Goal: Information Seeking & Learning: Find specific page/section

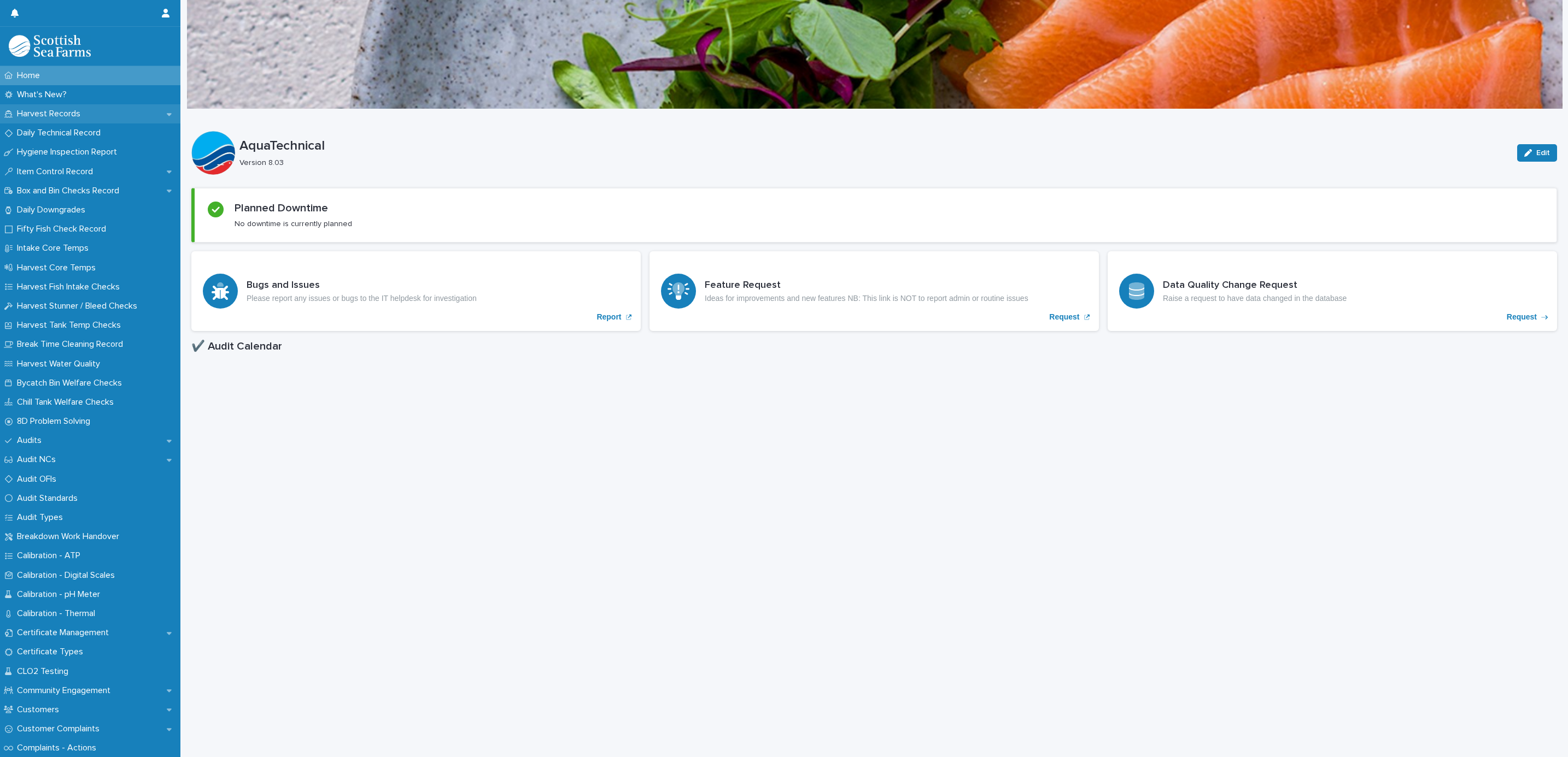
click at [62, 111] on p "Harvest Records" at bounding box center [51, 114] width 77 height 11
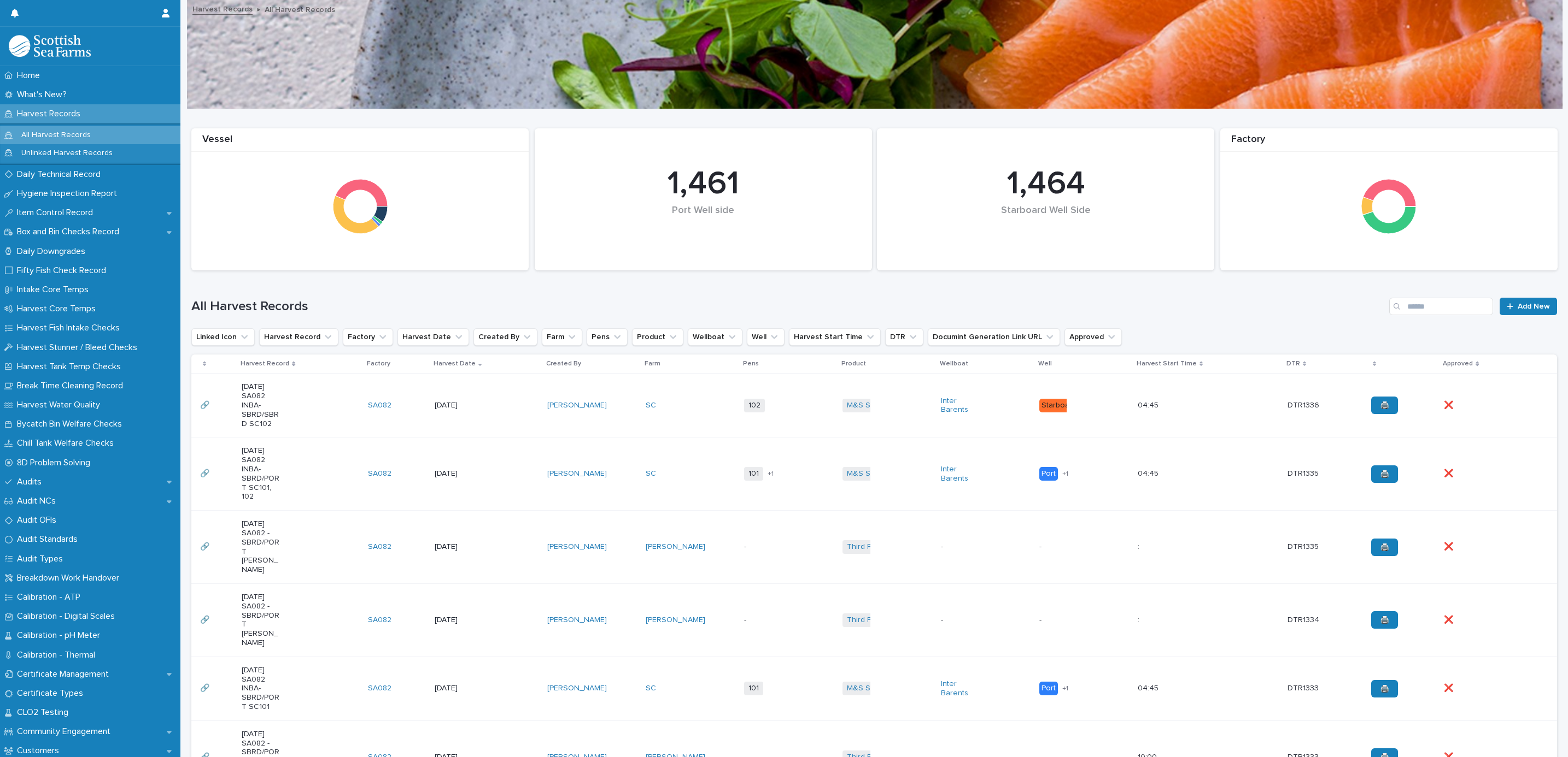
click at [625, 391] on td "[PERSON_NAME]" at bounding box center [592, 406] width 99 height 64
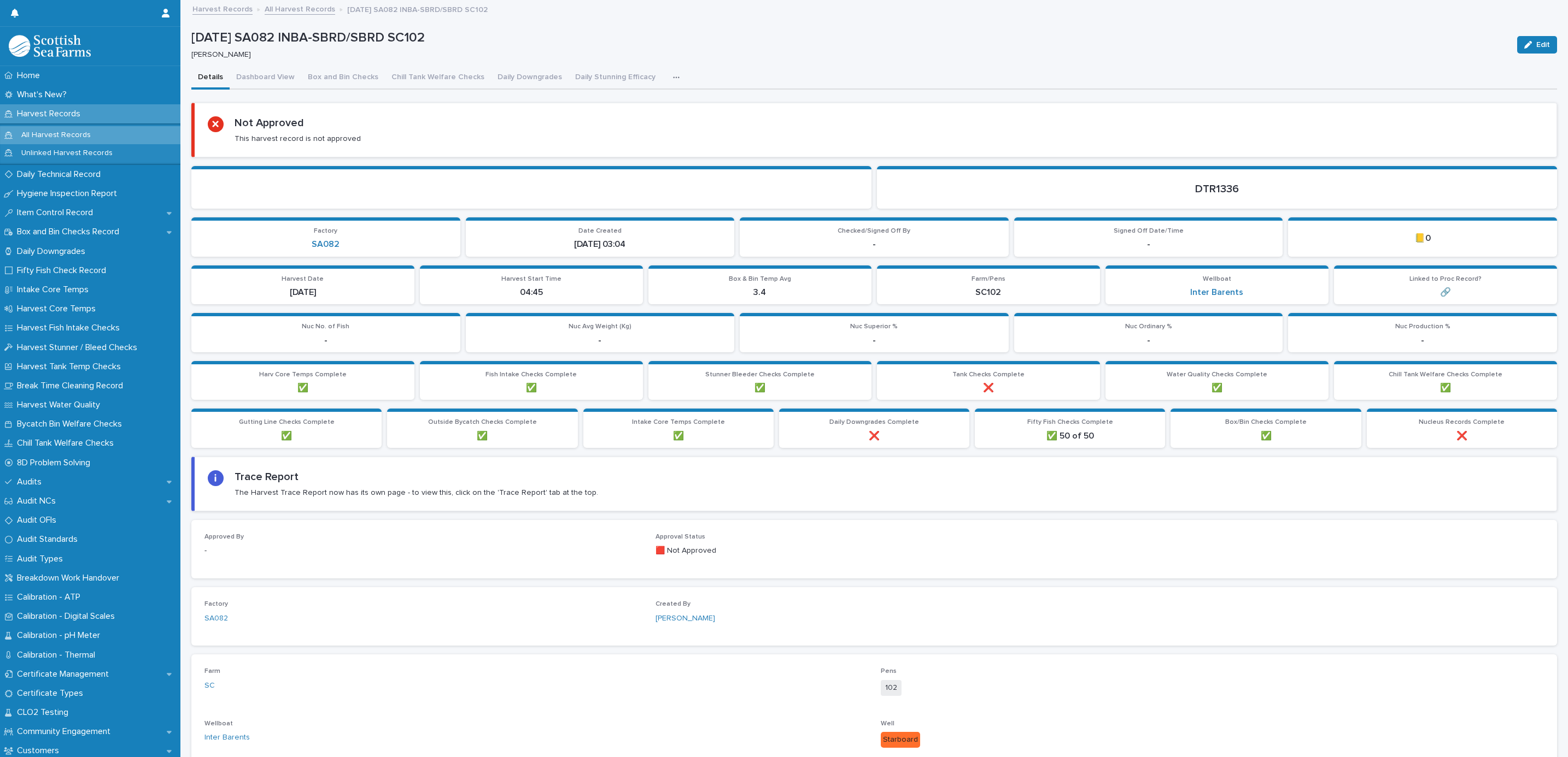
click at [673, 77] on icon "button" at bounding box center [675, 77] width 6 height 2
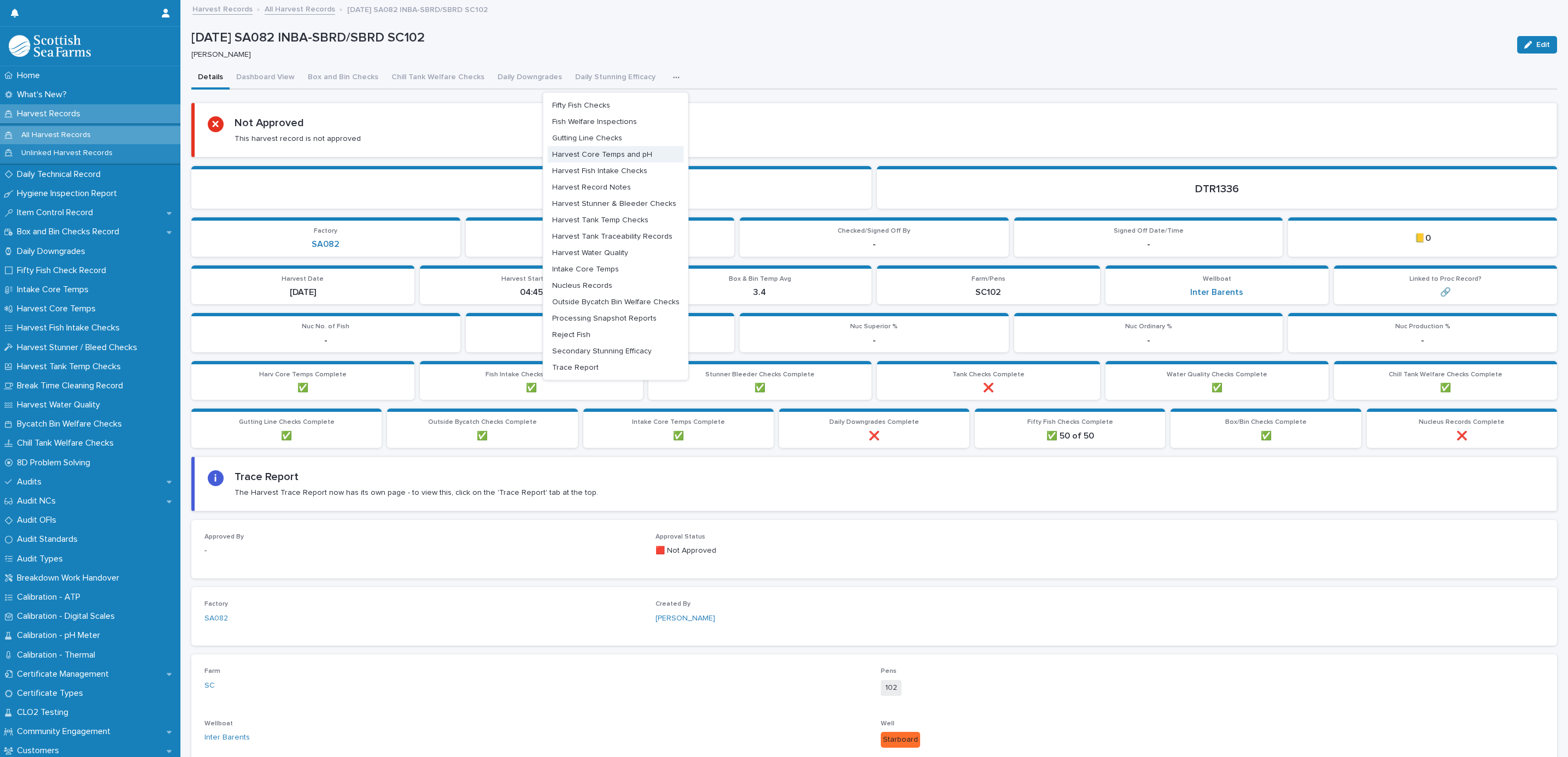
click at [564, 155] on span "Harvest Core Temps and pH" at bounding box center [602, 154] width 100 height 8
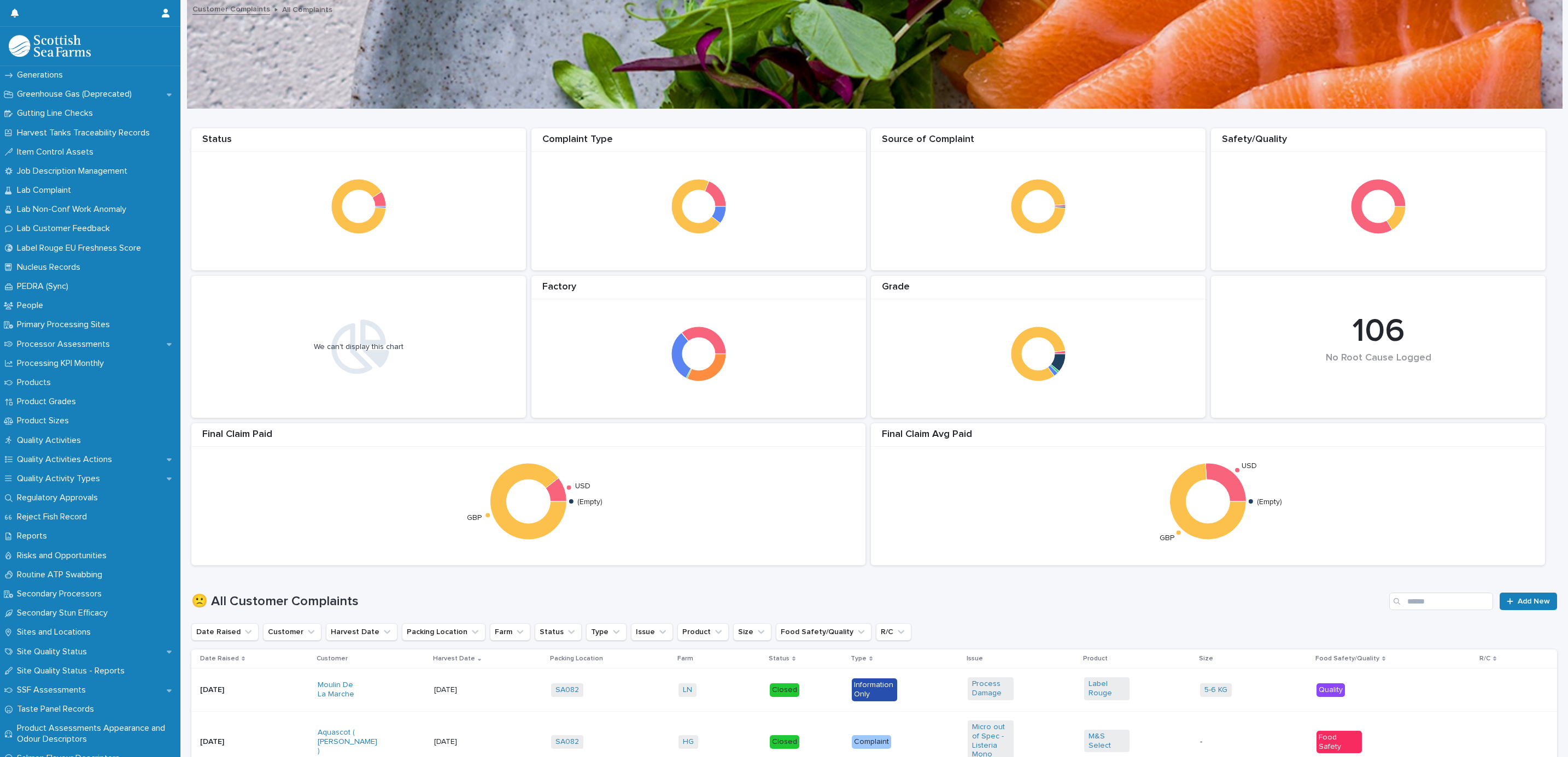
scroll to position [1229, 0]
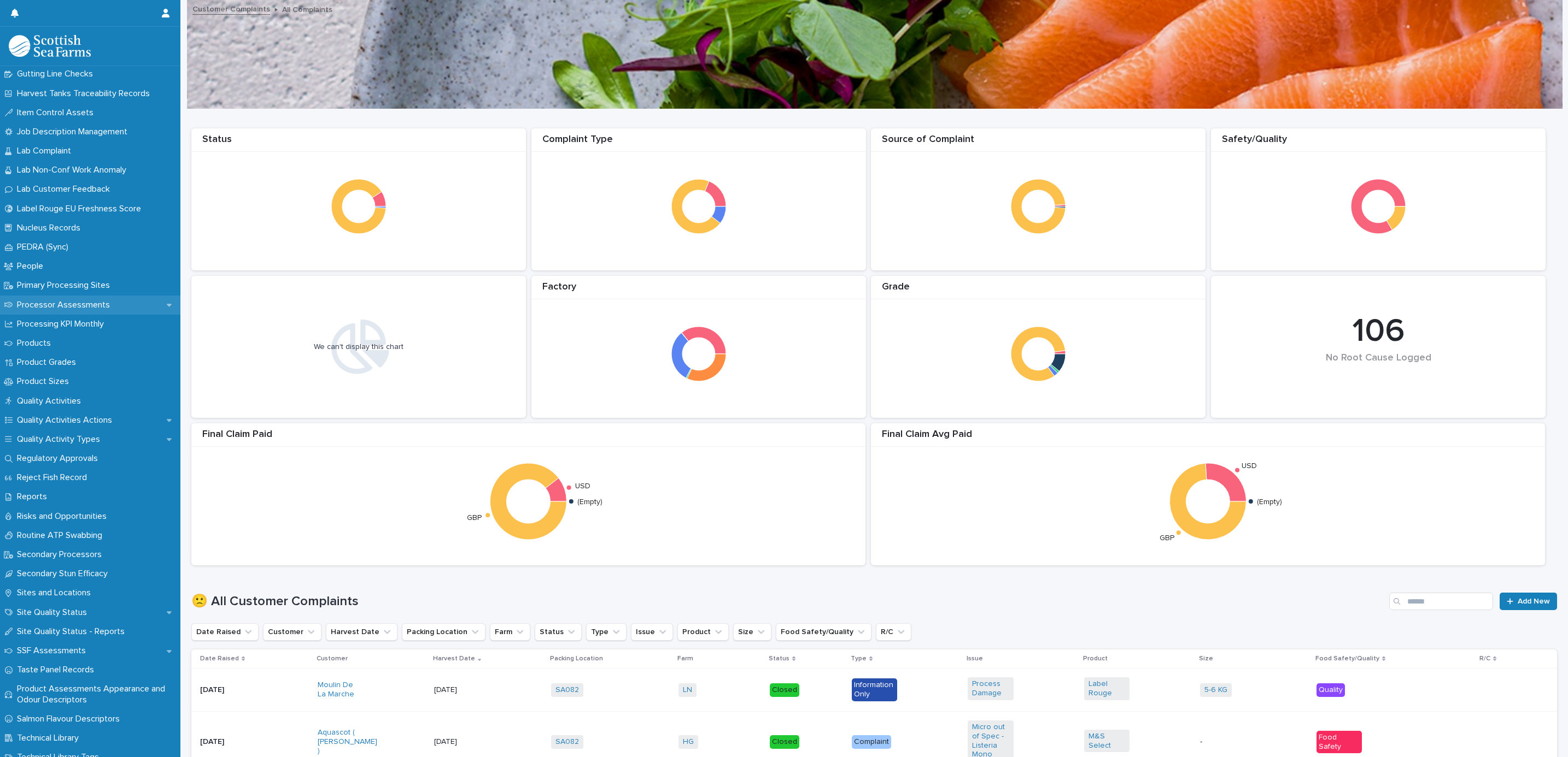
click at [166, 303] on icon at bounding box center [169, 304] width 5 height 8
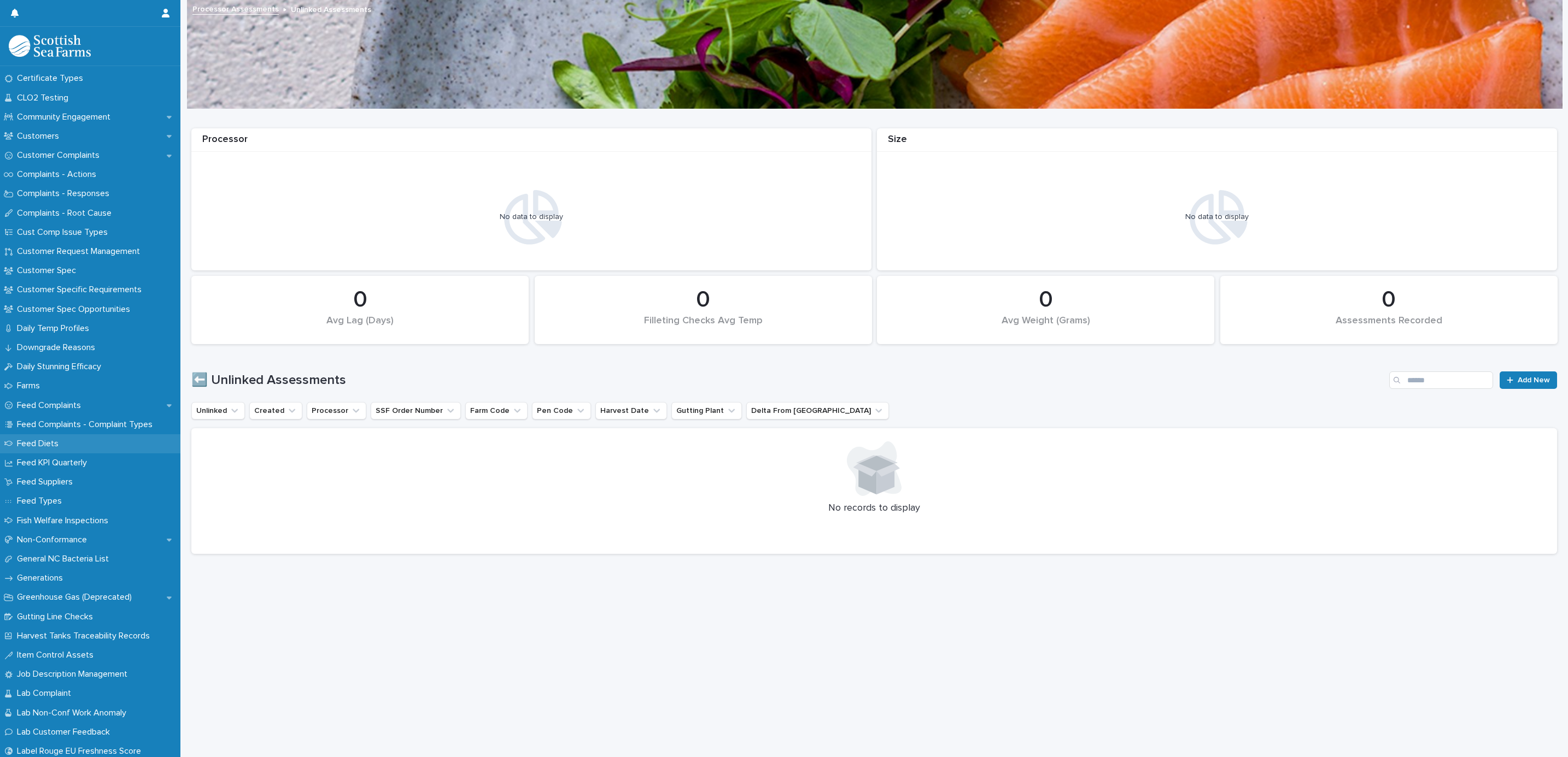
scroll to position [1229, 0]
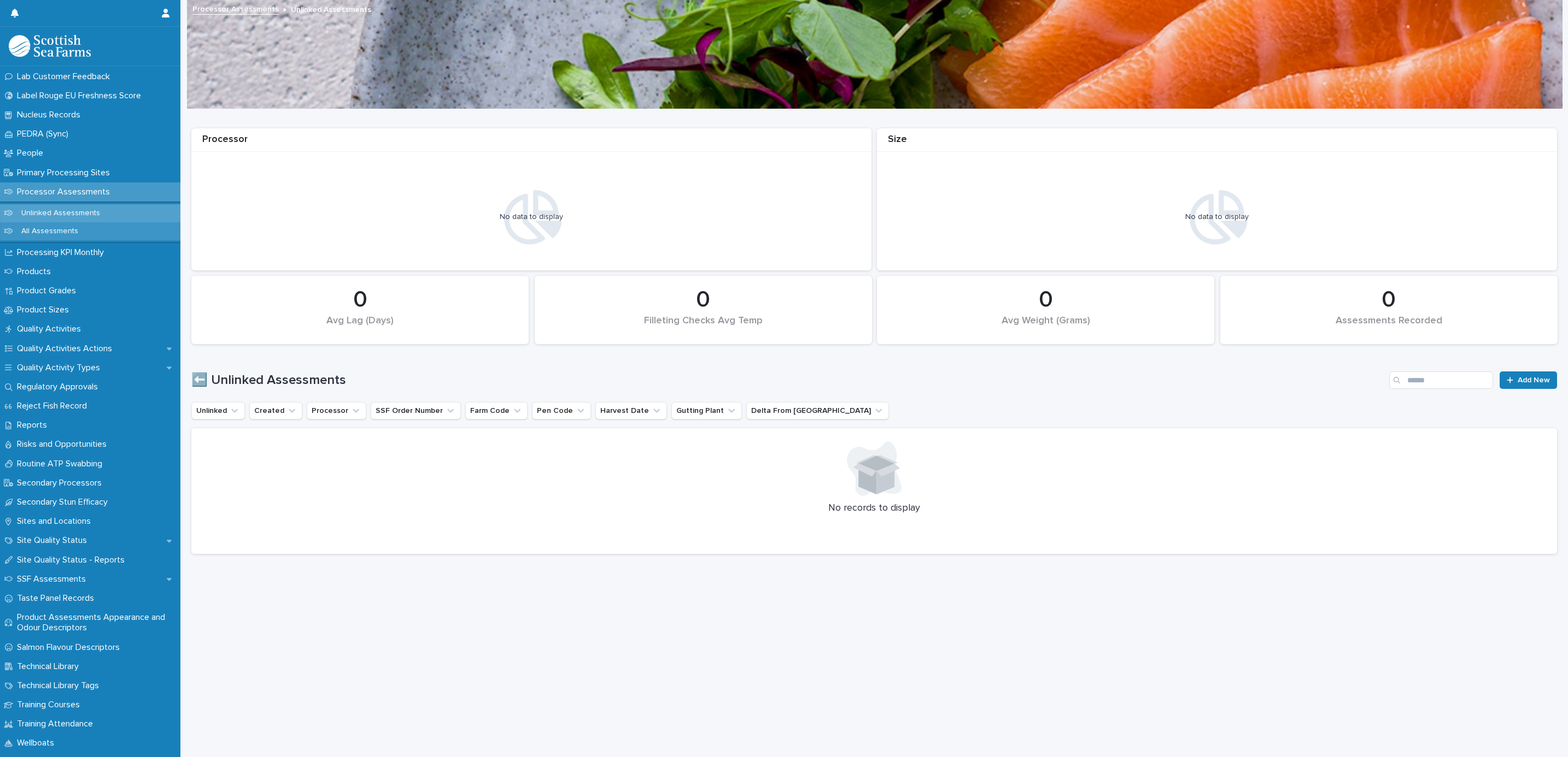
click at [62, 230] on p "All Assessments" at bounding box center [50, 231] width 75 height 9
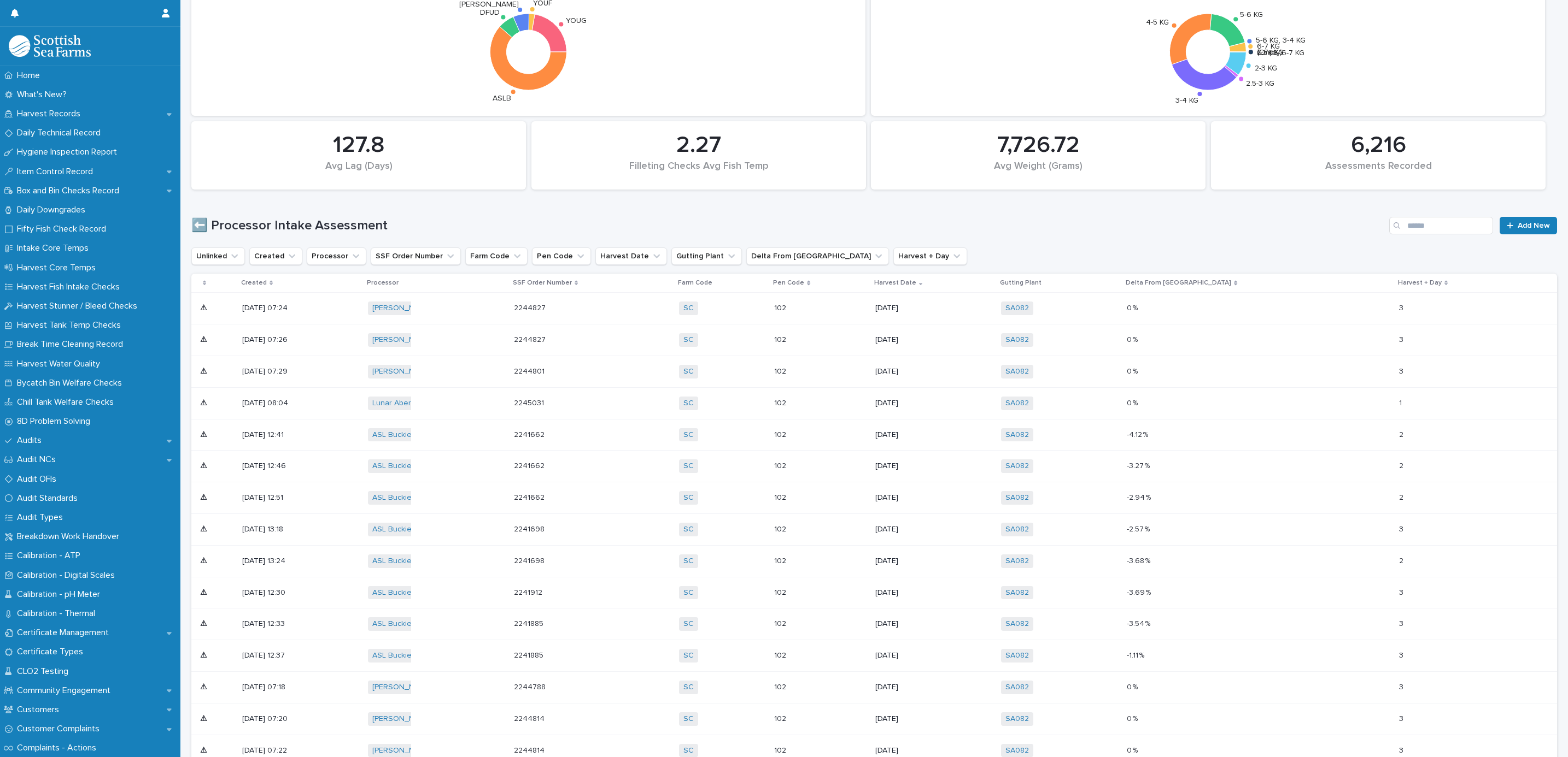
scroll to position [246, 0]
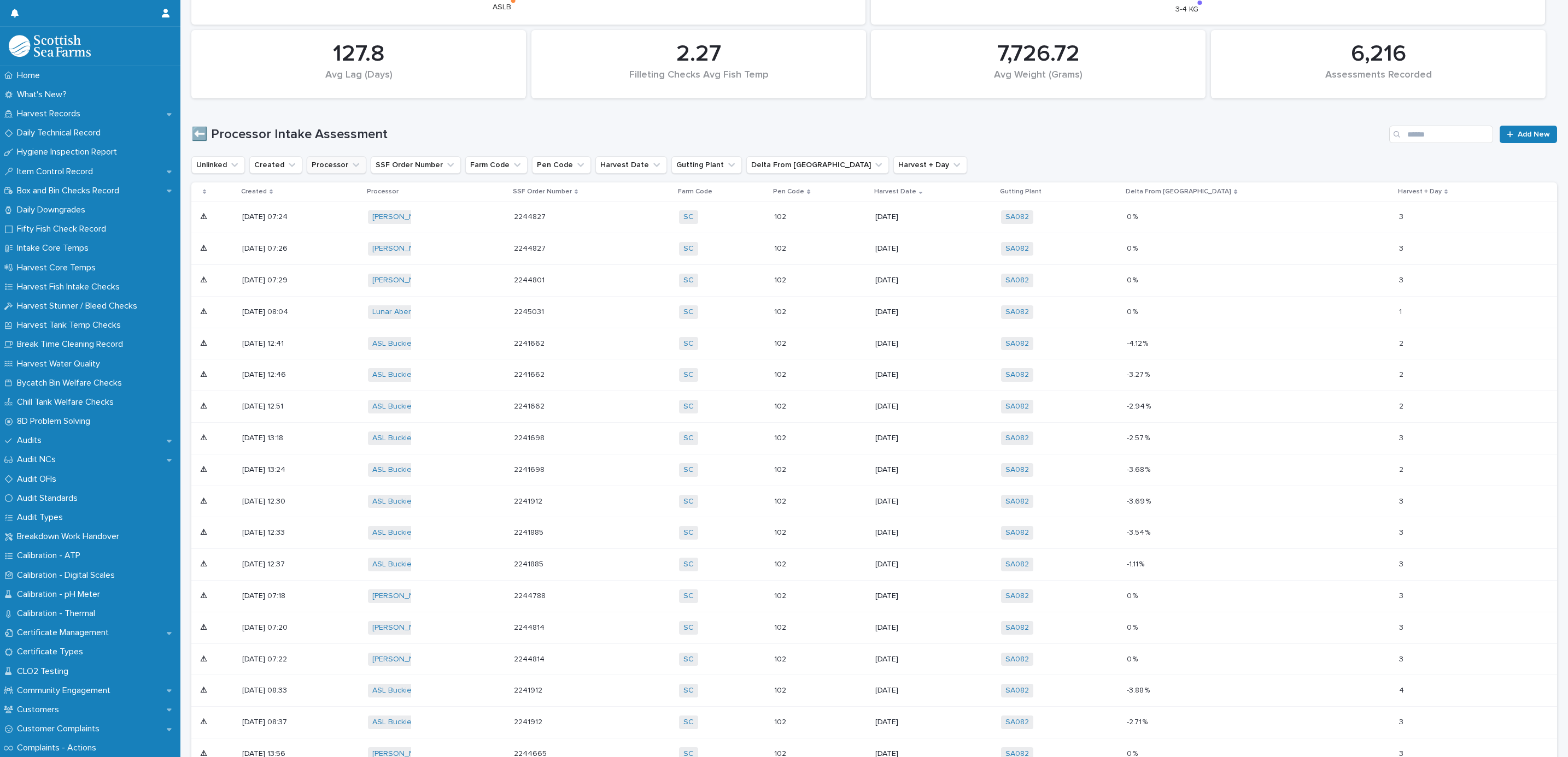
click at [351, 165] on icon "Processor" at bounding box center [356, 165] width 11 height 11
type input "*****"
click at [327, 238] on p "Youngs Fraserburgh" at bounding box center [375, 236] width 116 height 8
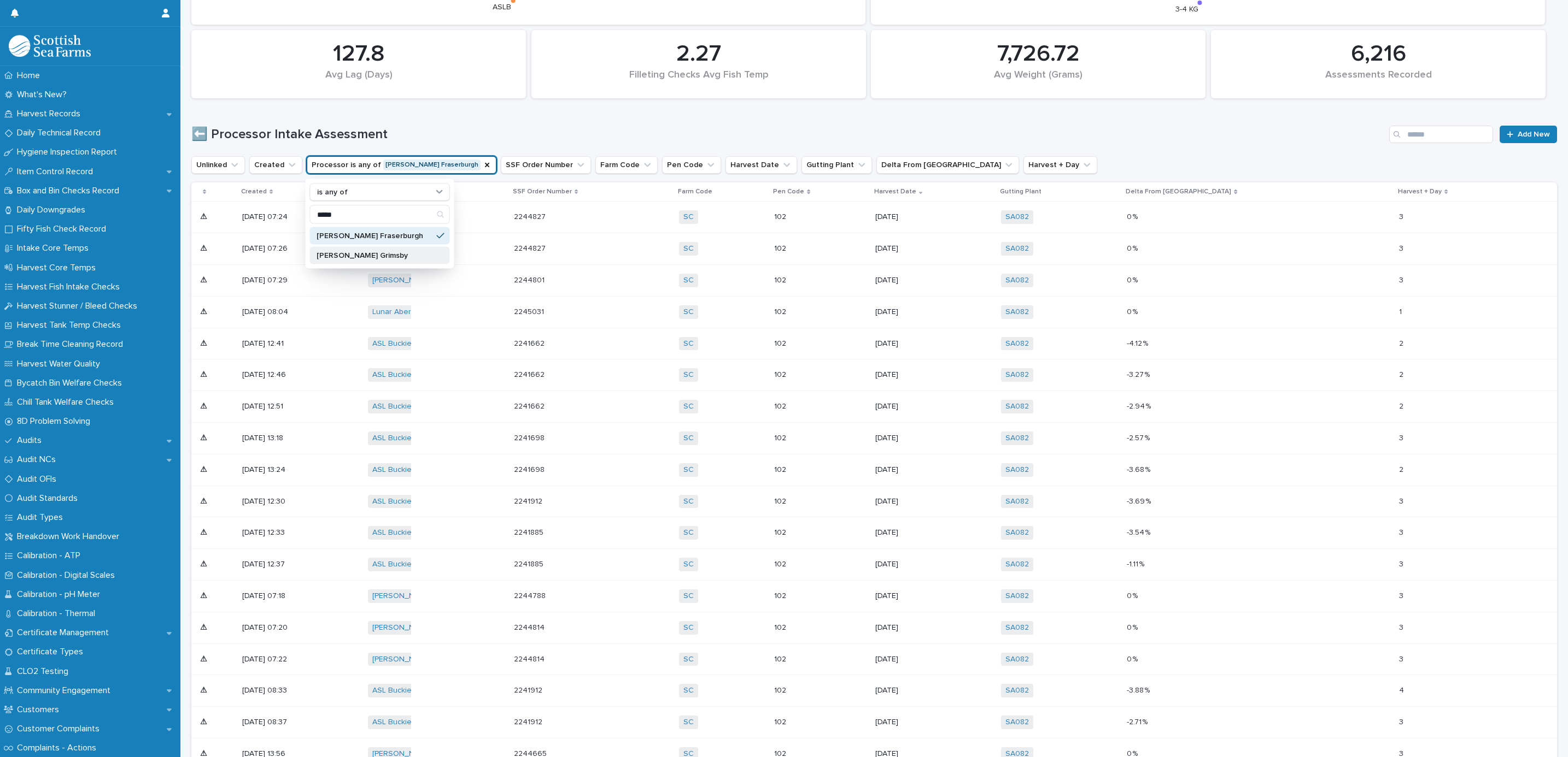
click at [328, 254] on p "Youngs Grimsby" at bounding box center [375, 255] width 116 height 8
click at [554, 117] on div "⬅️ Processor Intake Assessment Add New" at bounding box center [874, 130] width 1366 height 52
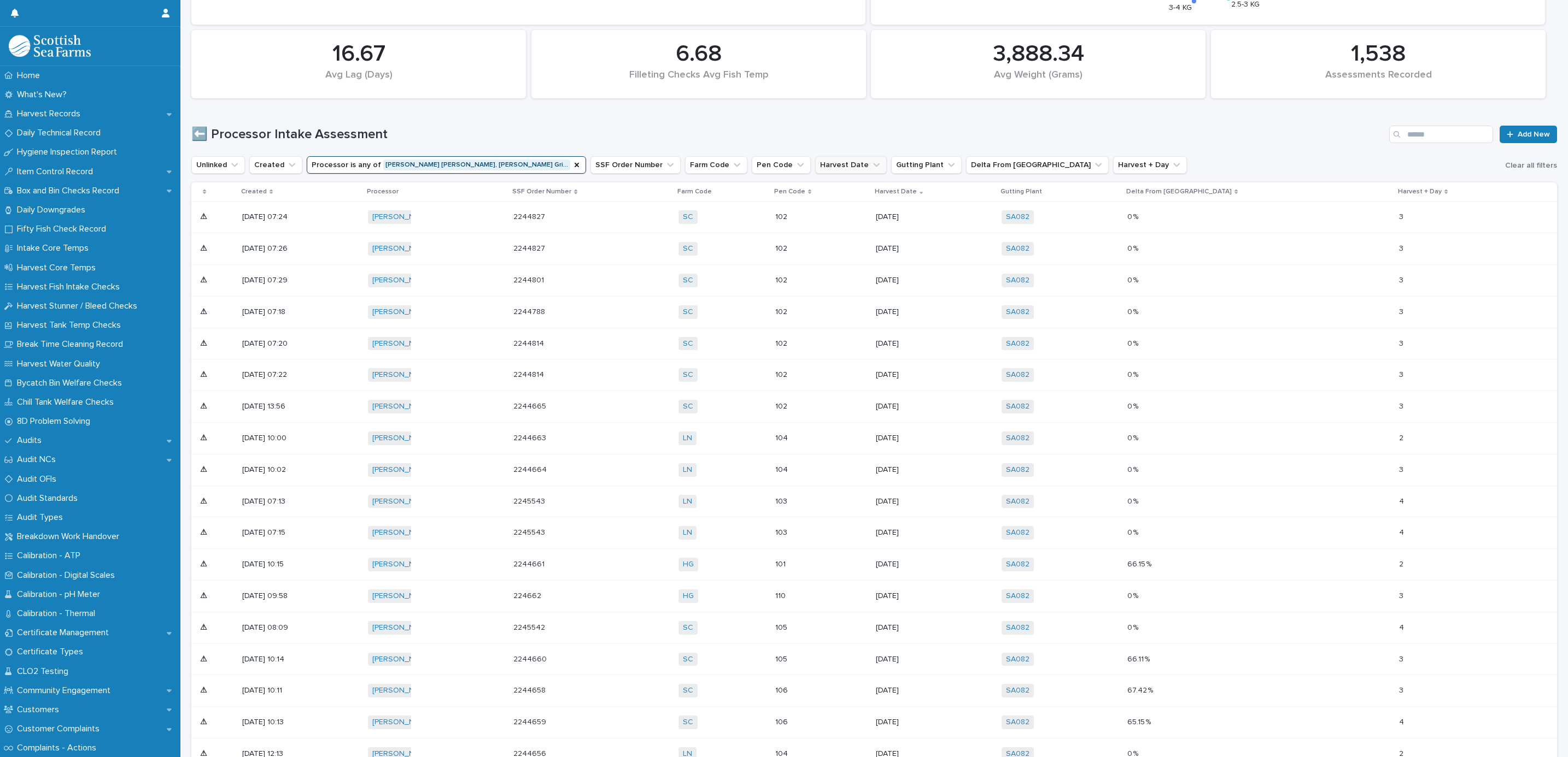
click at [871, 165] on icon "Harvest Date" at bounding box center [877, 165] width 11 height 11
click at [774, 188] on div "is before" at bounding box center [788, 191] width 121 height 12
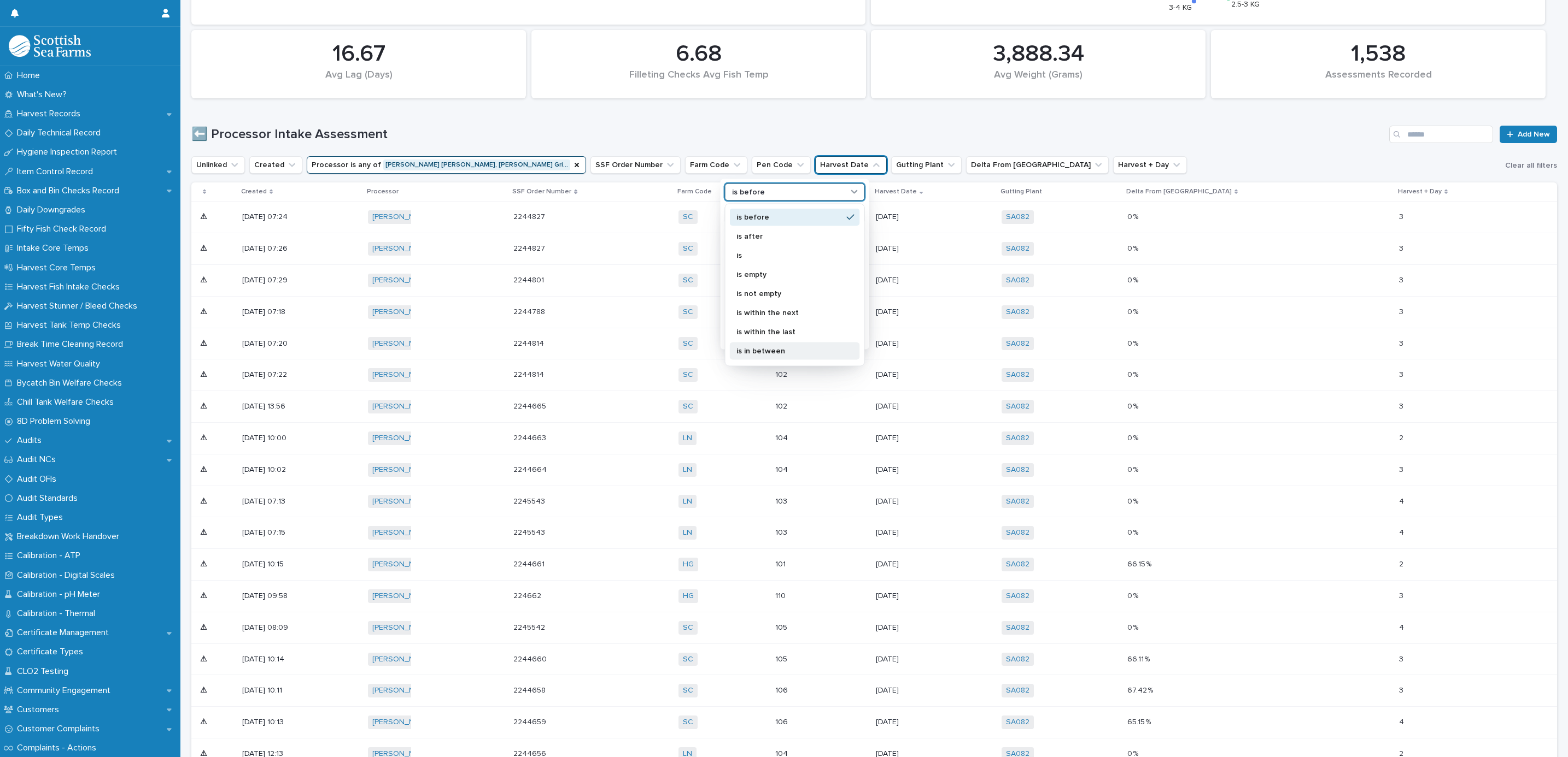
click at [759, 348] on p "is in between" at bounding box center [788, 350] width 106 height 8
click at [762, 235] on p "specific dates" at bounding box center [789, 235] width 117 height 7
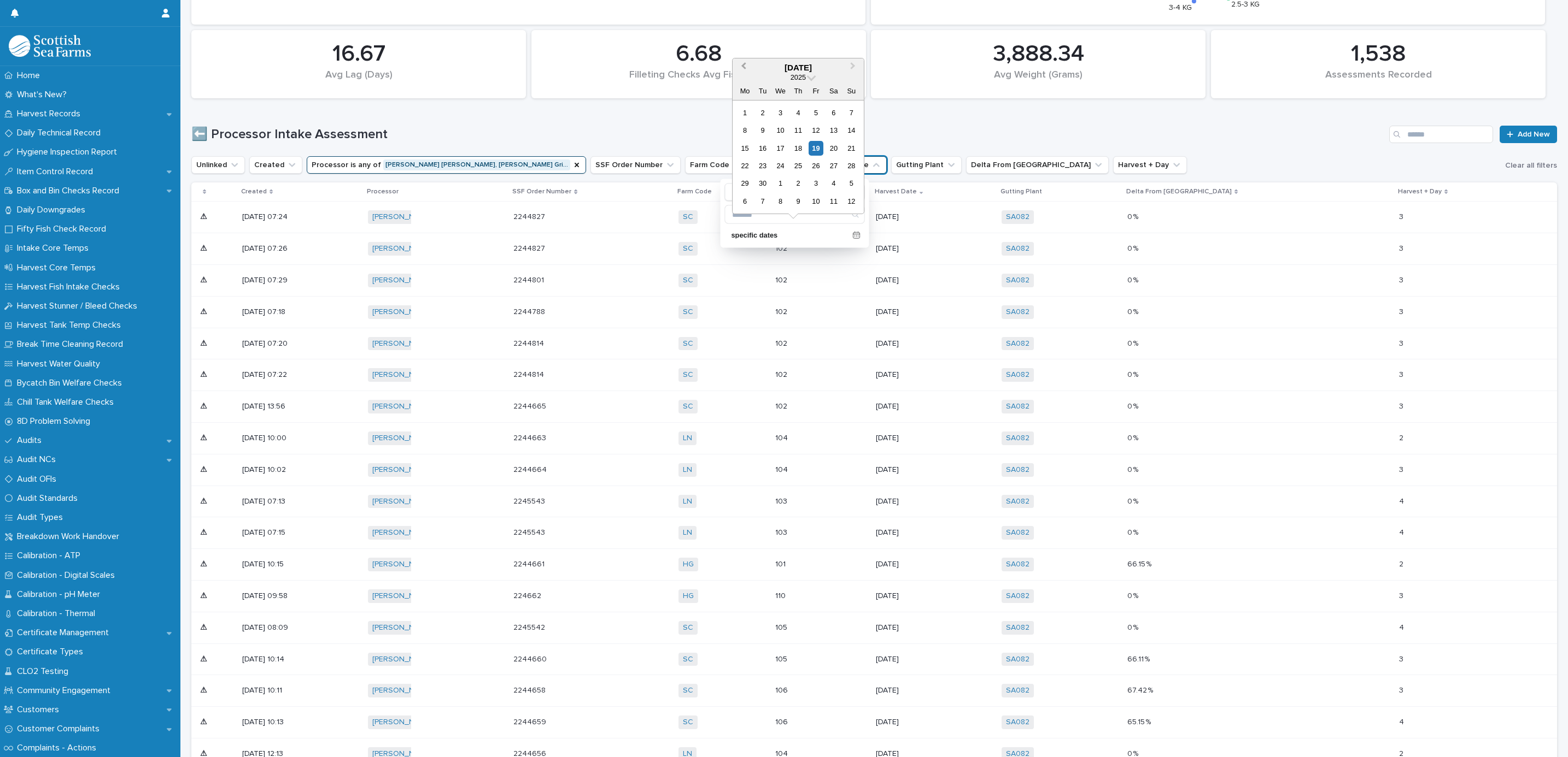
click at [735, 60] on button "Previous Month" at bounding box center [742, 68] width 18 height 18
click at [819, 147] on div "15" at bounding box center [816, 148] width 15 height 15
click at [853, 61] on button "Next Month" at bounding box center [854, 68] width 18 height 18
click at [820, 144] on div "19" at bounding box center [816, 148] width 15 height 15
drag, startPoint x: 781, startPoint y: 111, endPoint x: 781, endPoint y: 106, distance: 5.0
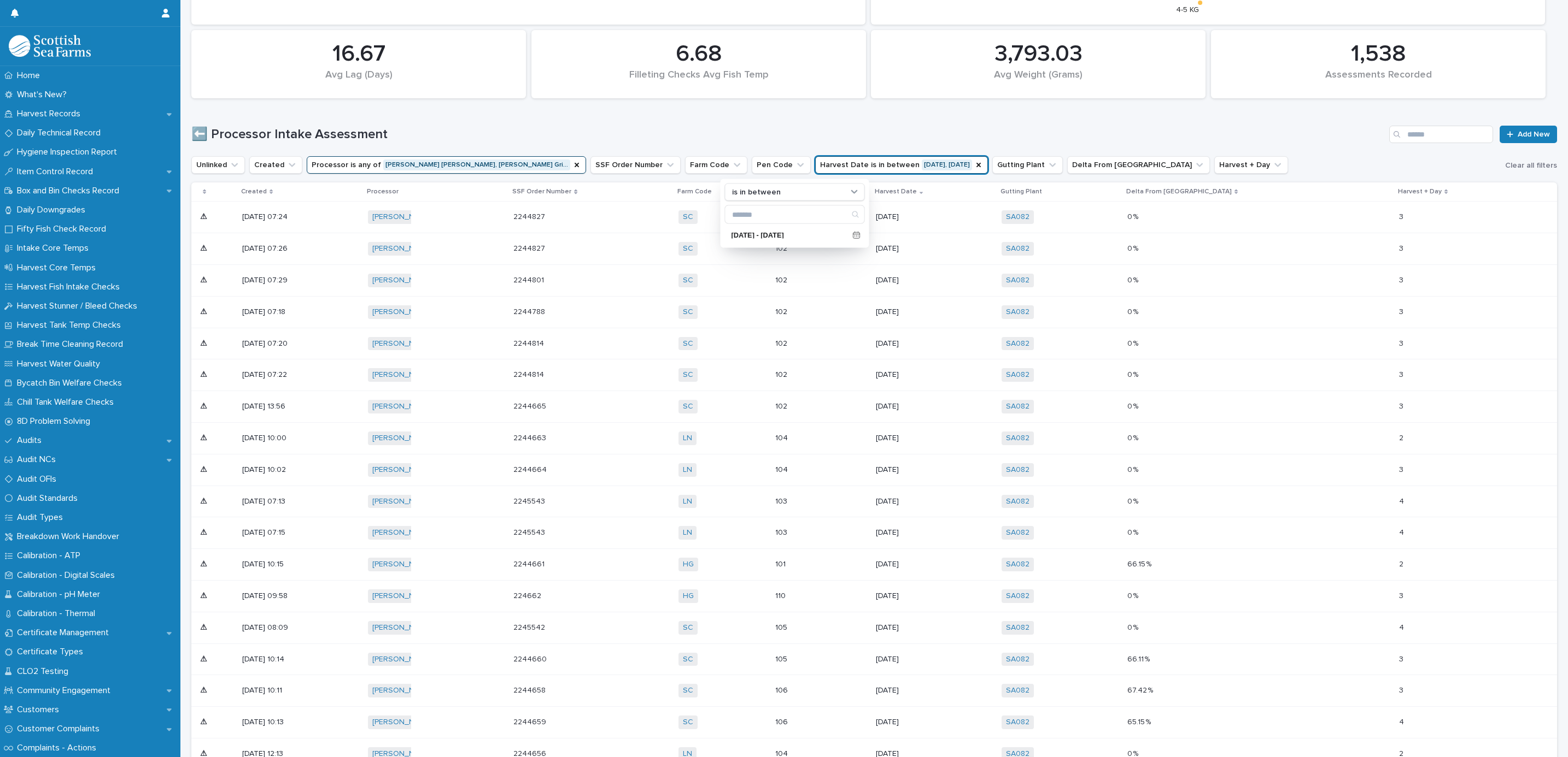
click at [781, 110] on div "⬅️ Processor Intake Assessment Add New" at bounding box center [874, 130] width 1366 height 52
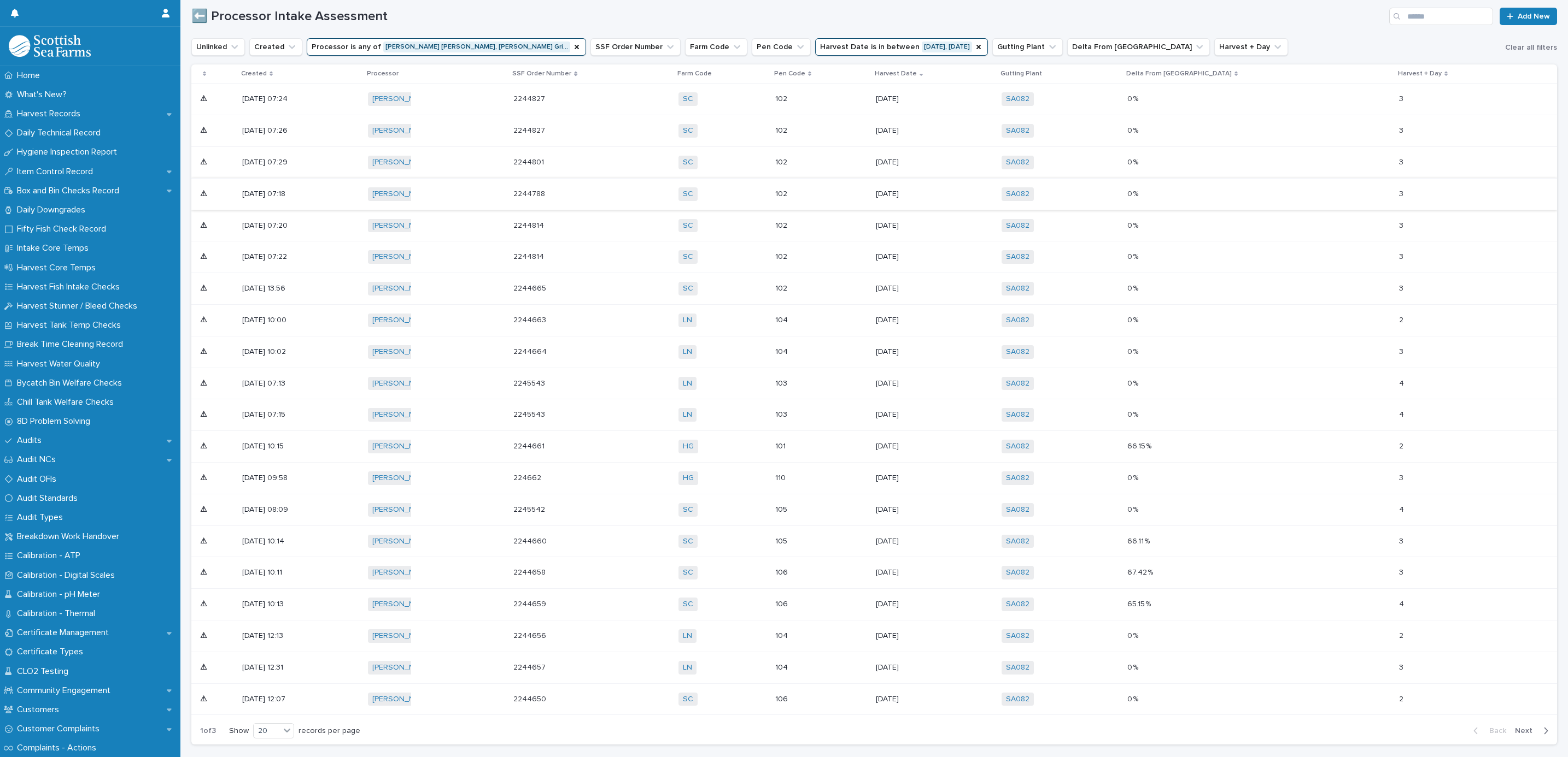
scroll to position [466, 0]
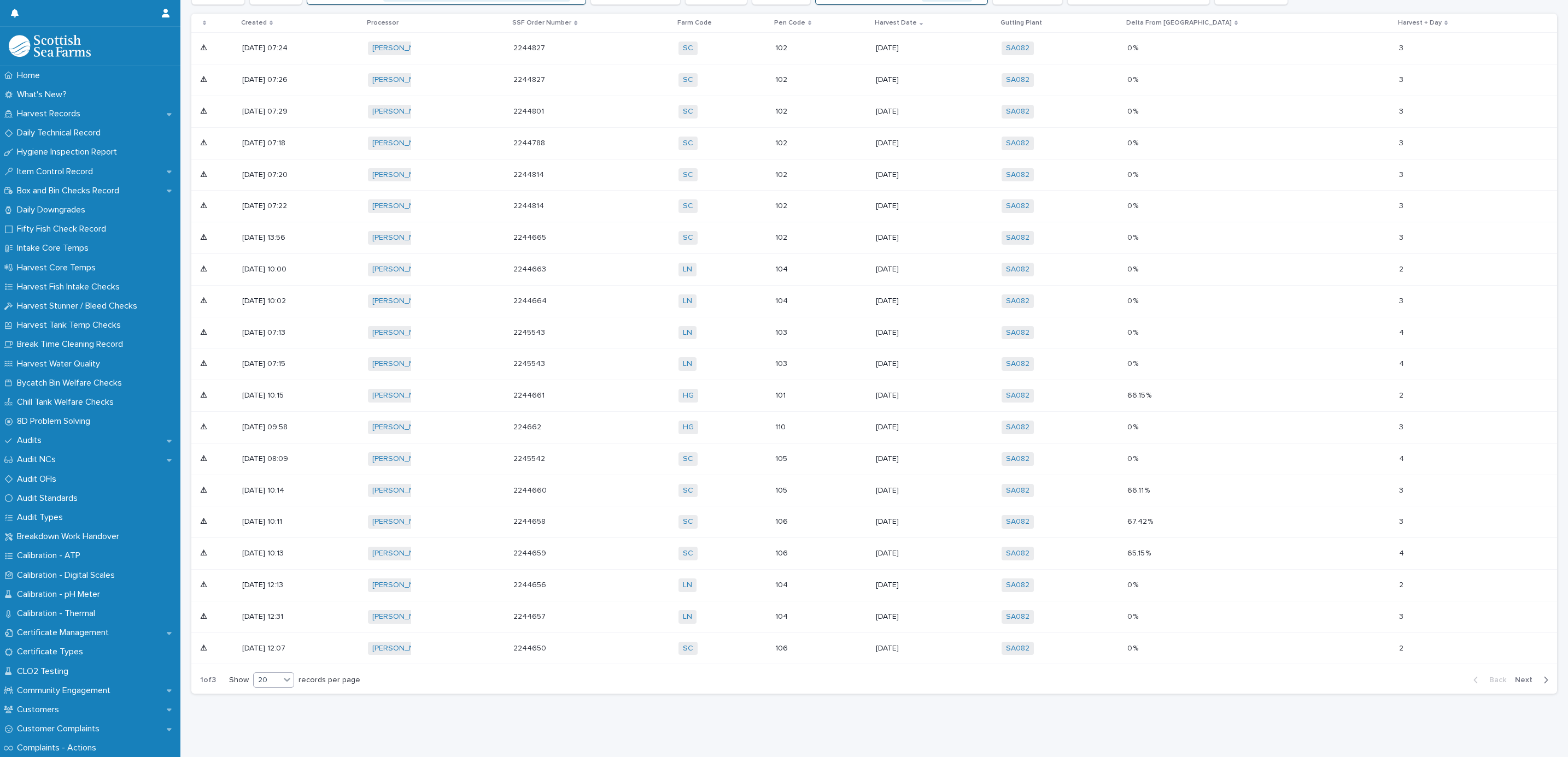
click at [287, 674] on icon at bounding box center [287, 680] width 11 height 11
click at [277, 704] on div "30" at bounding box center [274, 709] width 40 height 13
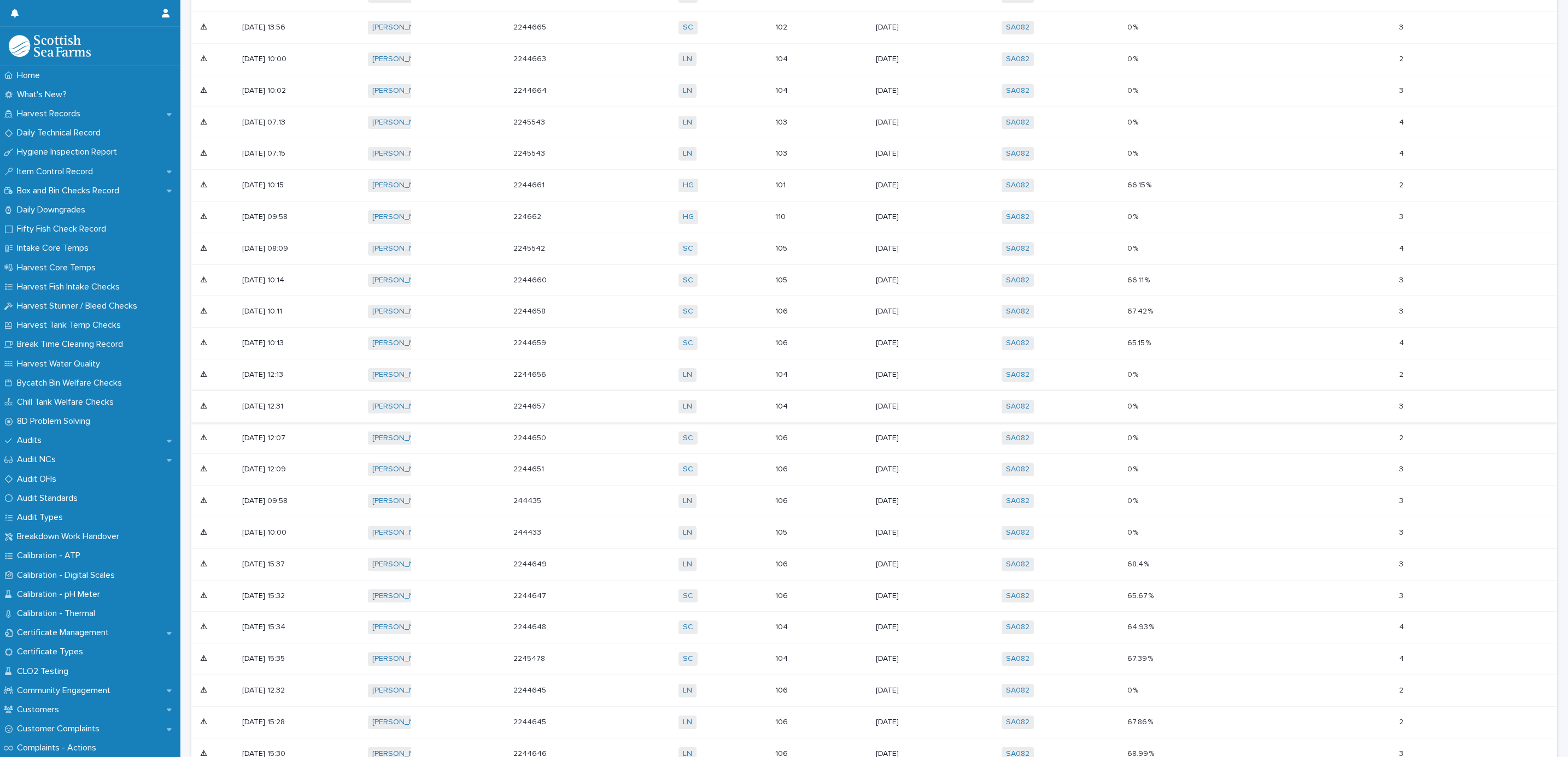
scroll to position [785, 0]
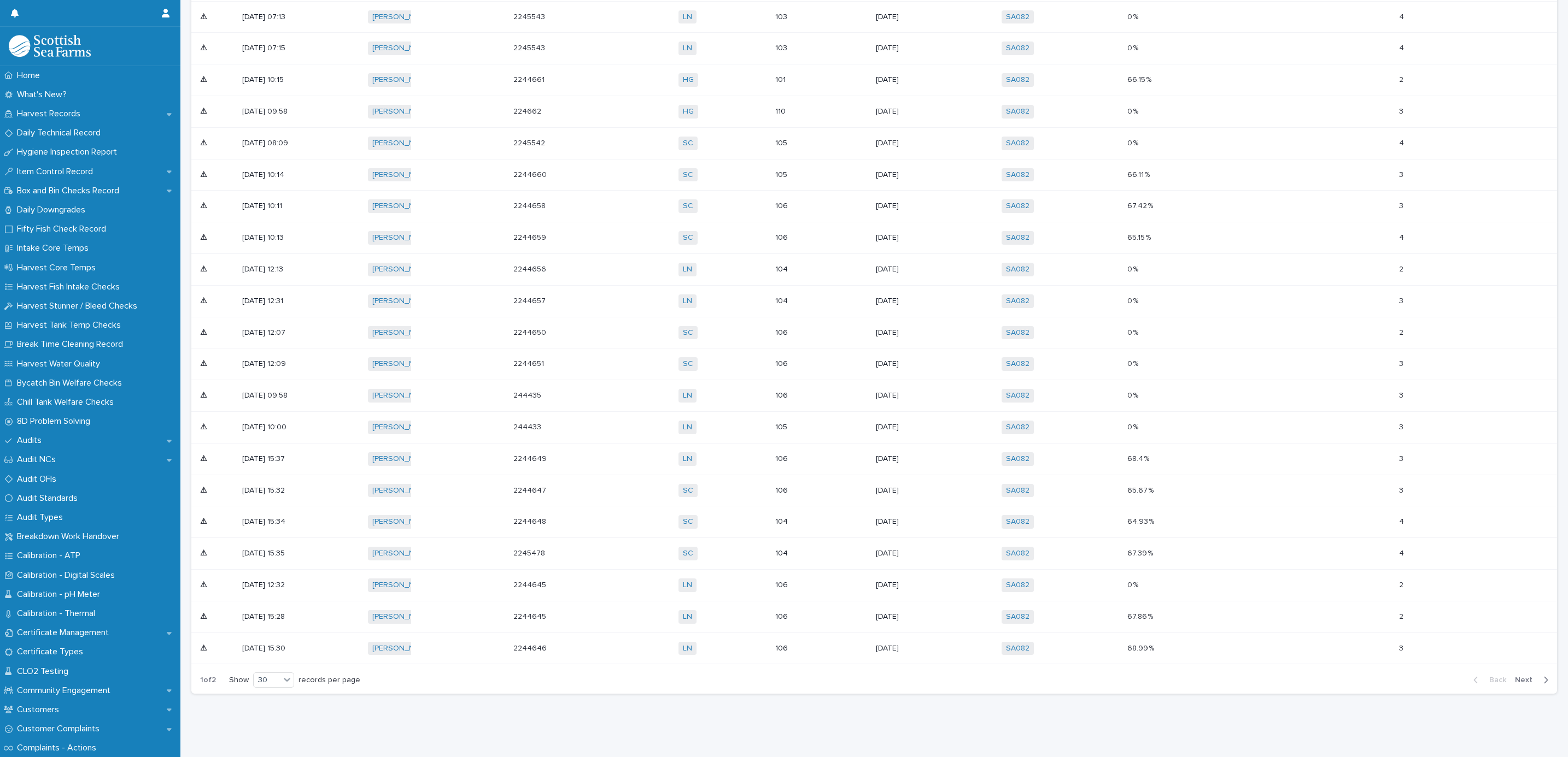
click at [1515, 677] on span "Next" at bounding box center [1526, 680] width 24 height 8
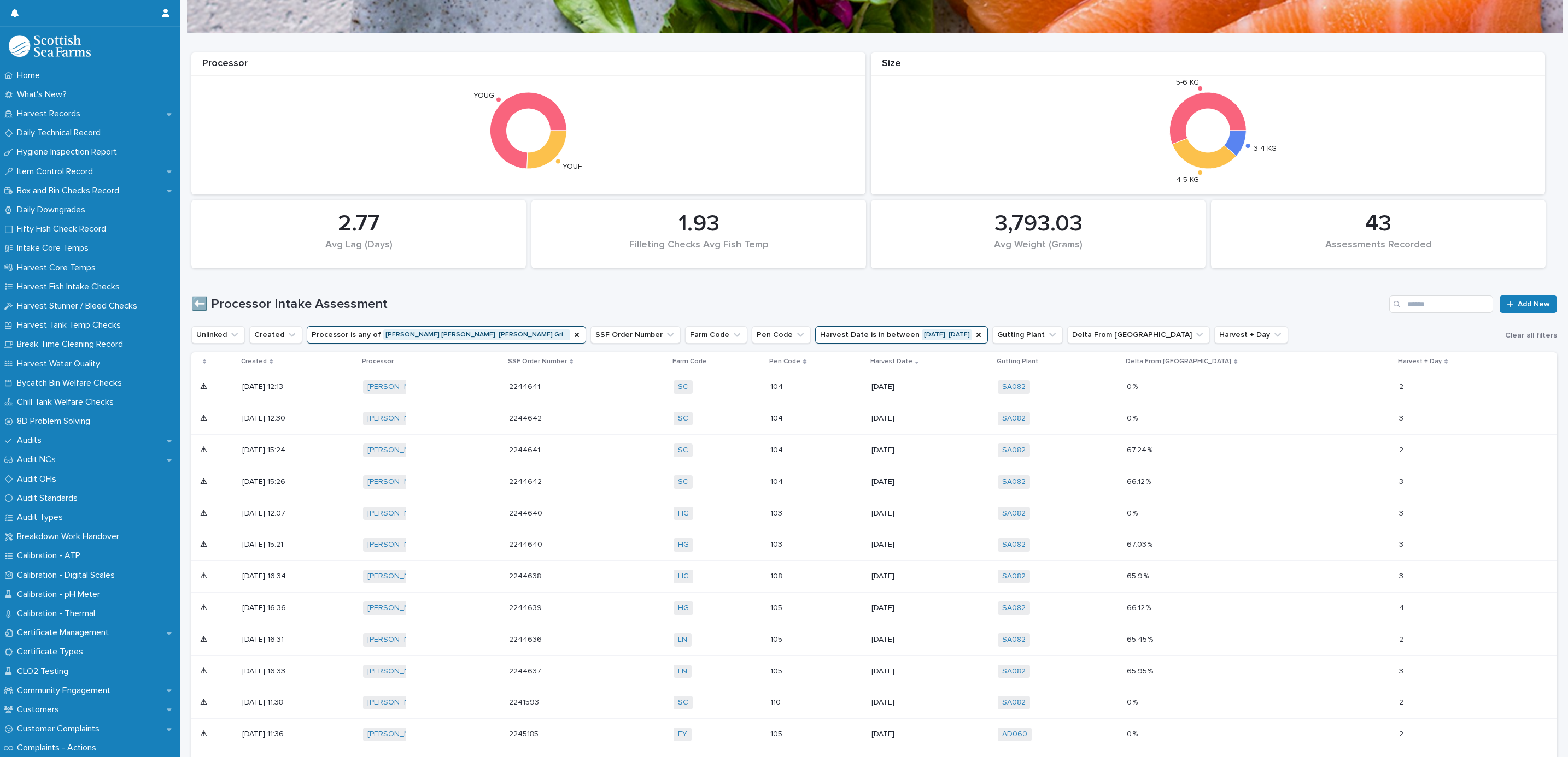
scroll to position [224, 0]
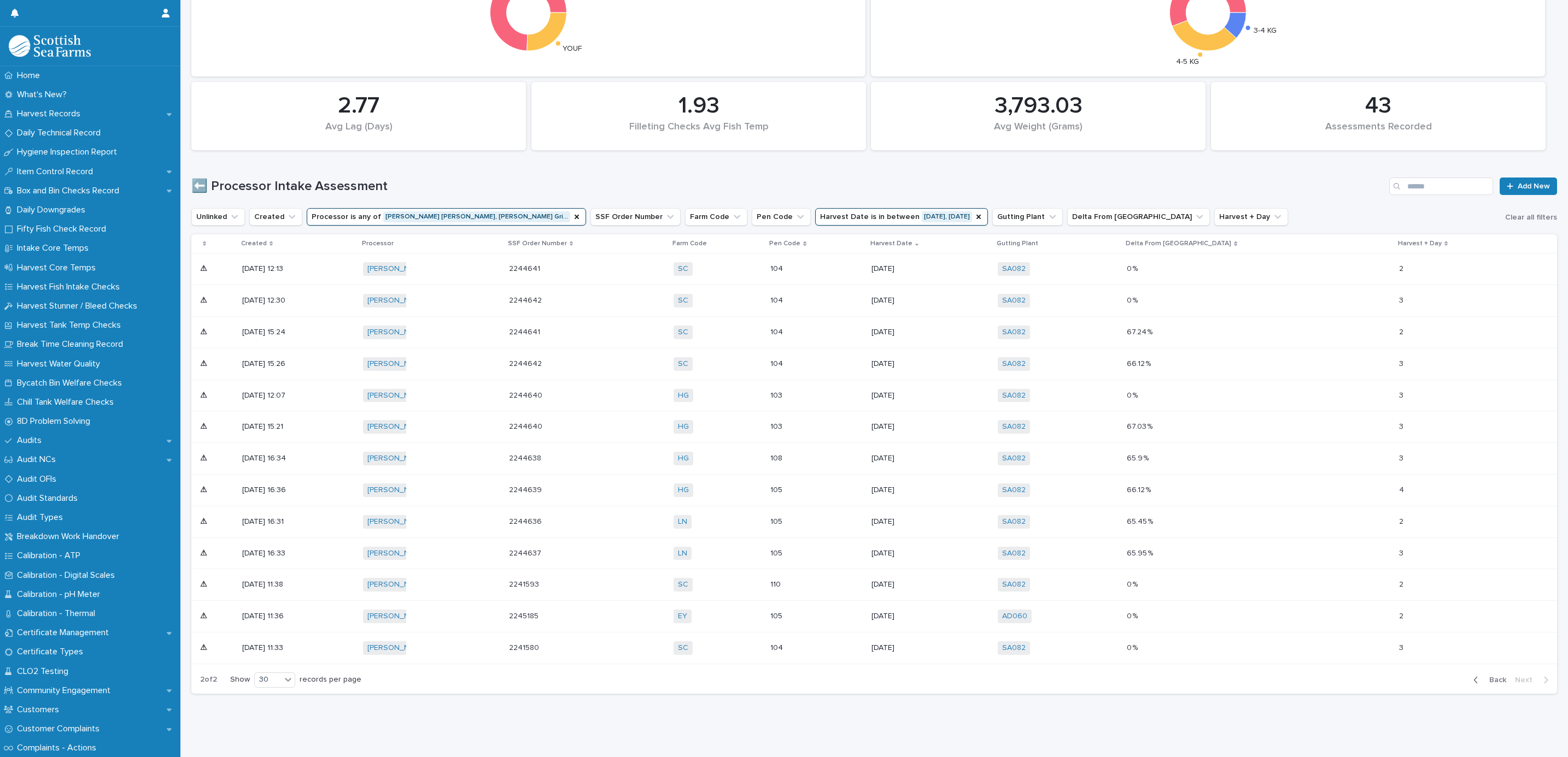
click at [729, 156] on div "⬅️ Processor Intake Assessment Add New" at bounding box center [874, 181] width 1366 height 52
click at [475, 118] on div "2.77 Avg Lag (Days)" at bounding box center [359, 116] width 335 height 68
click at [1489, 677] on span "Back" at bounding box center [1494, 680] width 23 height 8
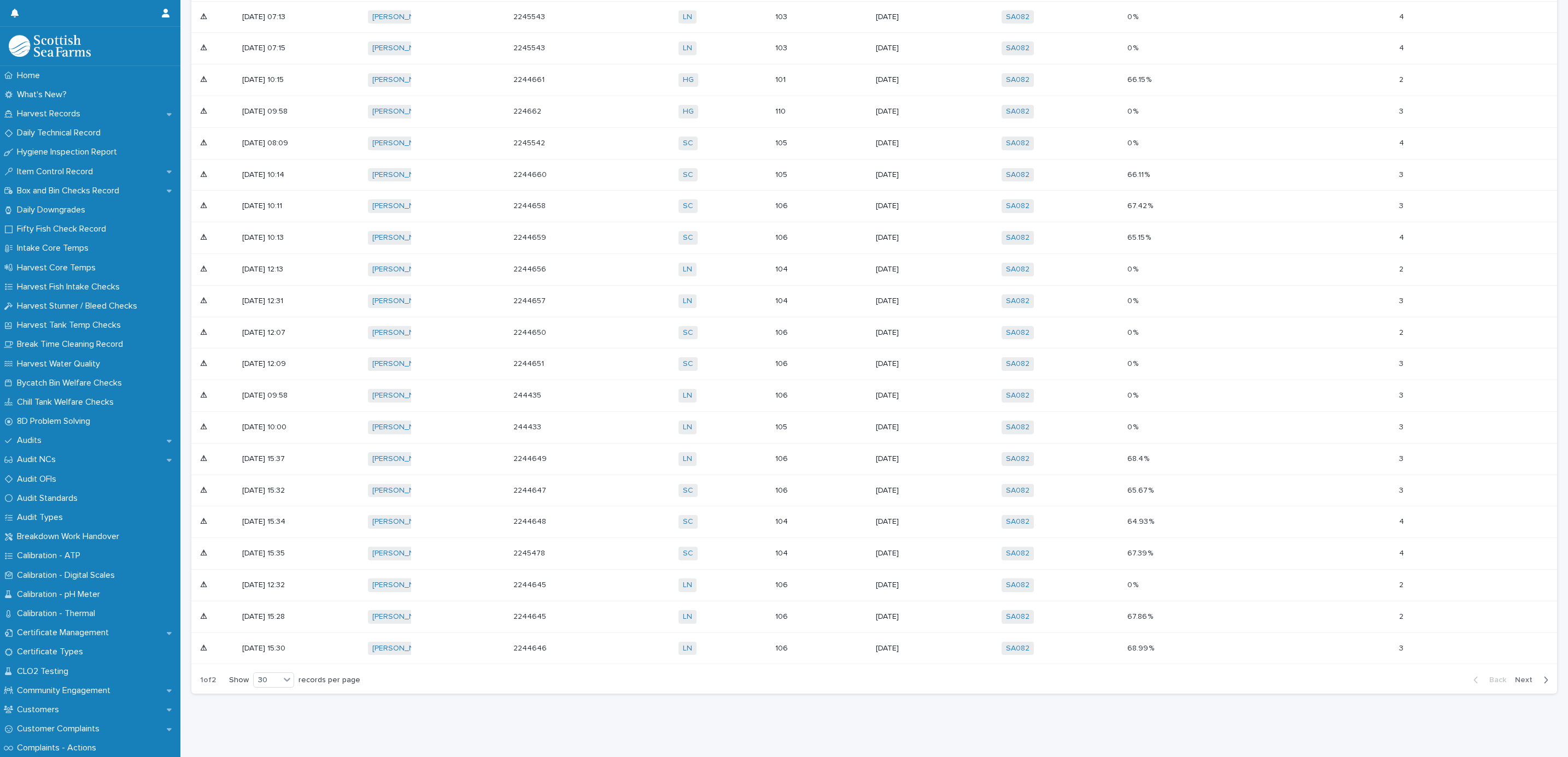
scroll to position [785, 0]
click at [1525, 677] on span "Next" at bounding box center [1526, 680] width 24 height 8
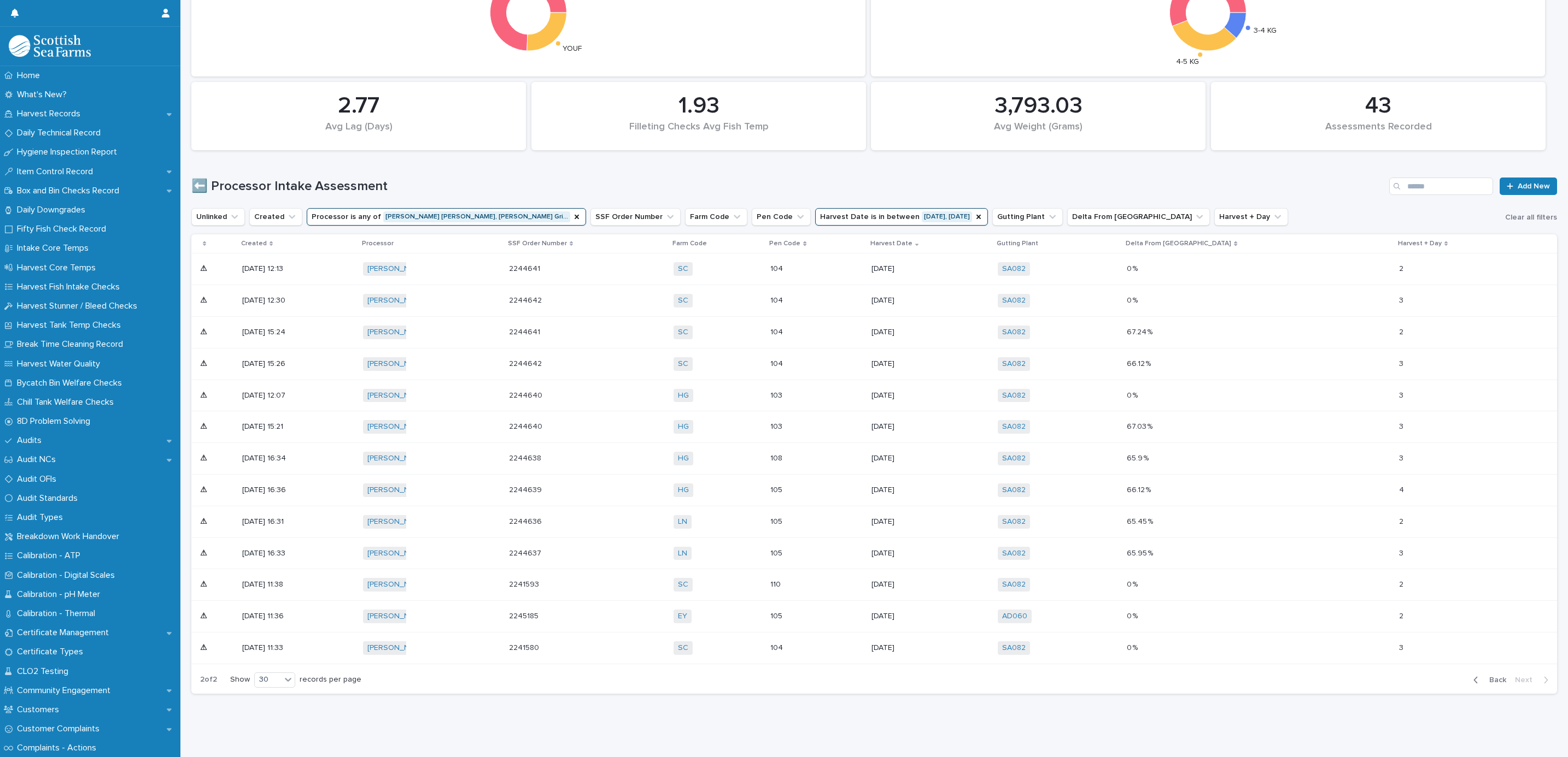
scroll to position [224, 0]
click at [1474, 675] on div "button" at bounding box center [1478, 680] width 9 height 10
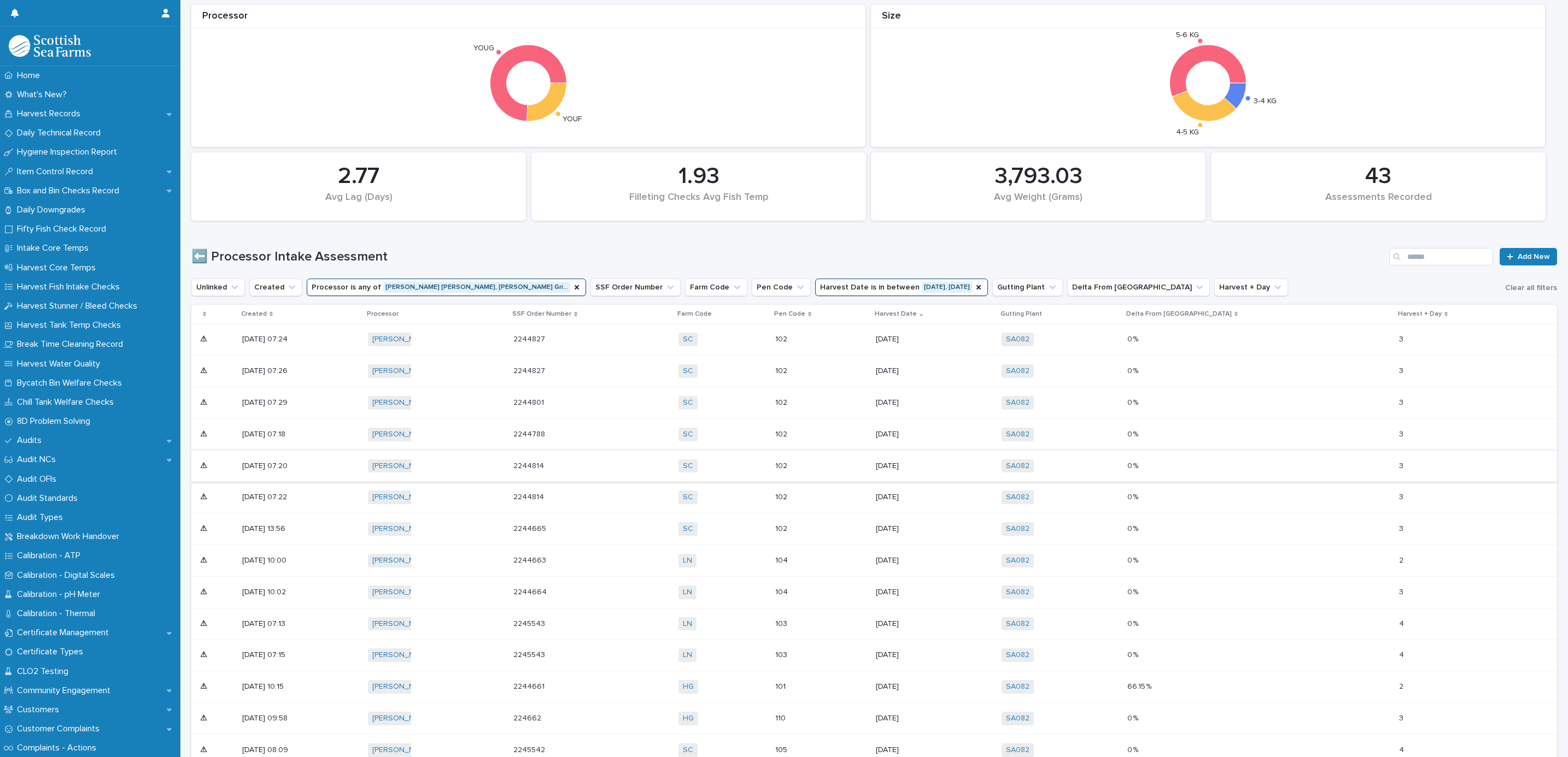
scroll to position [246, 0]
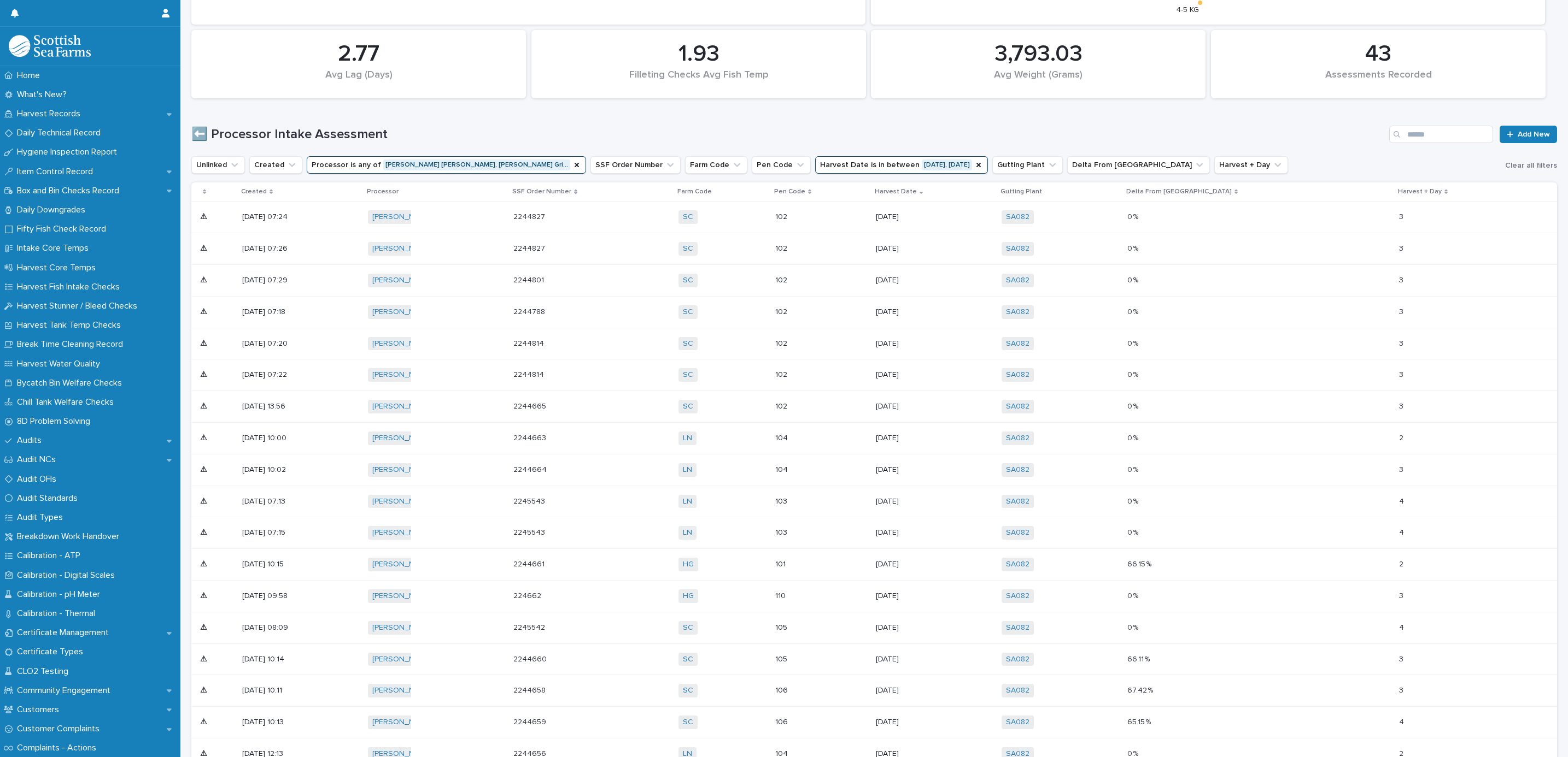
click at [867, 214] on div "102" at bounding box center [820, 217] width 92 height 18
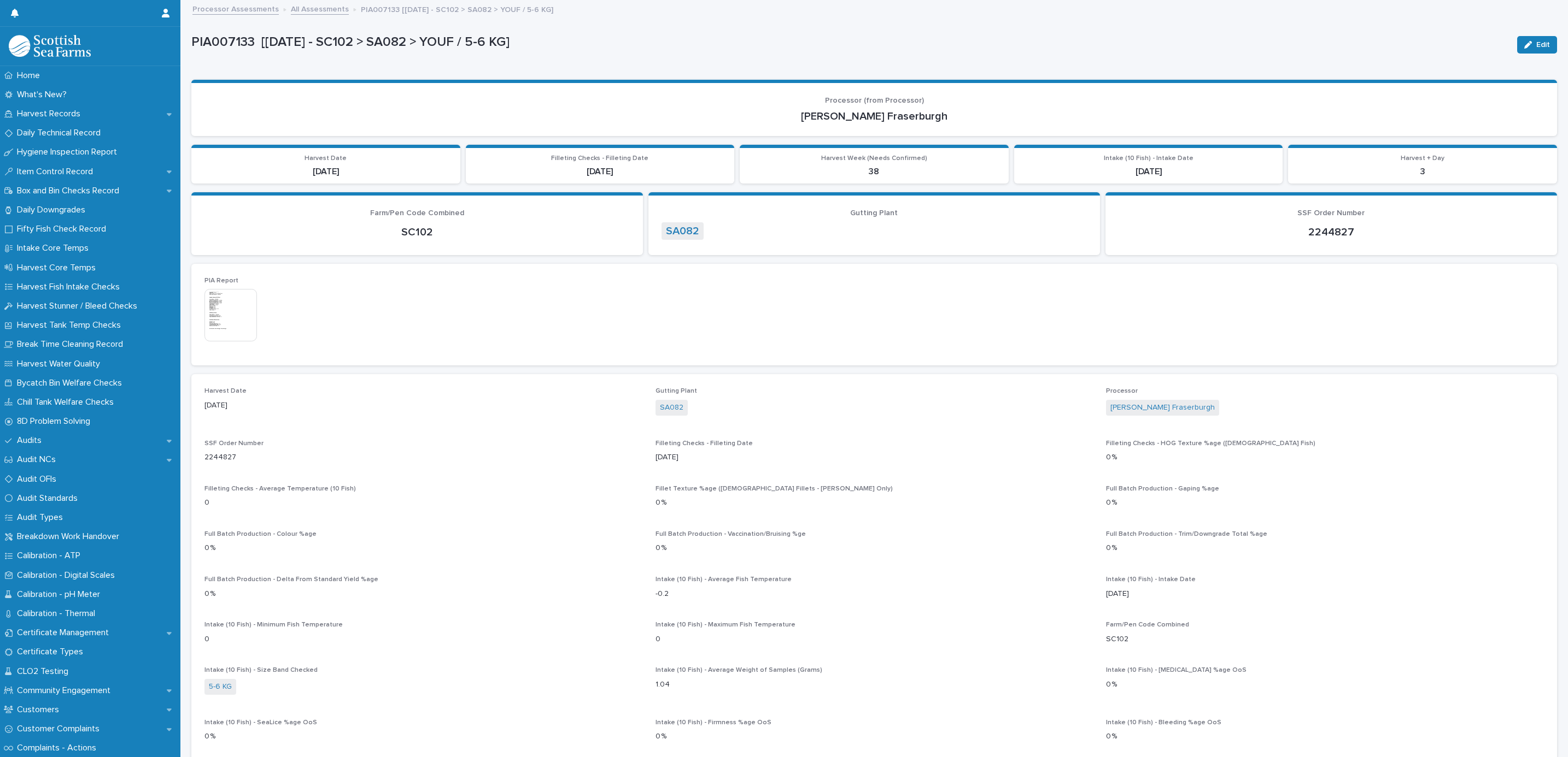
click at [305, 11] on link "All Assessments" at bounding box center [319, 8] width 58 height 12
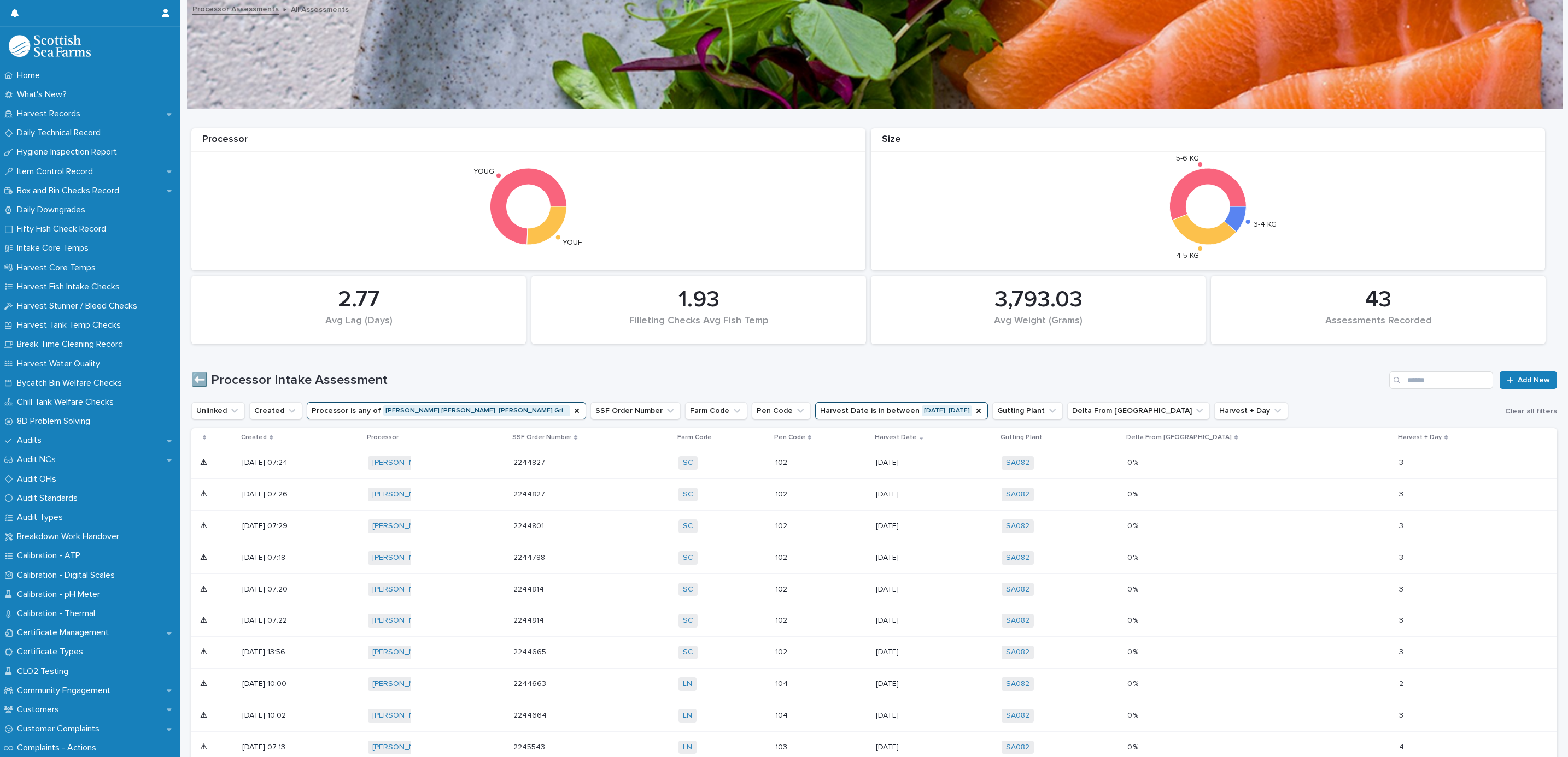
click at [867, 568] on div "102" at bounding box center [820, 558] width 92 height 18
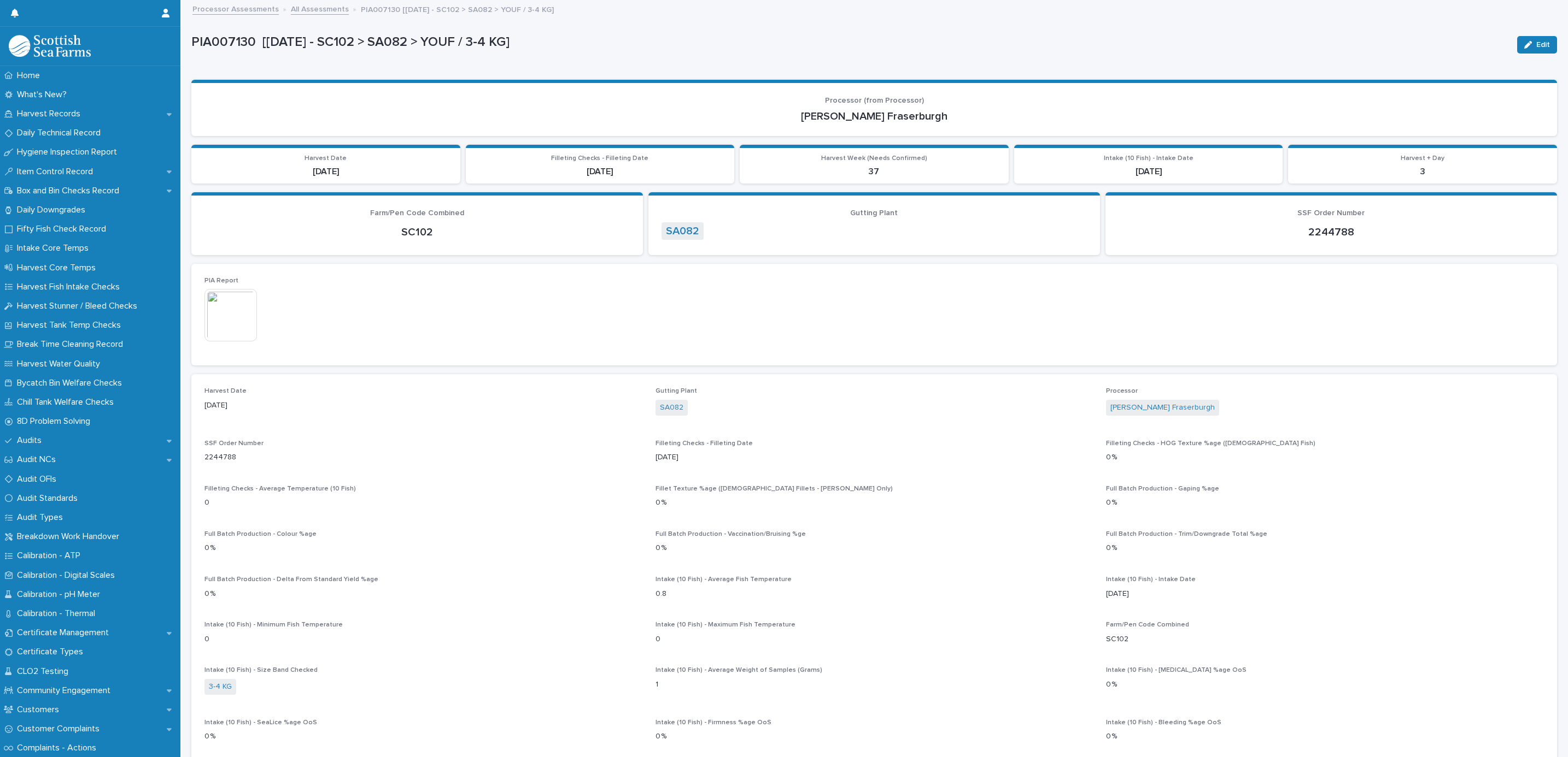
click at [310, 13] on link "All Assessments" at bounding box center [319, 8] width 58 height 12
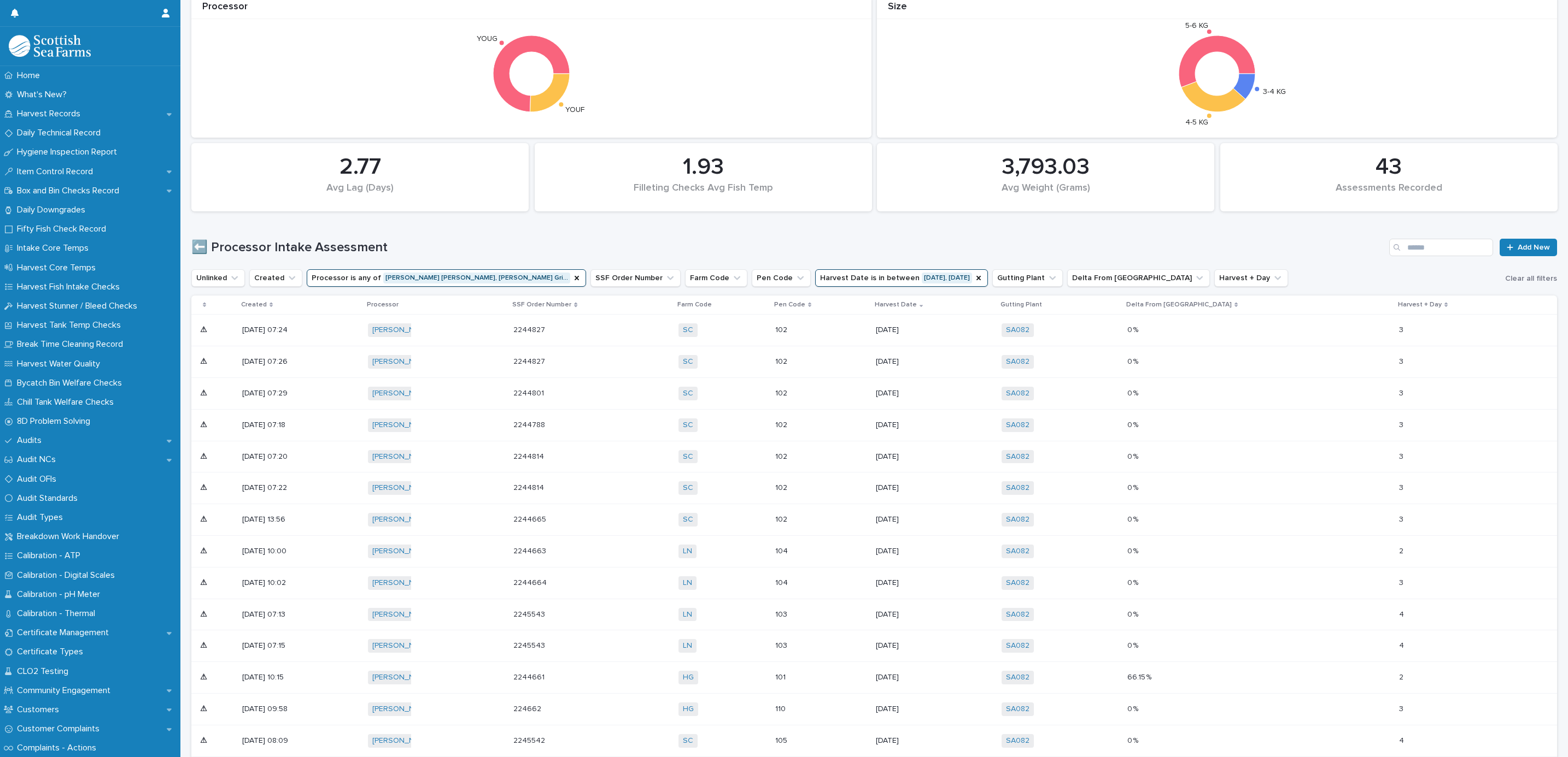
scroll to position [164, 0]
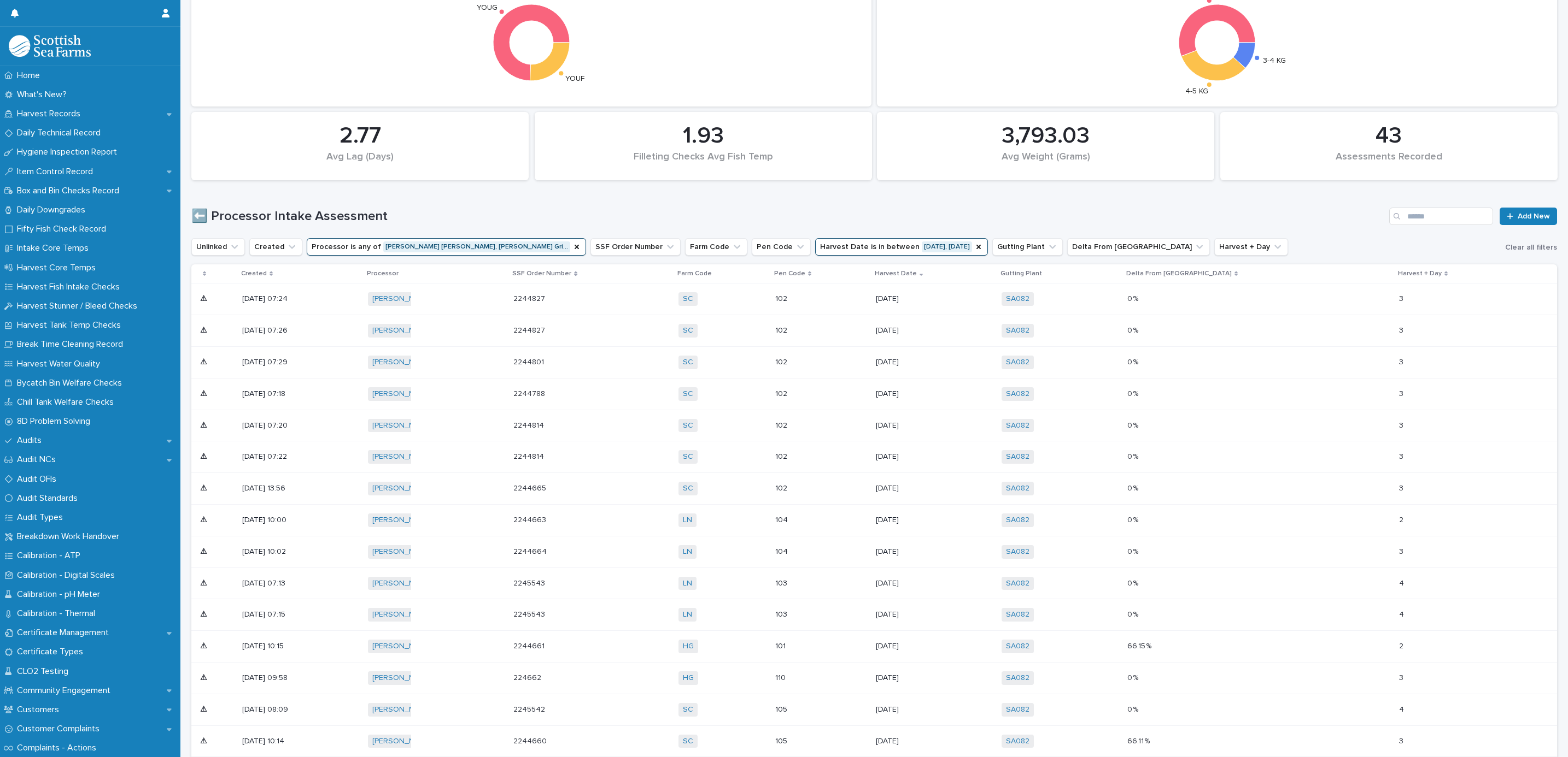
click at [830, 557] on p "104" at bounding box center [802, 552] width 54 height 9
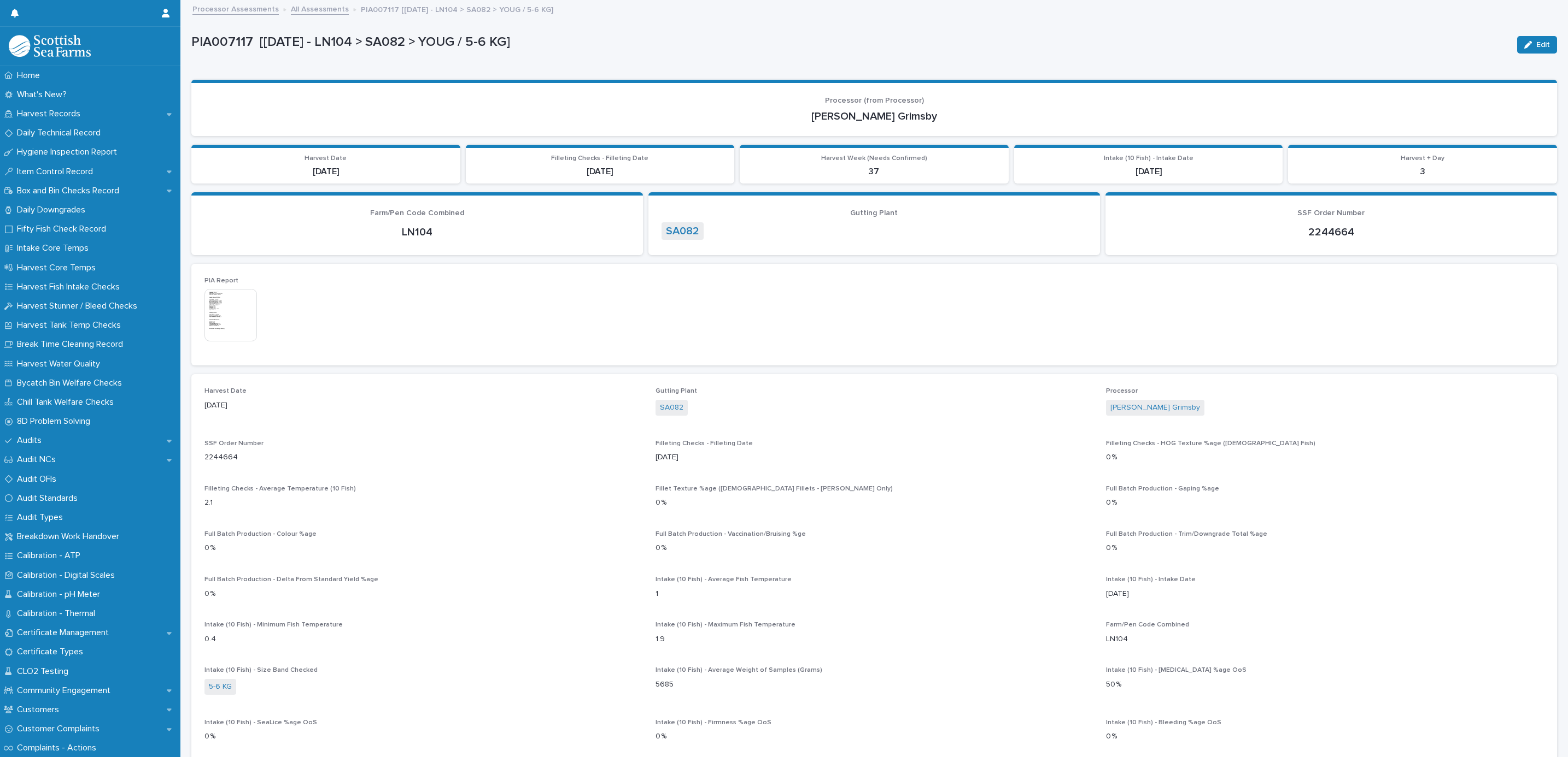
click at [291, 10] on link "All Assessments" at bounding box center [319, 8] width 58 height 12
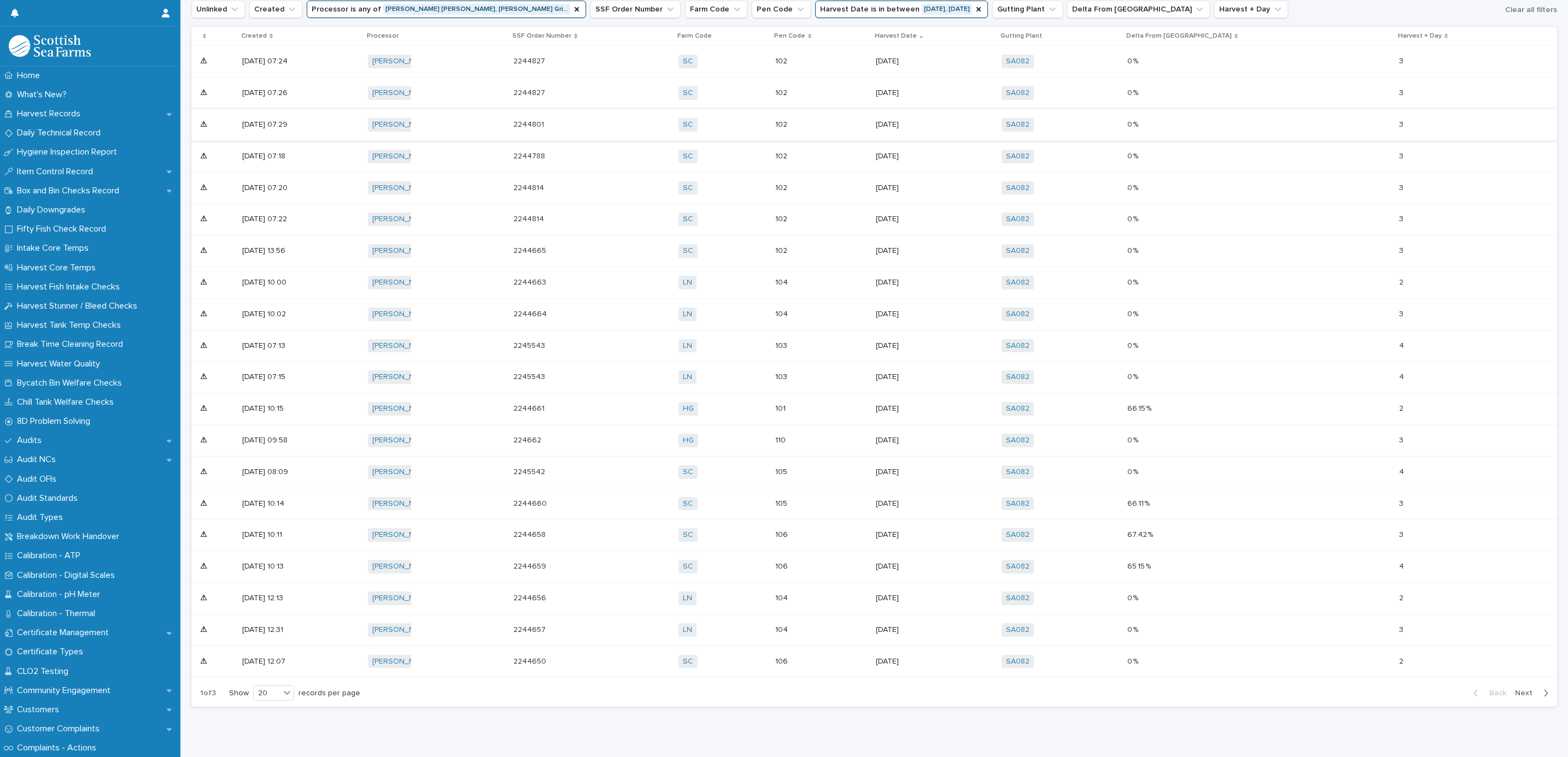
scroll to position [410, 0]
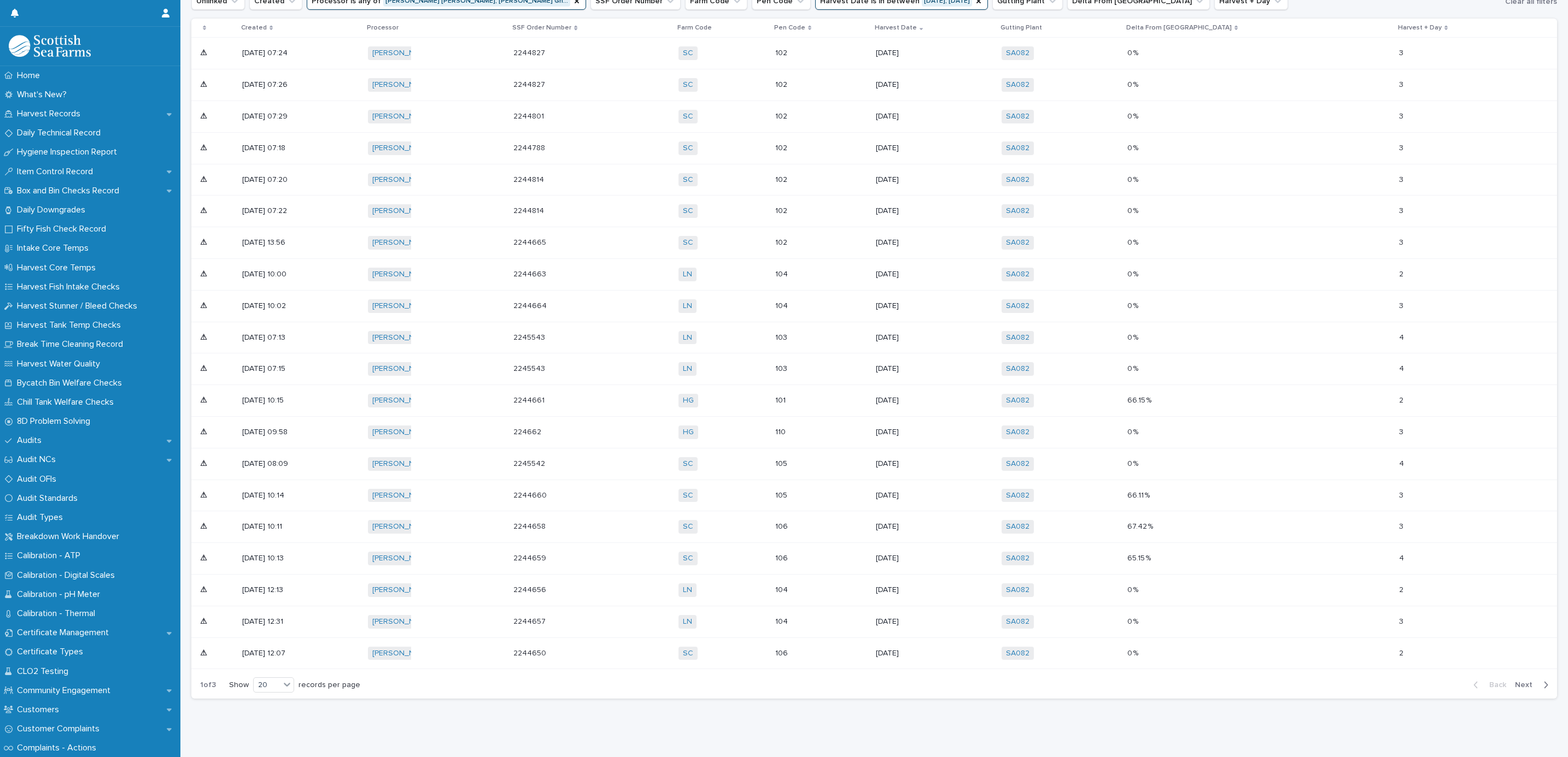
click at [867, 410] on div "101" at bounding box center [820, 400] width 92 height 18
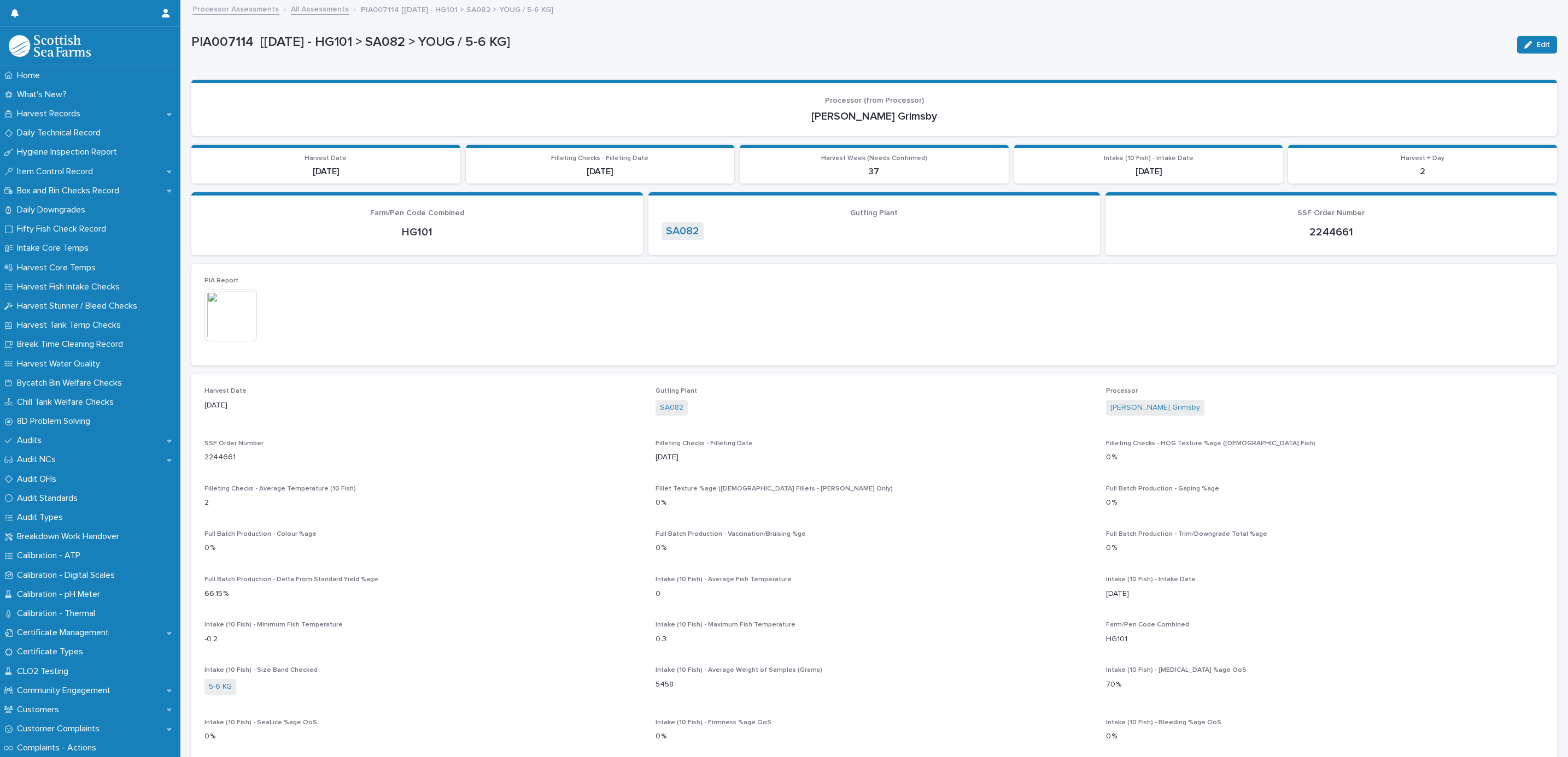
click at [297, 10] on link "All Assessments" at bounding box center [319, 8] width 58 height 12
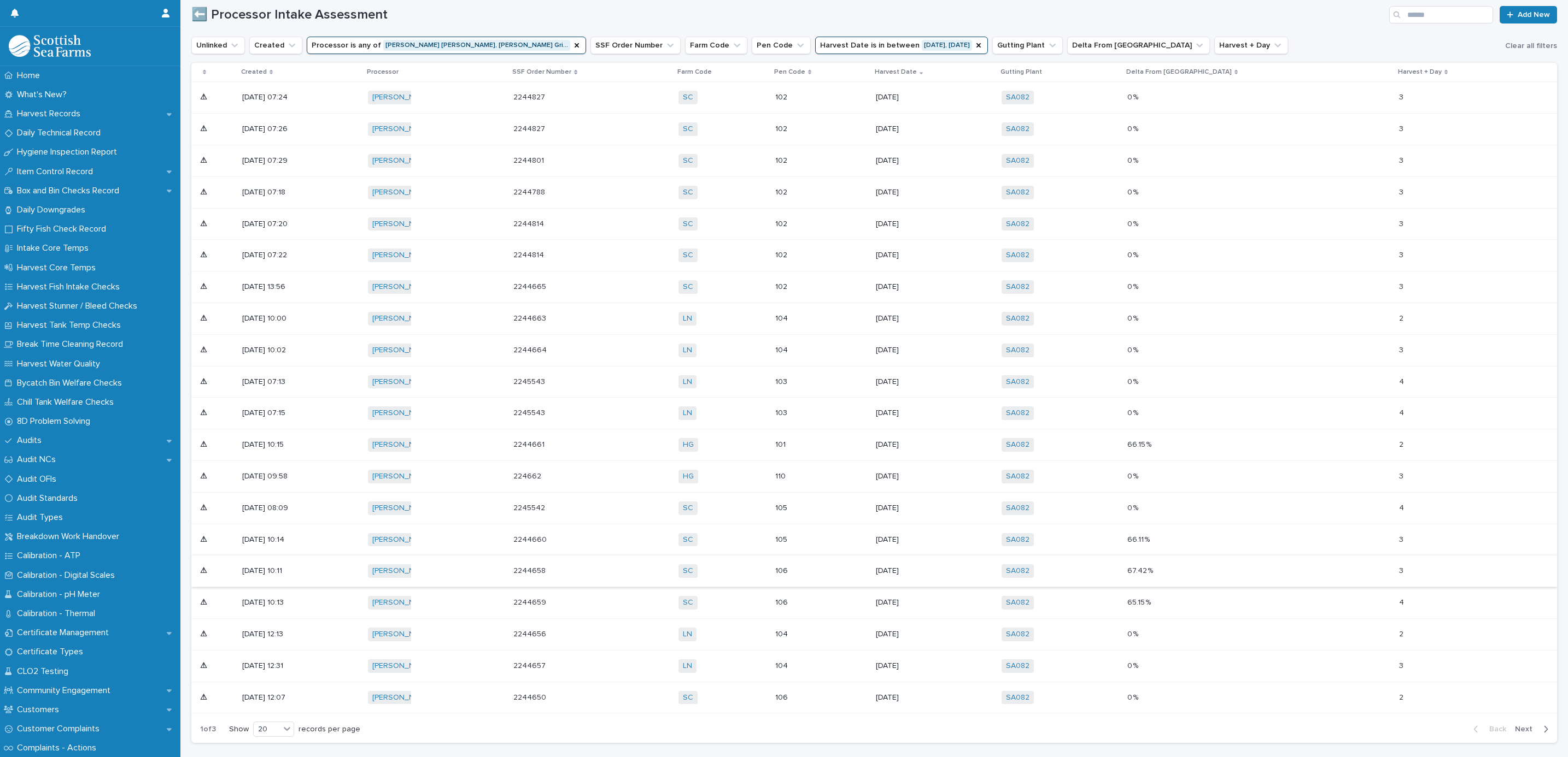
scroll to position [466, 0]
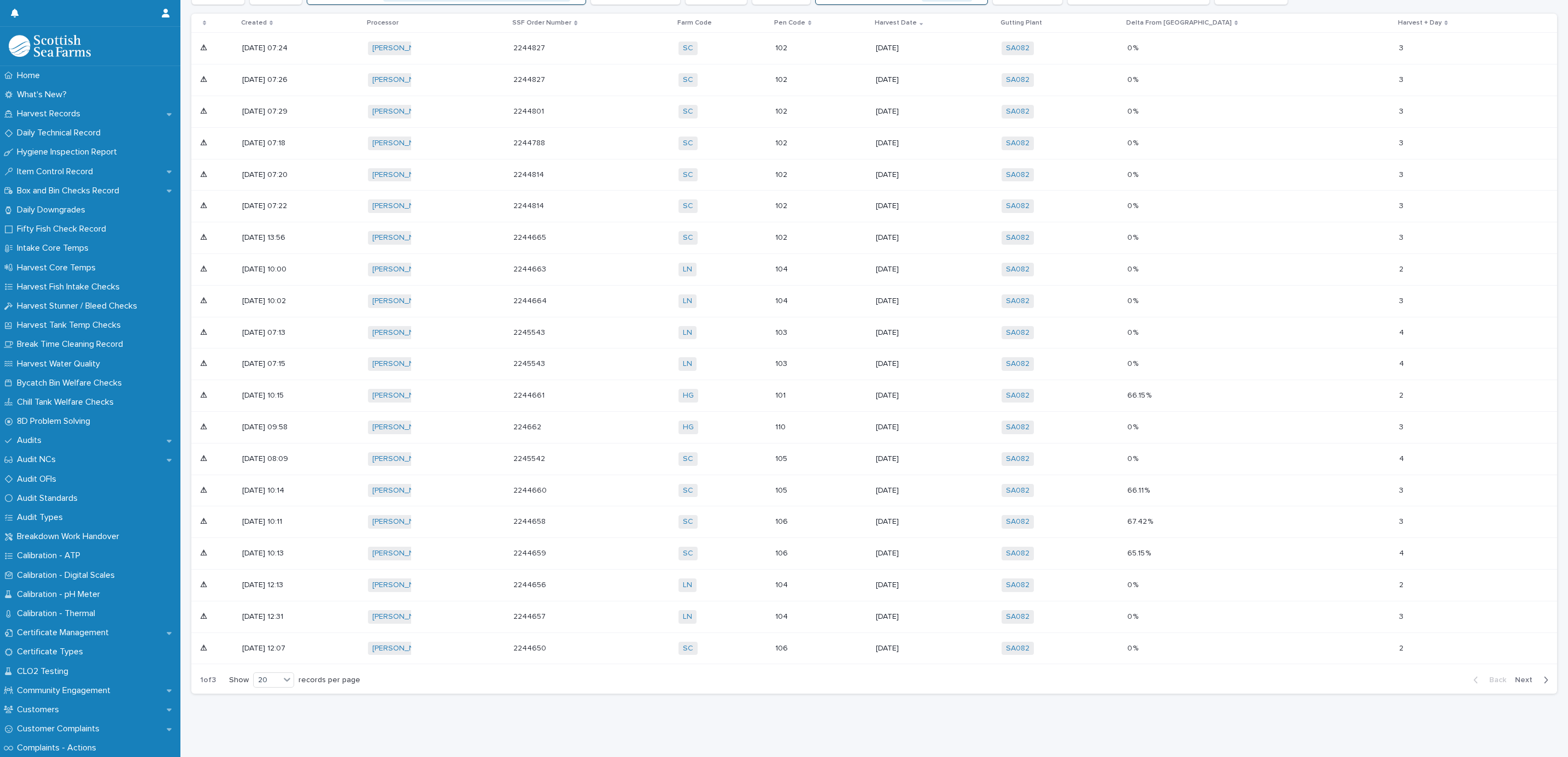
click at [830, 487] on p "105" at bounding box center [802, 491] width 54 height 9
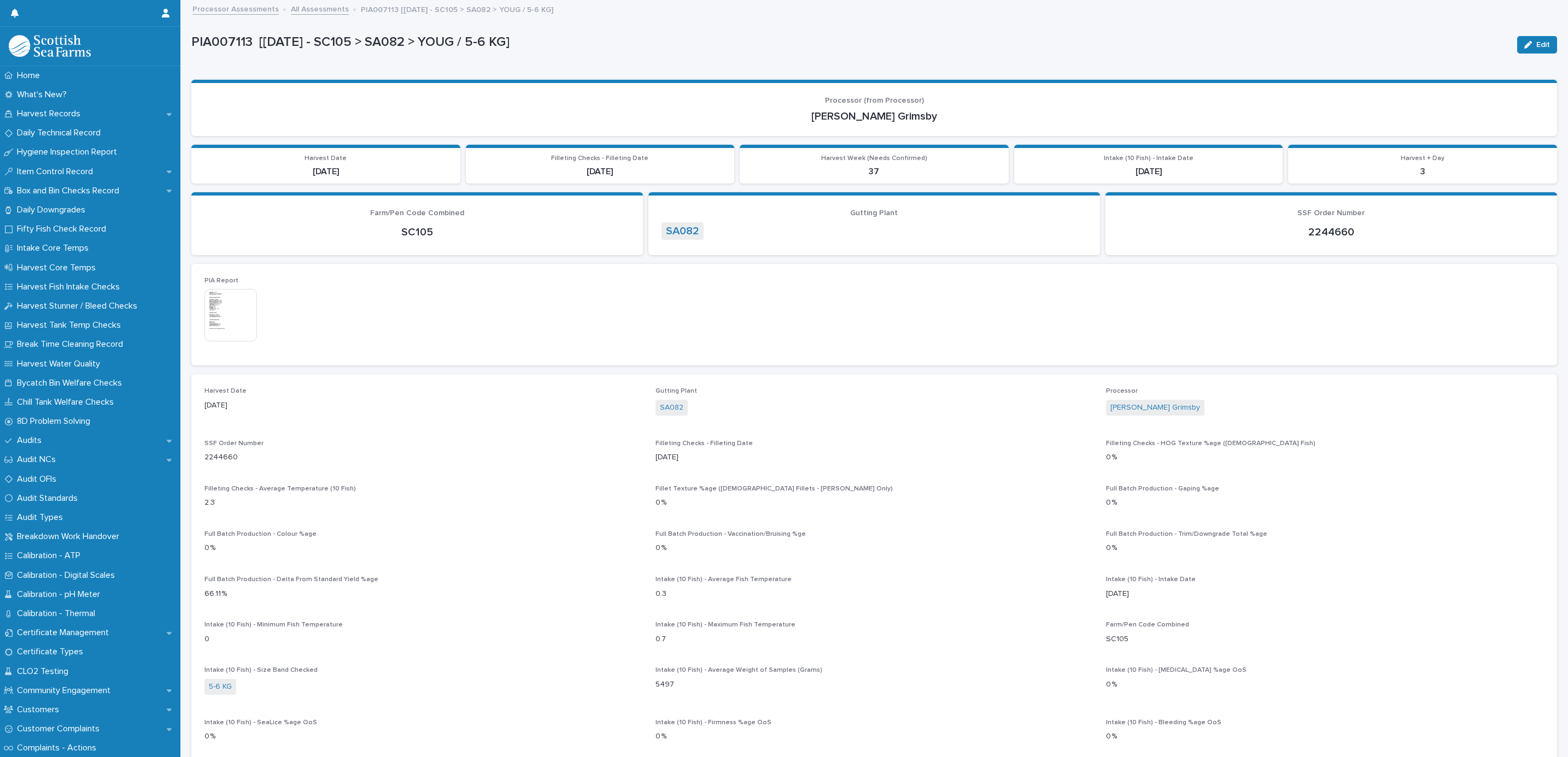
click at [319, 11] on link "All Assessments" at bounding box center [319, 8] width 58 height 12
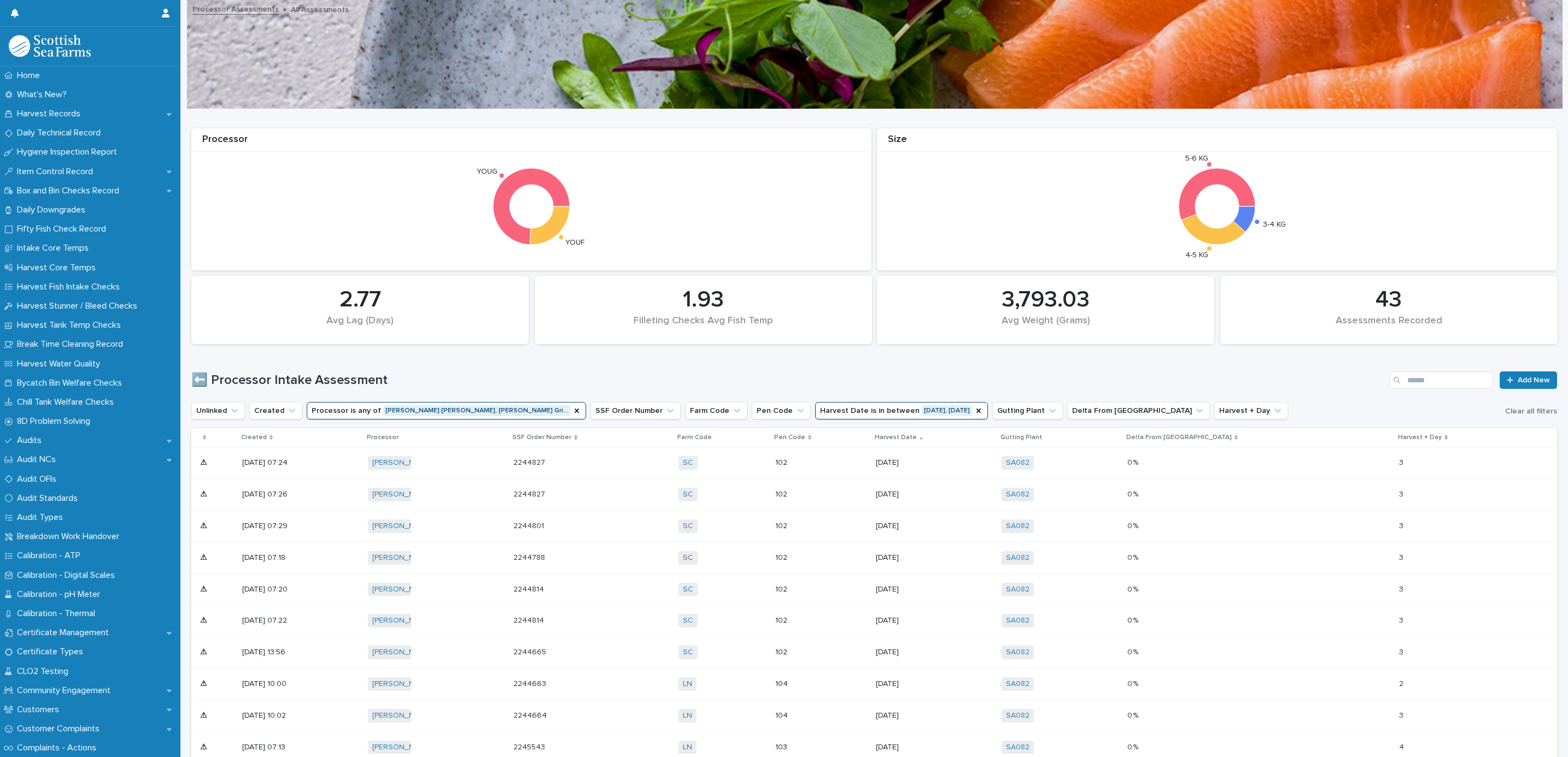
scroll to position [466, 0]
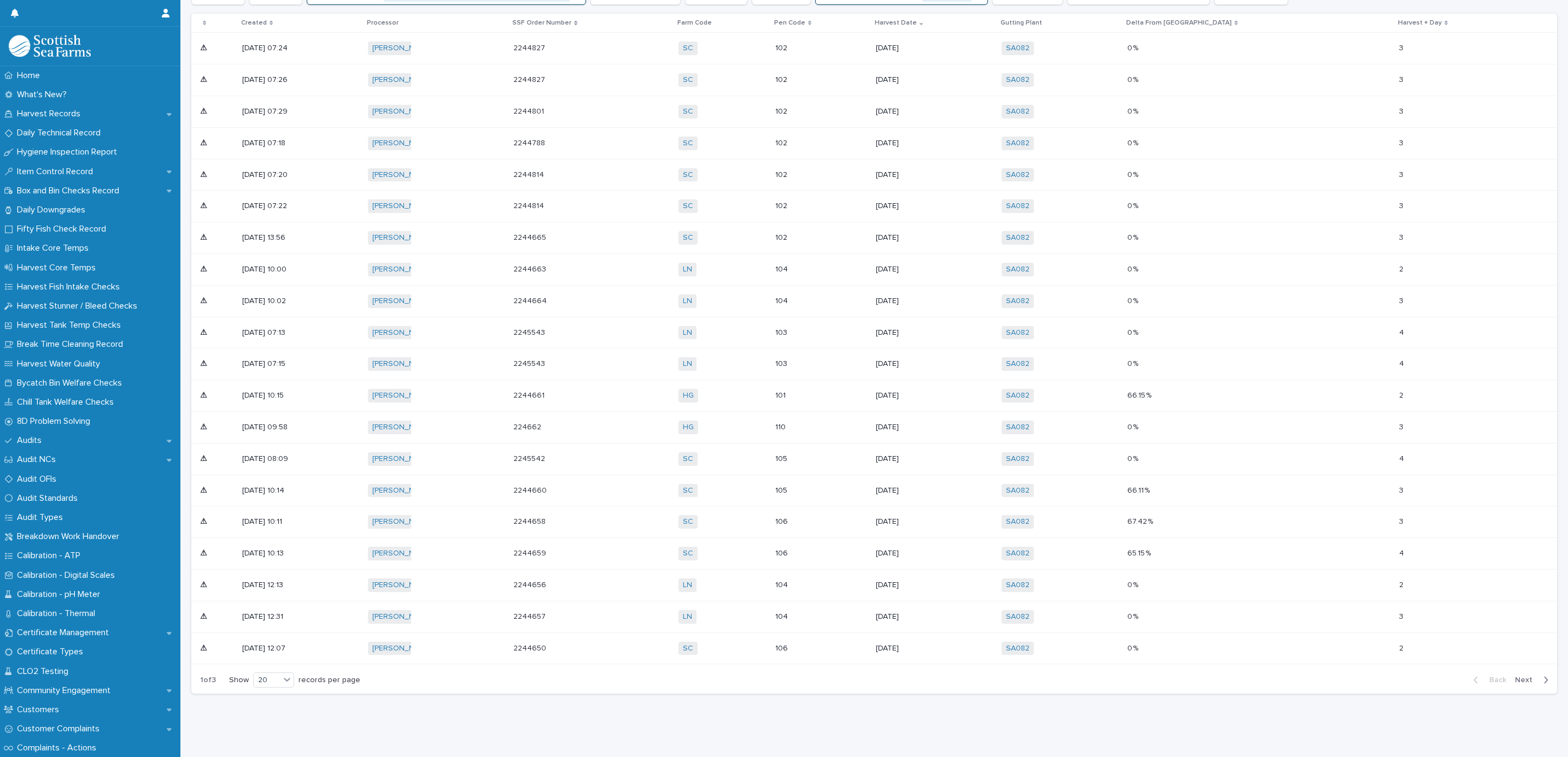
click at [830, 518] on p "106" at bounding box center [802, 522] width 54 height 9
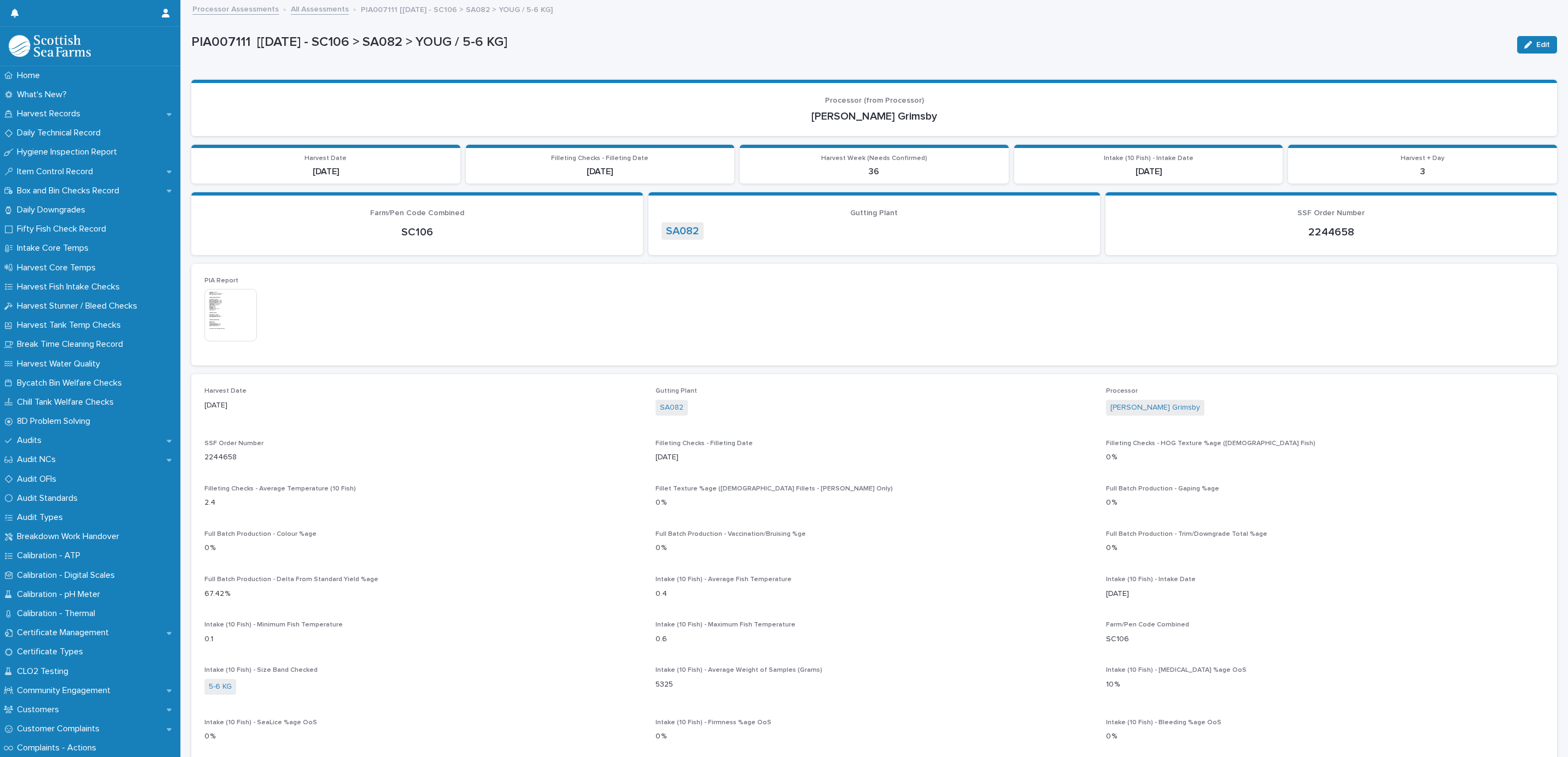
click at [308, 13] on link "All Assessments" at bounding box center [319, 8] width 58 height 12
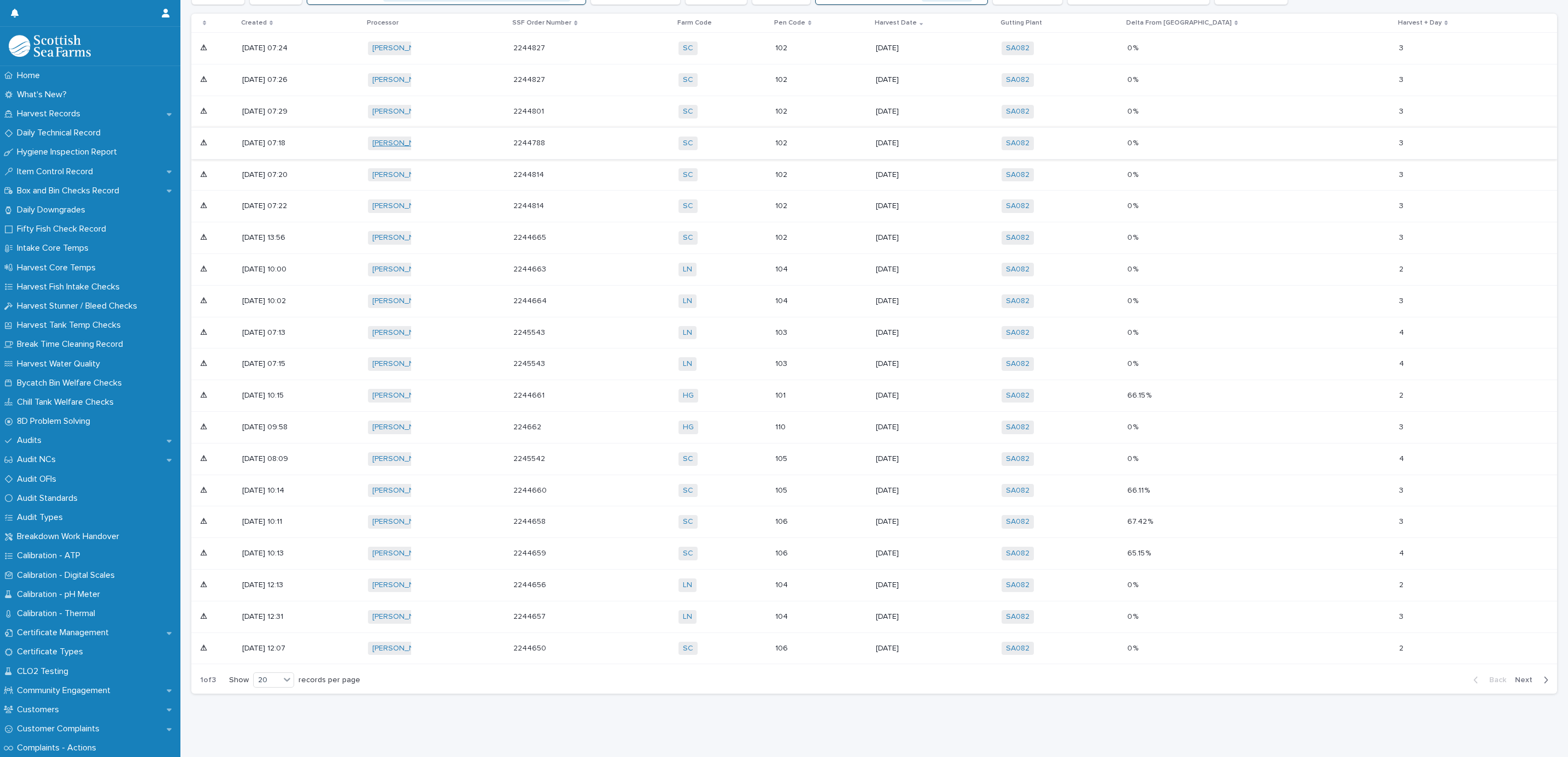
scroll to position [466, 0]
click at [867, 608] on div "104" at bounding box center [820, 617] width 92 height 18
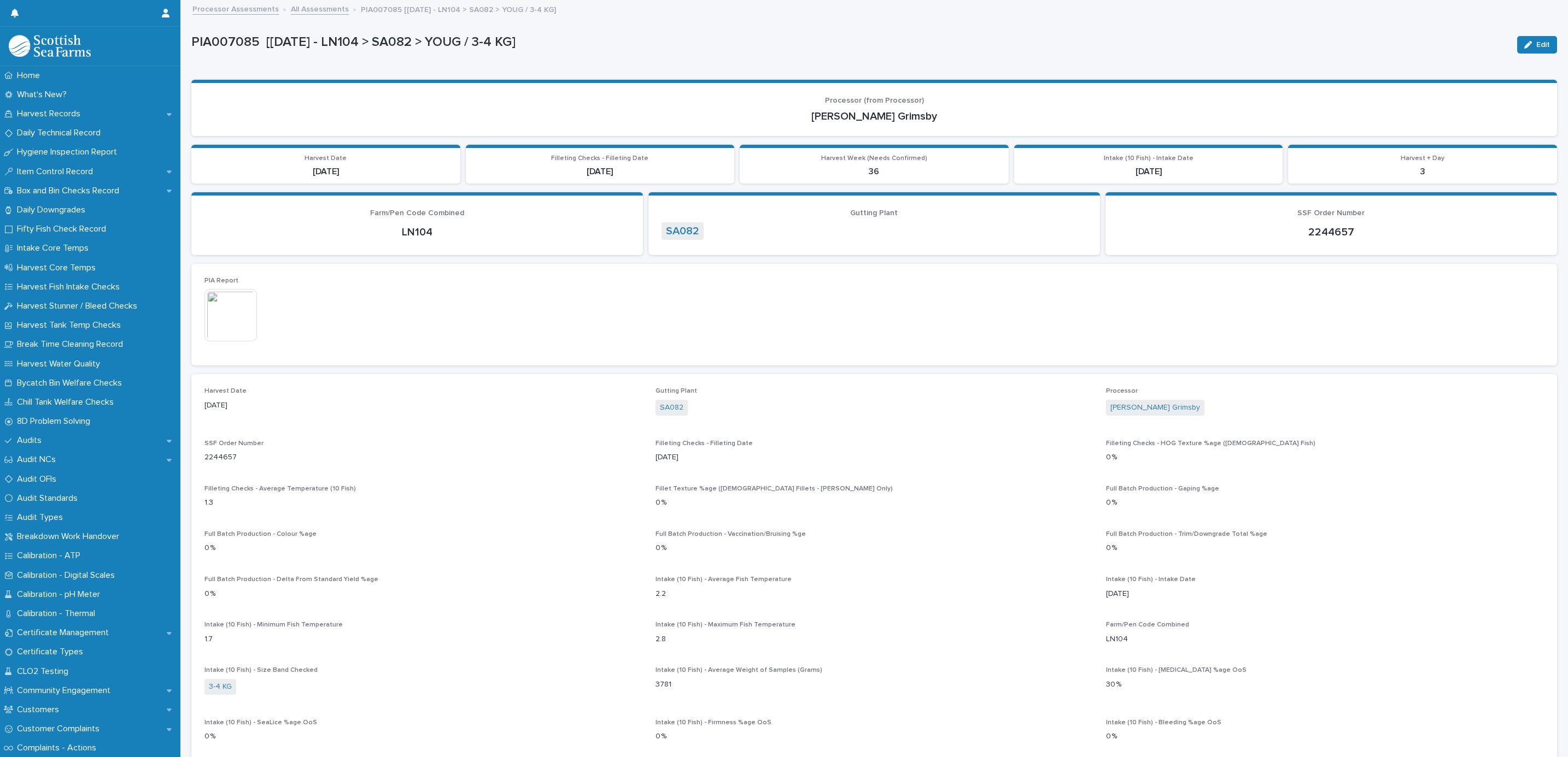
click at [307, 5] on link "All Assessments" at bounding box center [319, 8] width 58 height 12
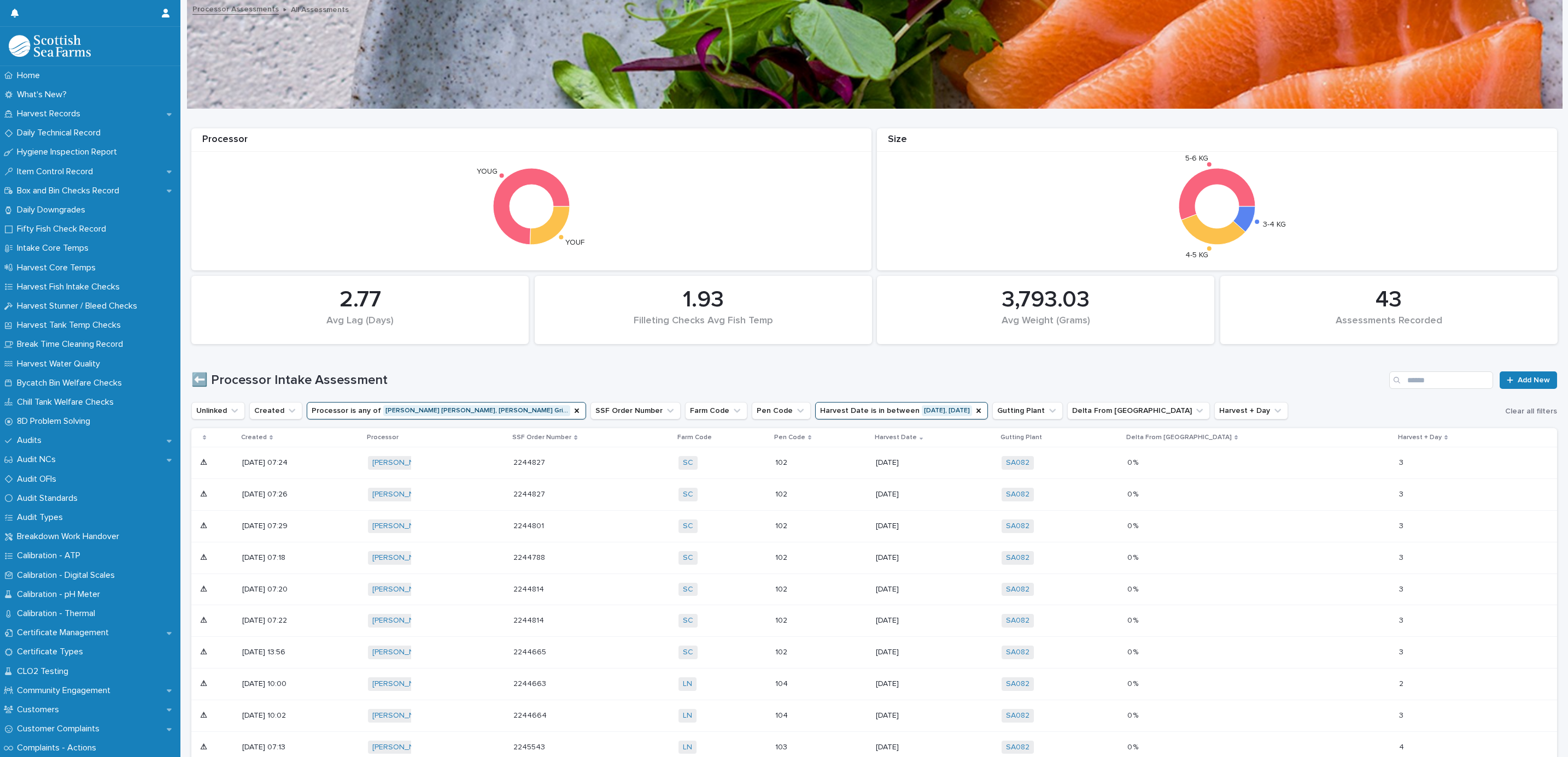
scroll to position [466, 0]
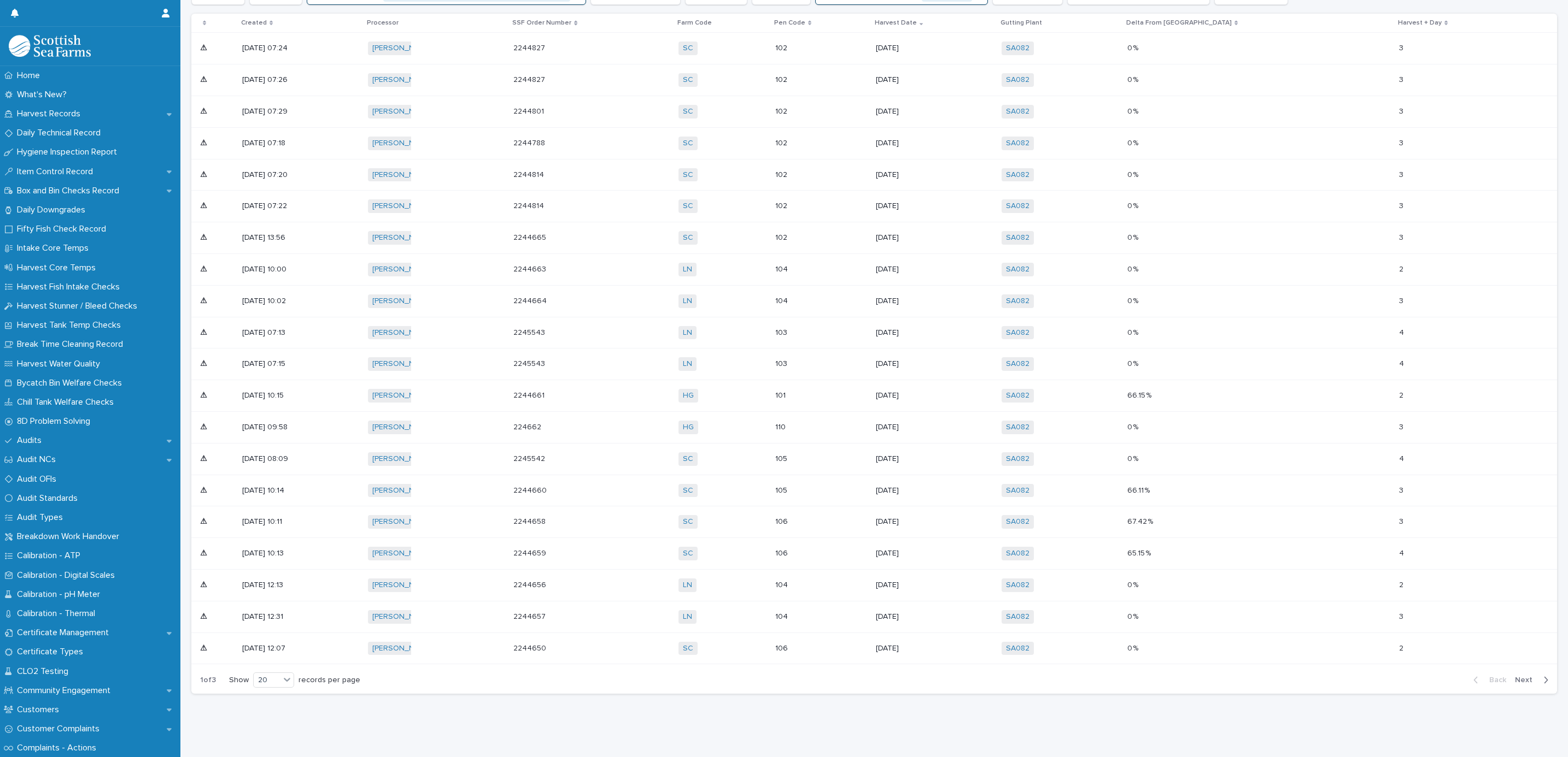
click at [867, 640] on div "106" at bounding box center [820, 648] width 92 height 18
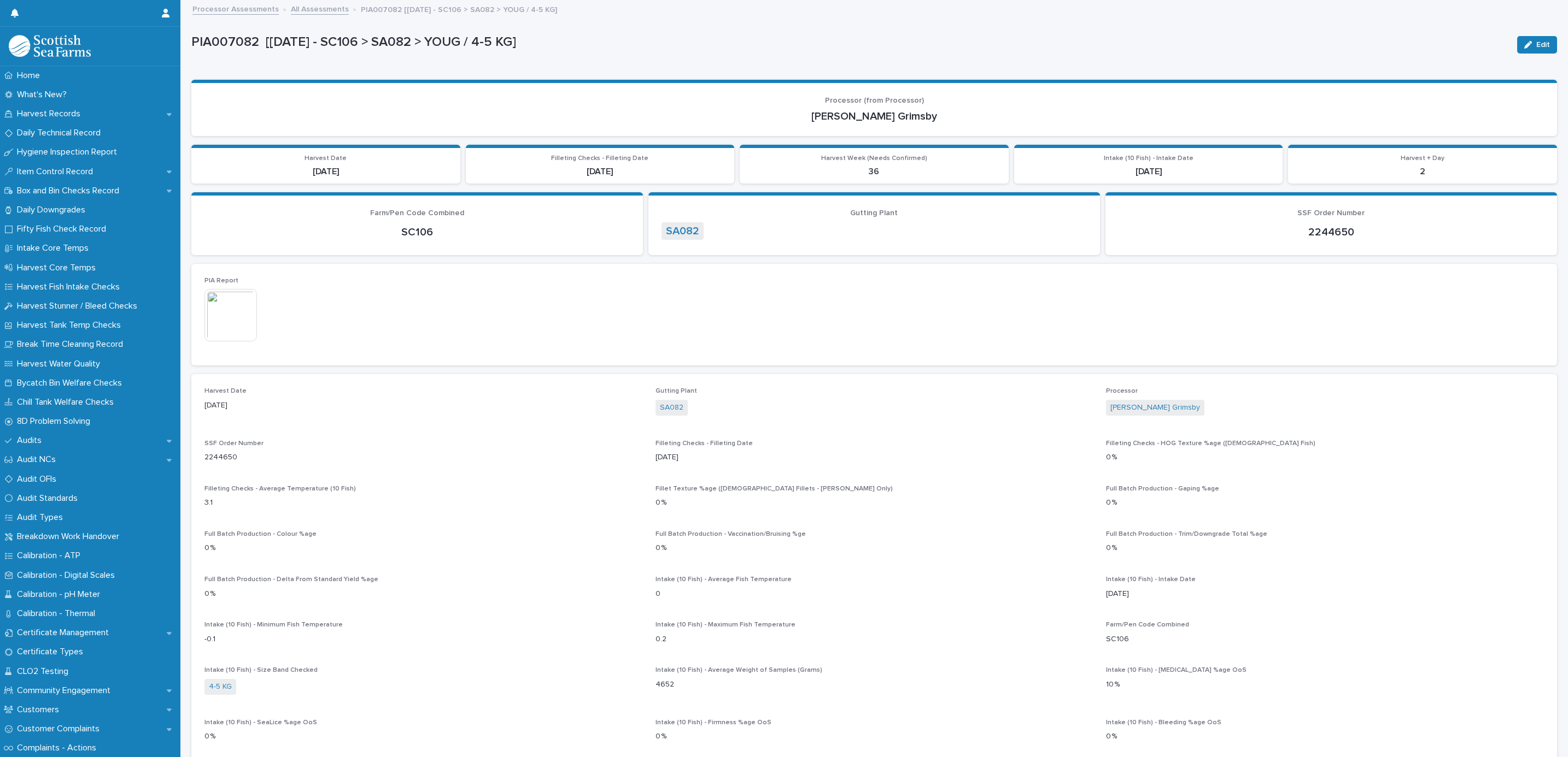
click at [299, 8] on link "All Assessments" at bounding box center [319, 8] width 58 height 12
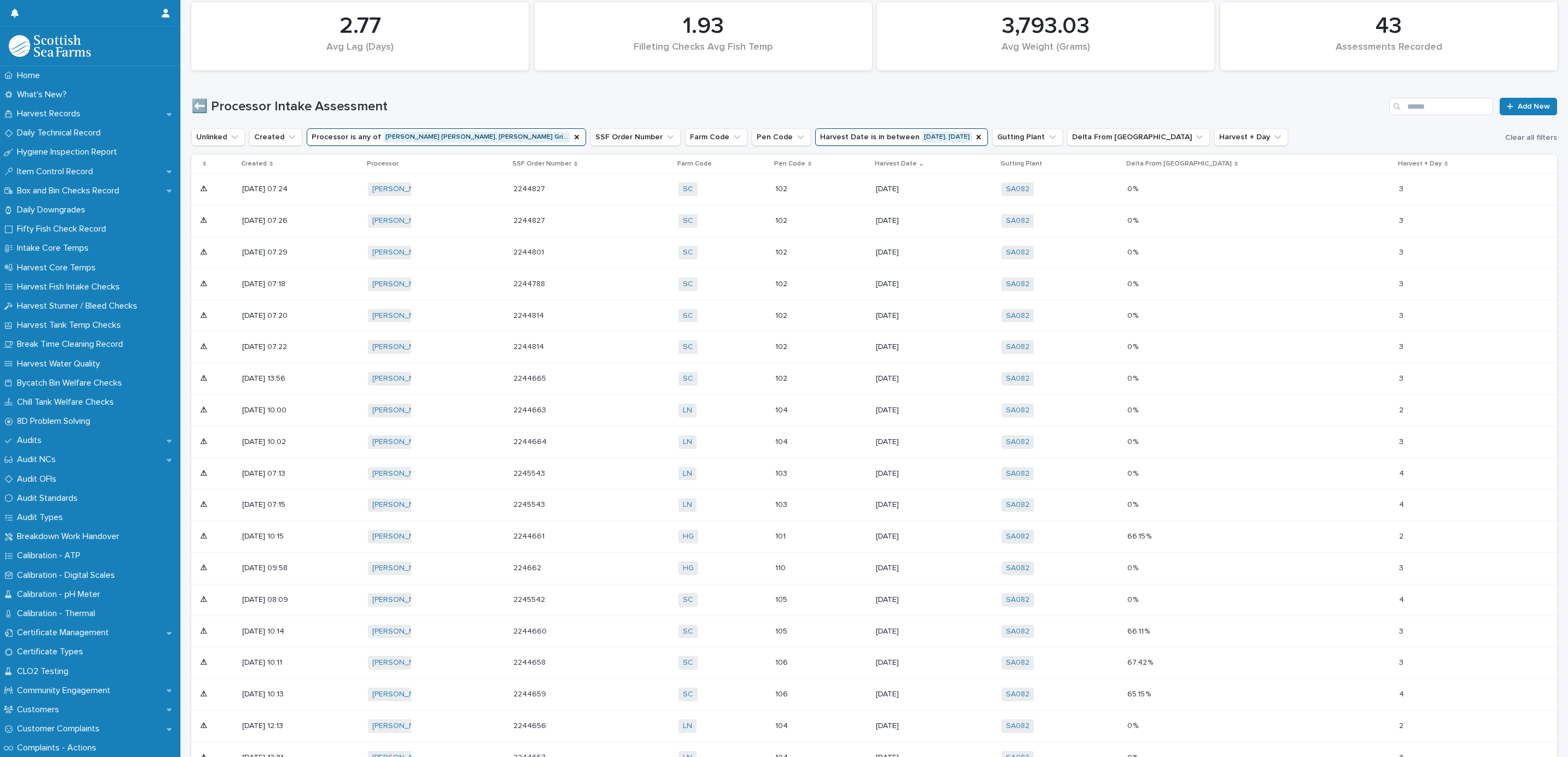
scroll to position [466, 0]
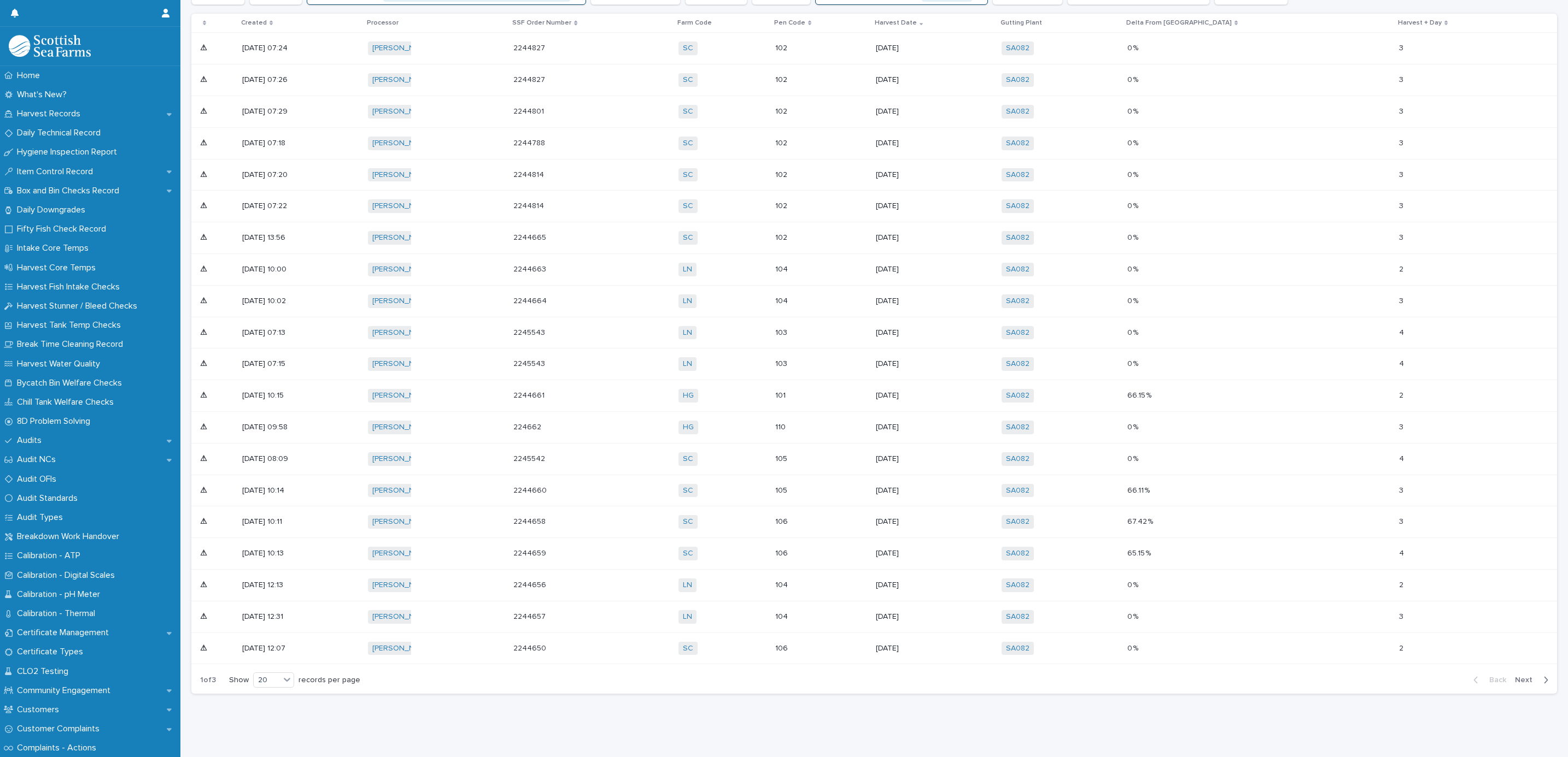
click at [1521, 677] on span "Next" at bounding box center [1526, 680] width 24 height 8
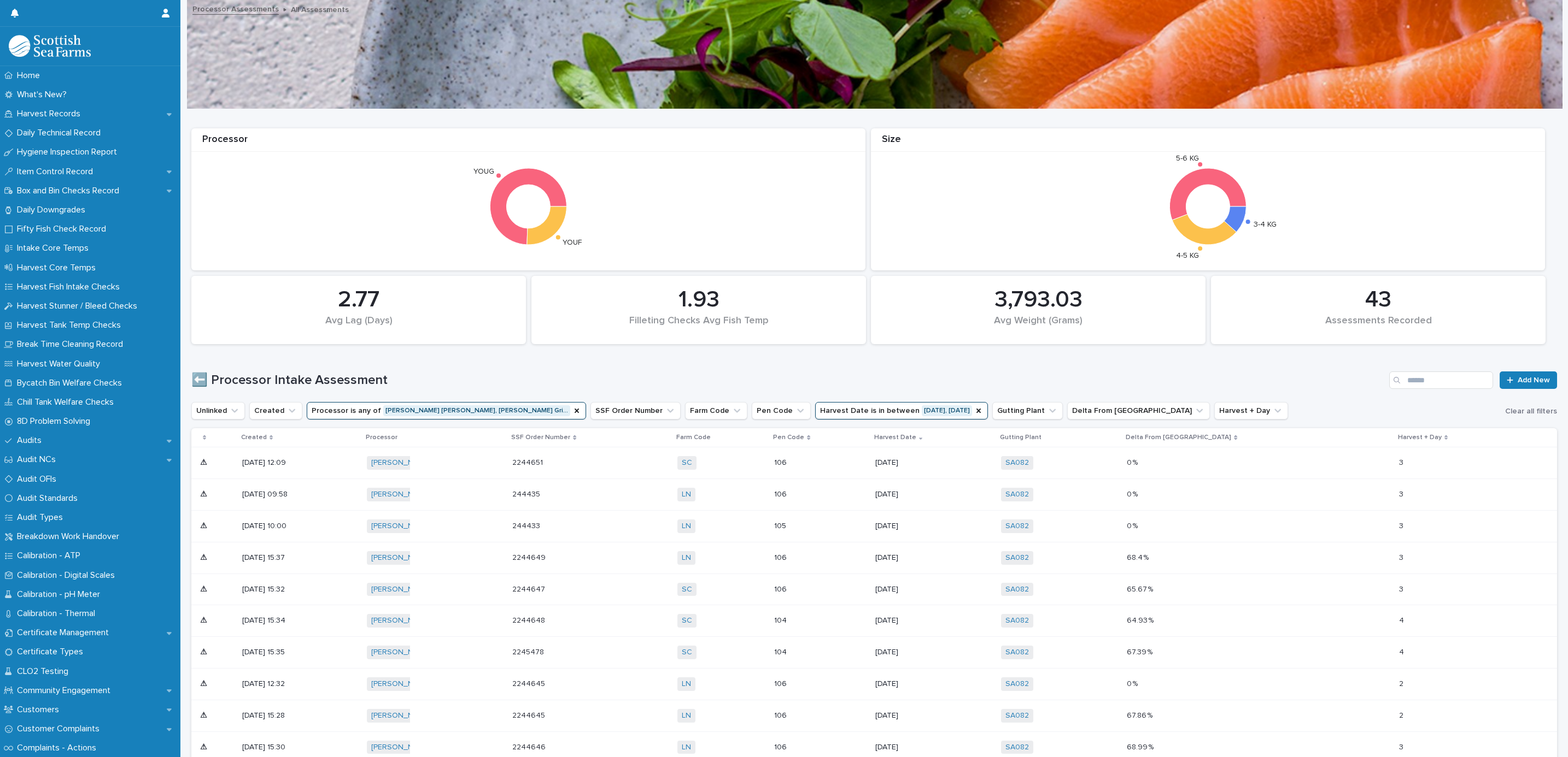
scroll to position [246, 0]
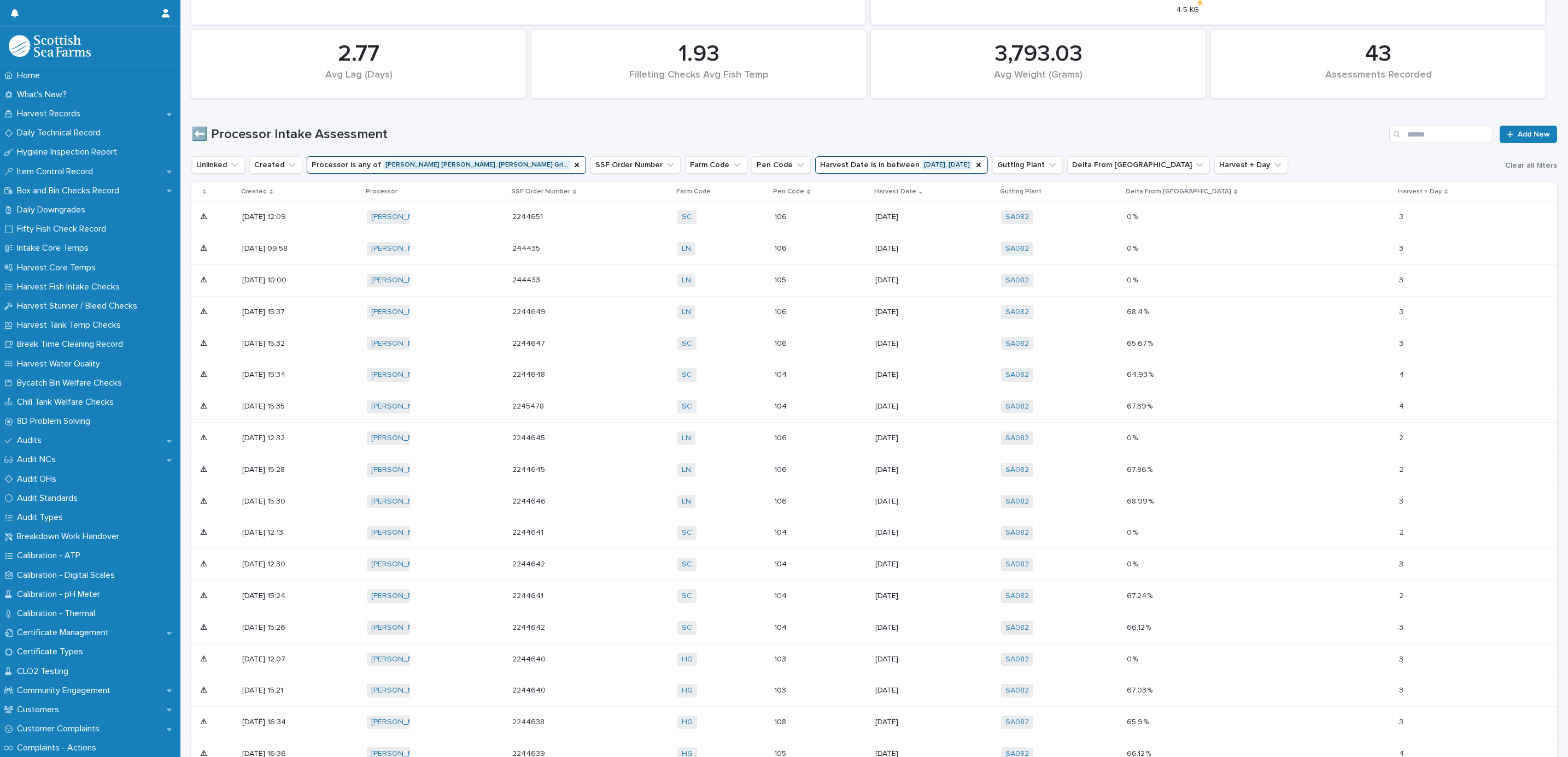
click at [867, 277] on div "105" at bounding box center [820, 280] width 93 height 18
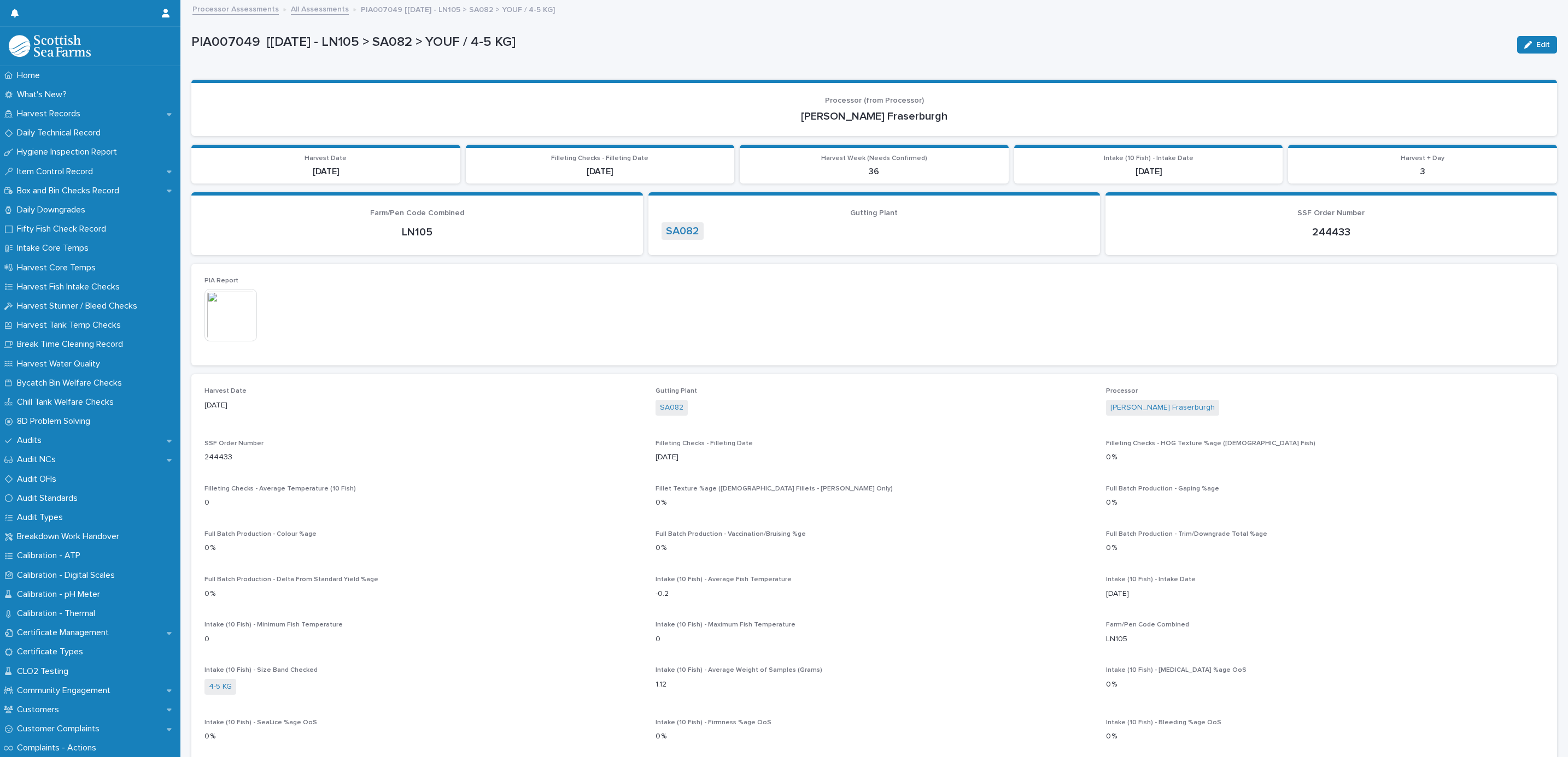
click at [294, 6] on link "All Assessments" at bounding box center [319, 8] width 58 height 12
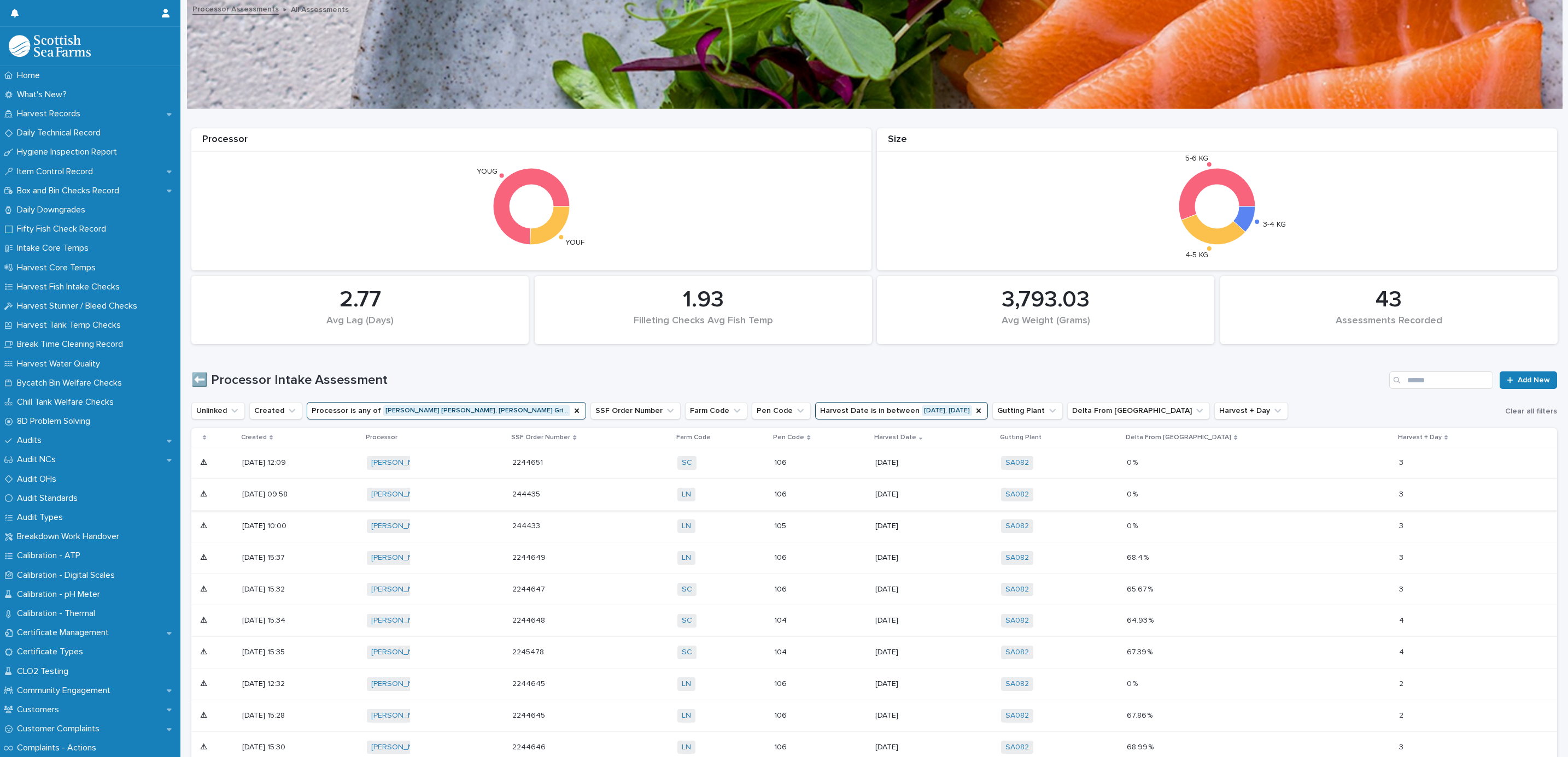
scroll to position [164, 0]
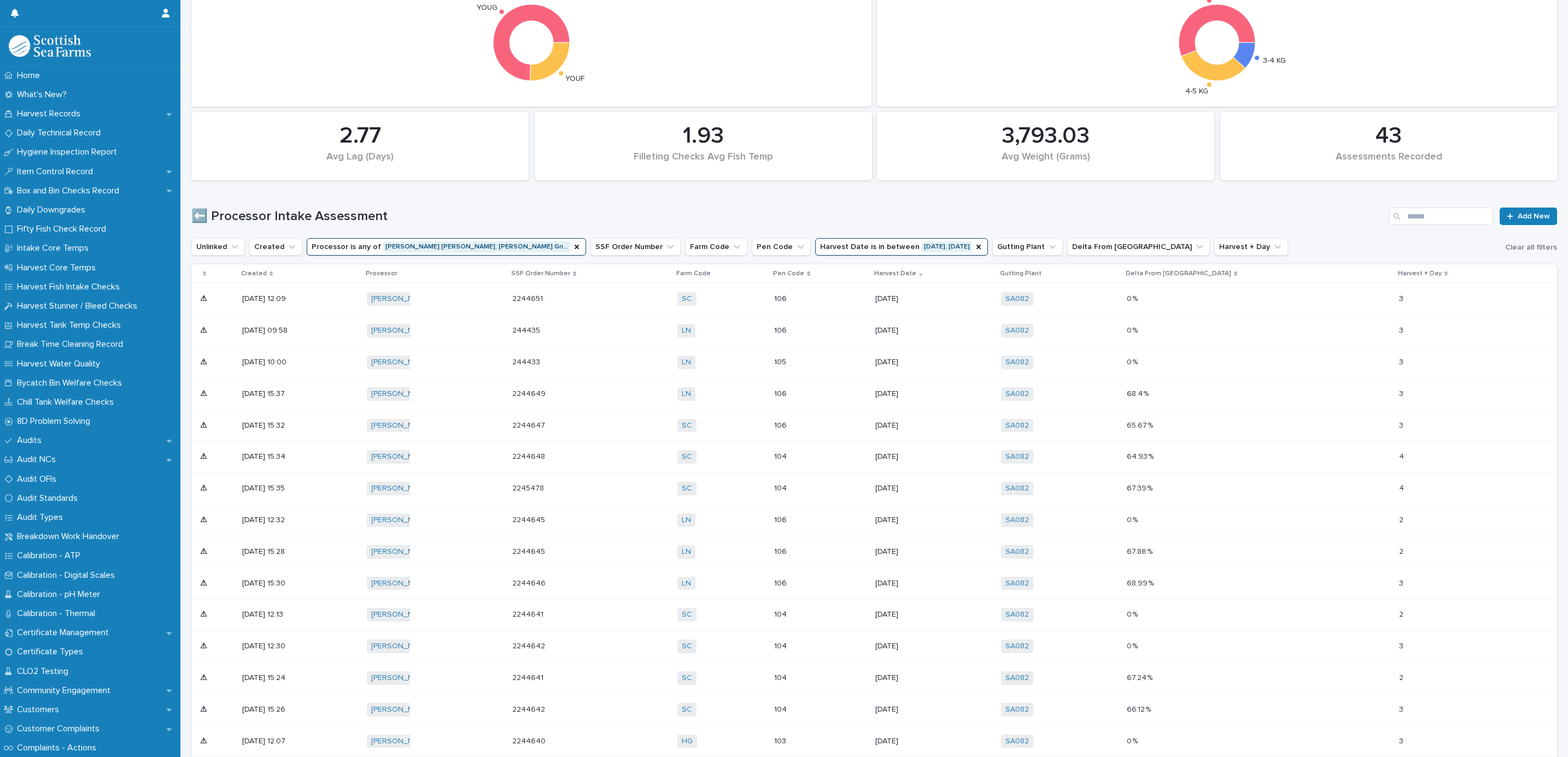
click at [867, 463] on div "104" at bounding box center [820, 457] width 93 height 18
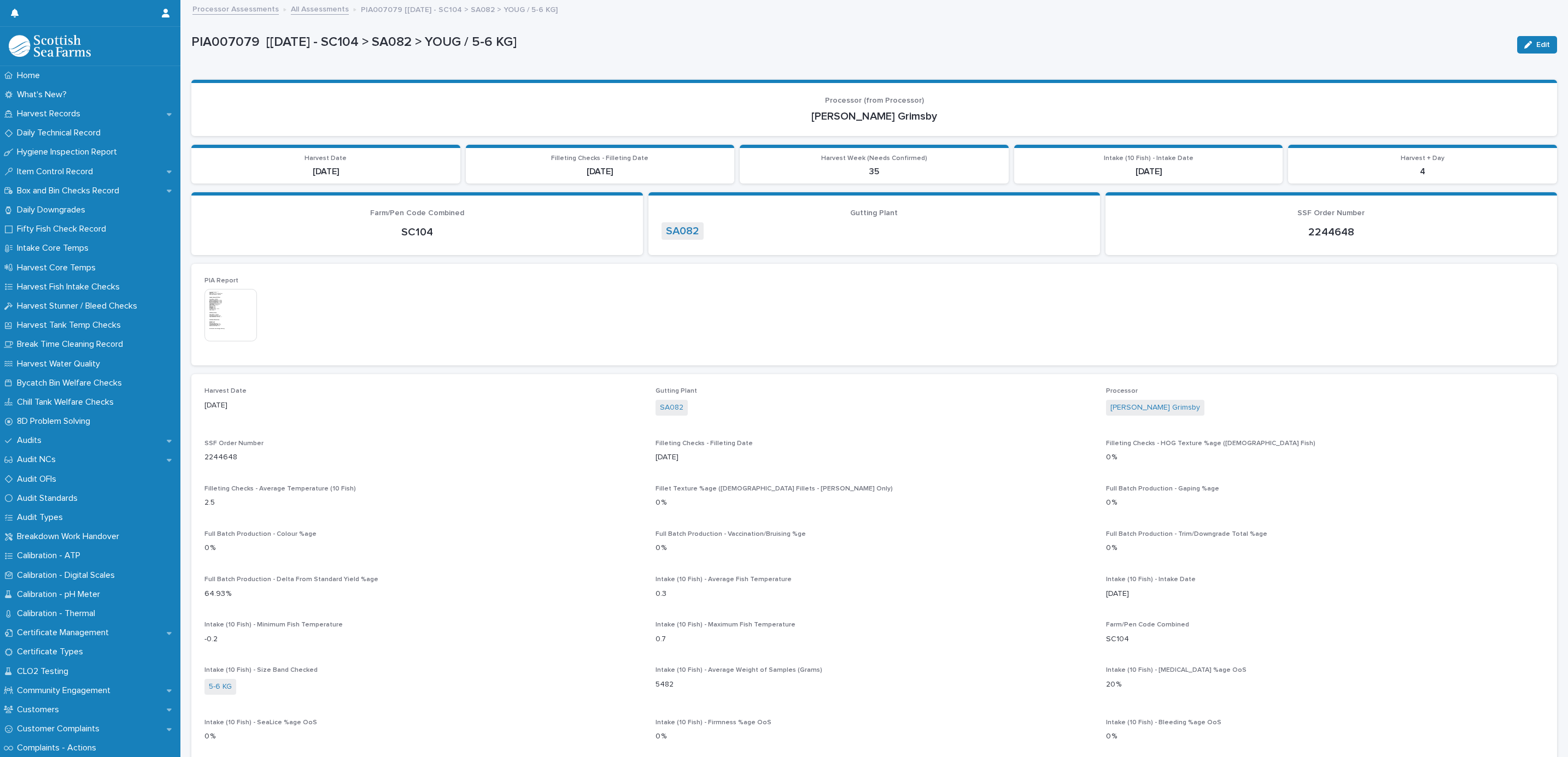
click at [314, 5] on link "All Assessments" at bounding box center [319, 8] width 58 height 12
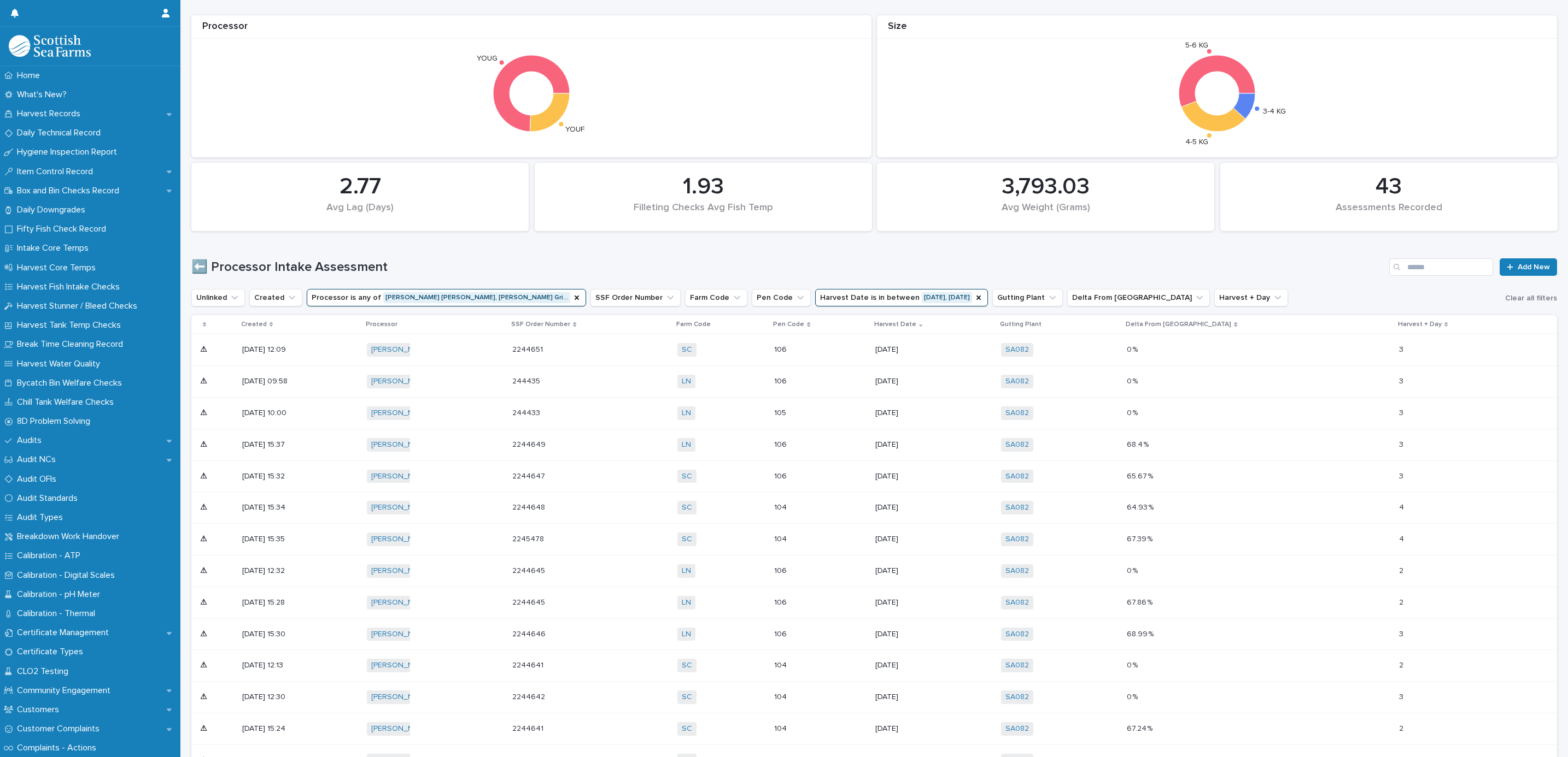
scroll to position [447, 0]
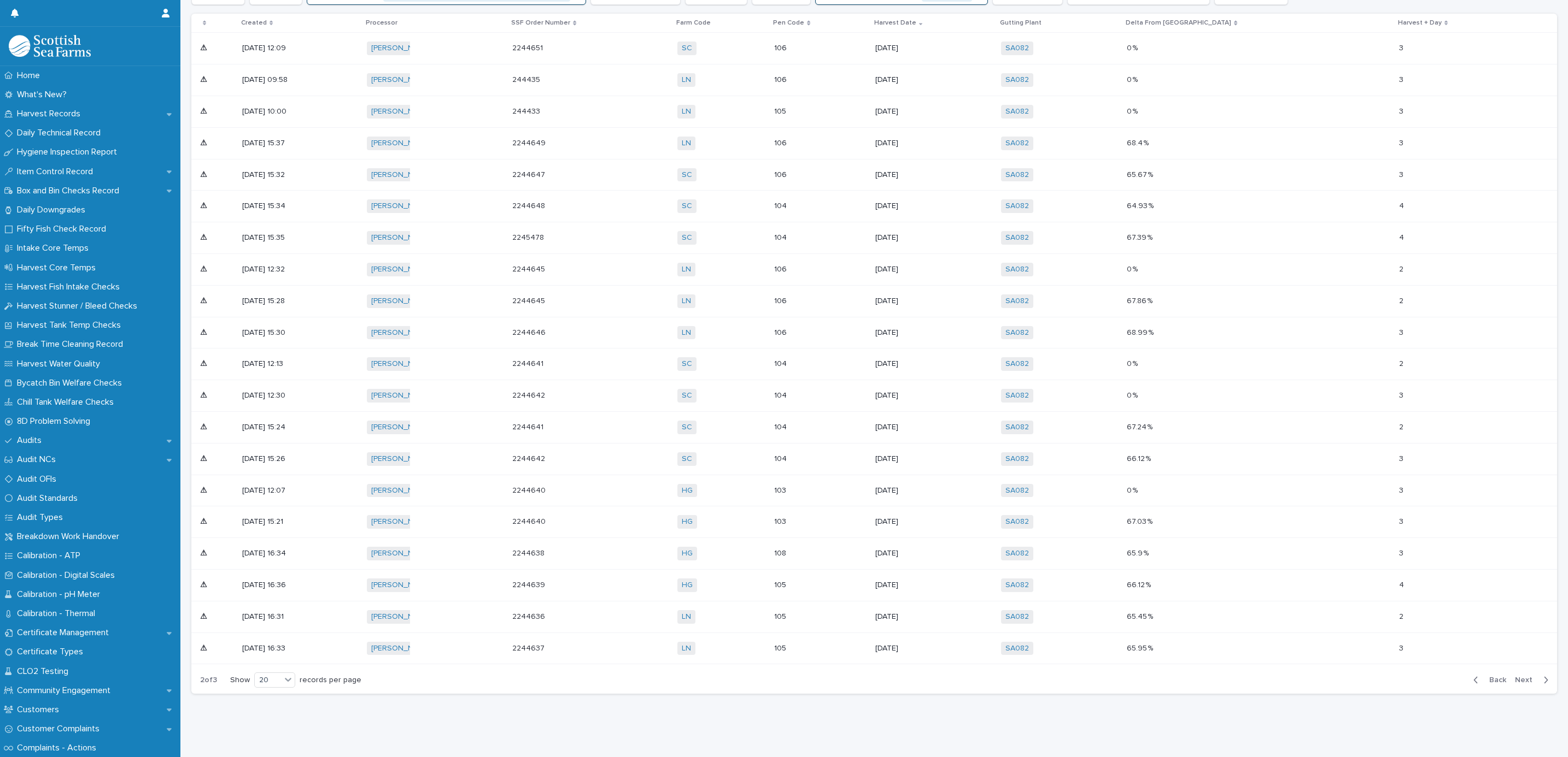
click at [867, 324] on div "106" at bounding box center [820, 333] width 93 height 18
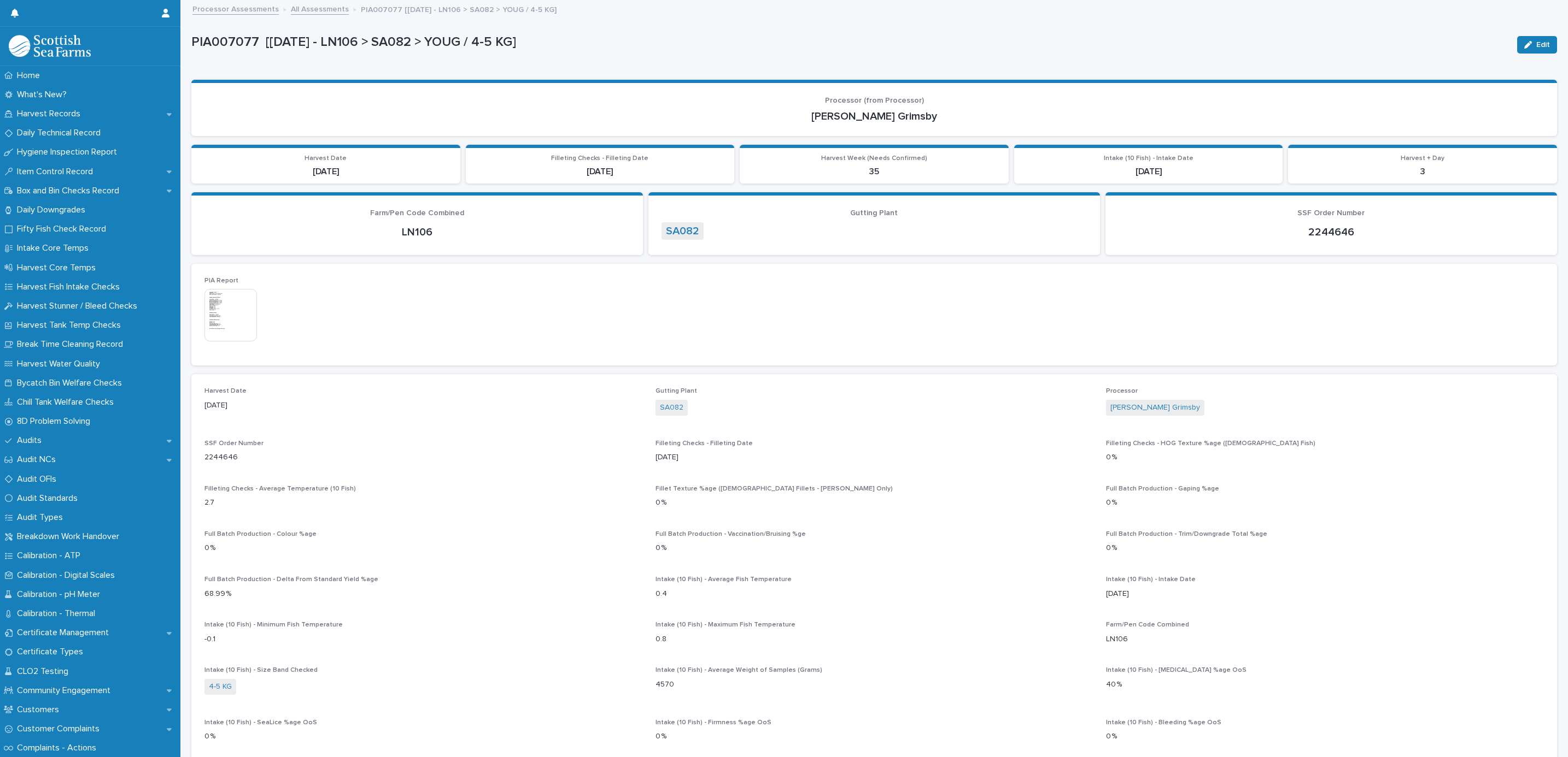
click at [336, 11] on link "All Assessments" at bounding box center [319, 8] width 58 height 12
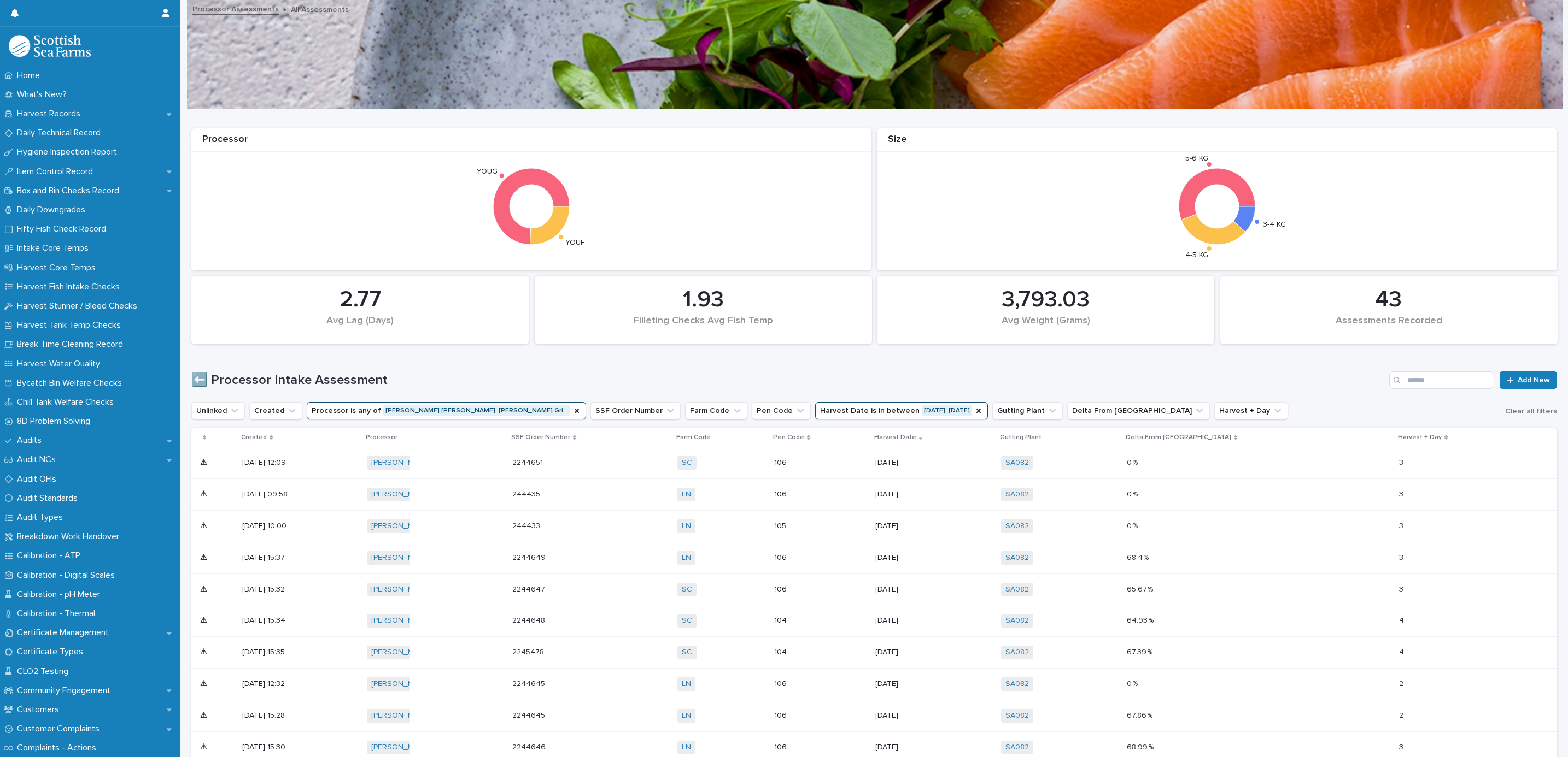
scroll to position [246, 0]
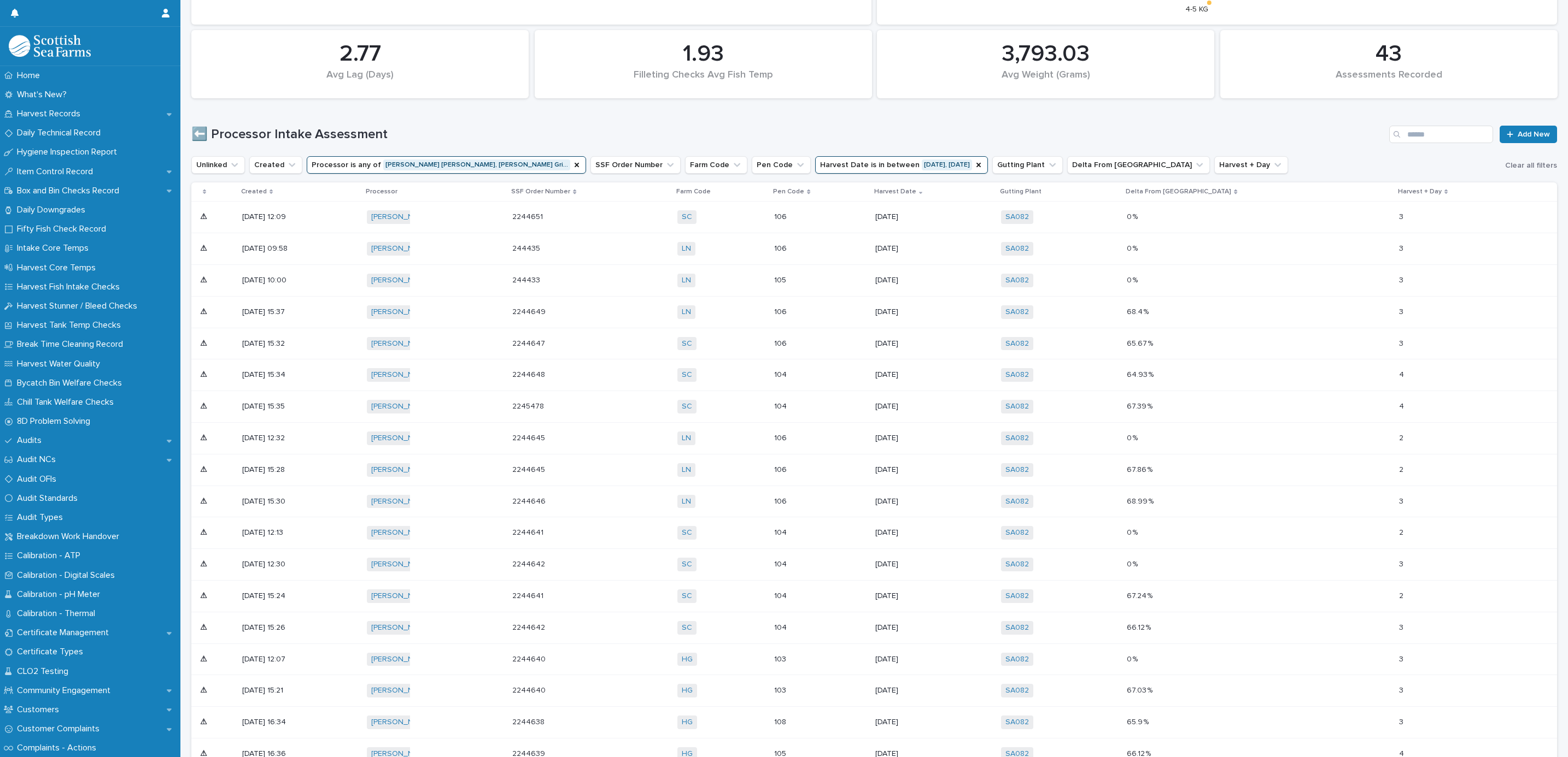
click at [828, 566] on p "104" at bounding box center [801, 565] width 54 height 9
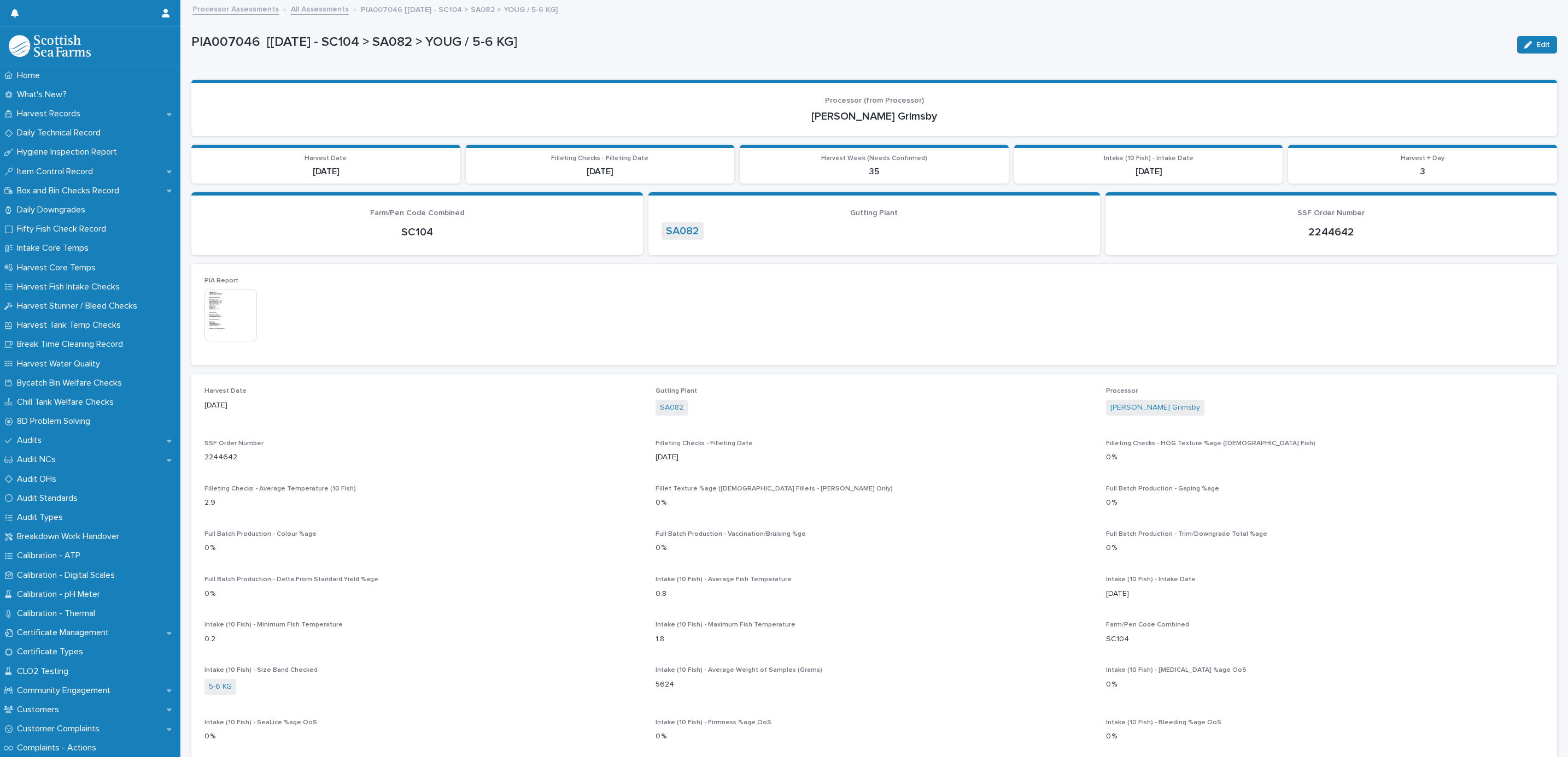
click at [319, 10] on link "All Assessments" at bounding box center [319, 8] width 58 height 12
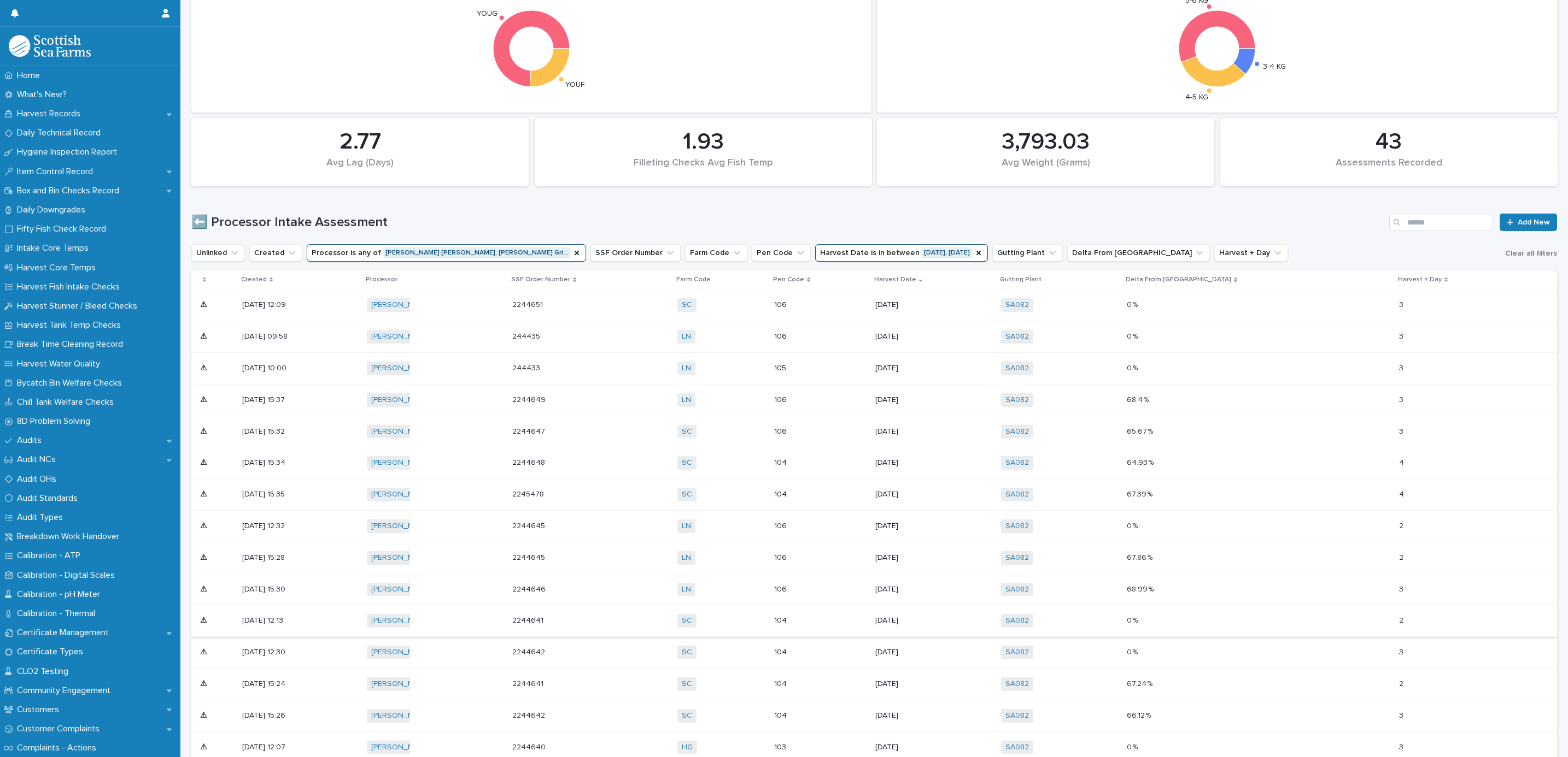
scroll to position [328, 0]
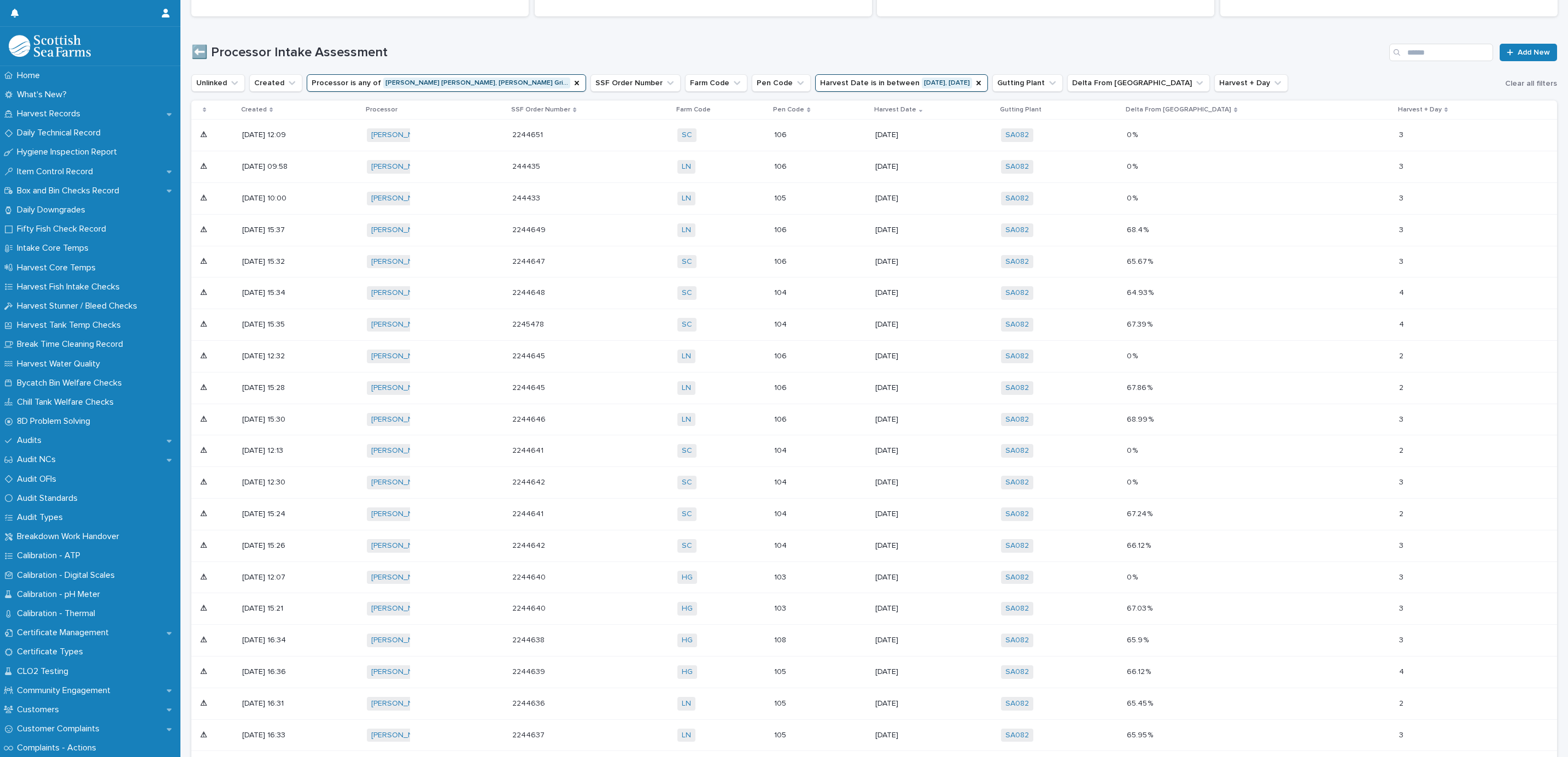
click at [867, 544] on div "104" at bounding box center [820, 546] width 93 height 18
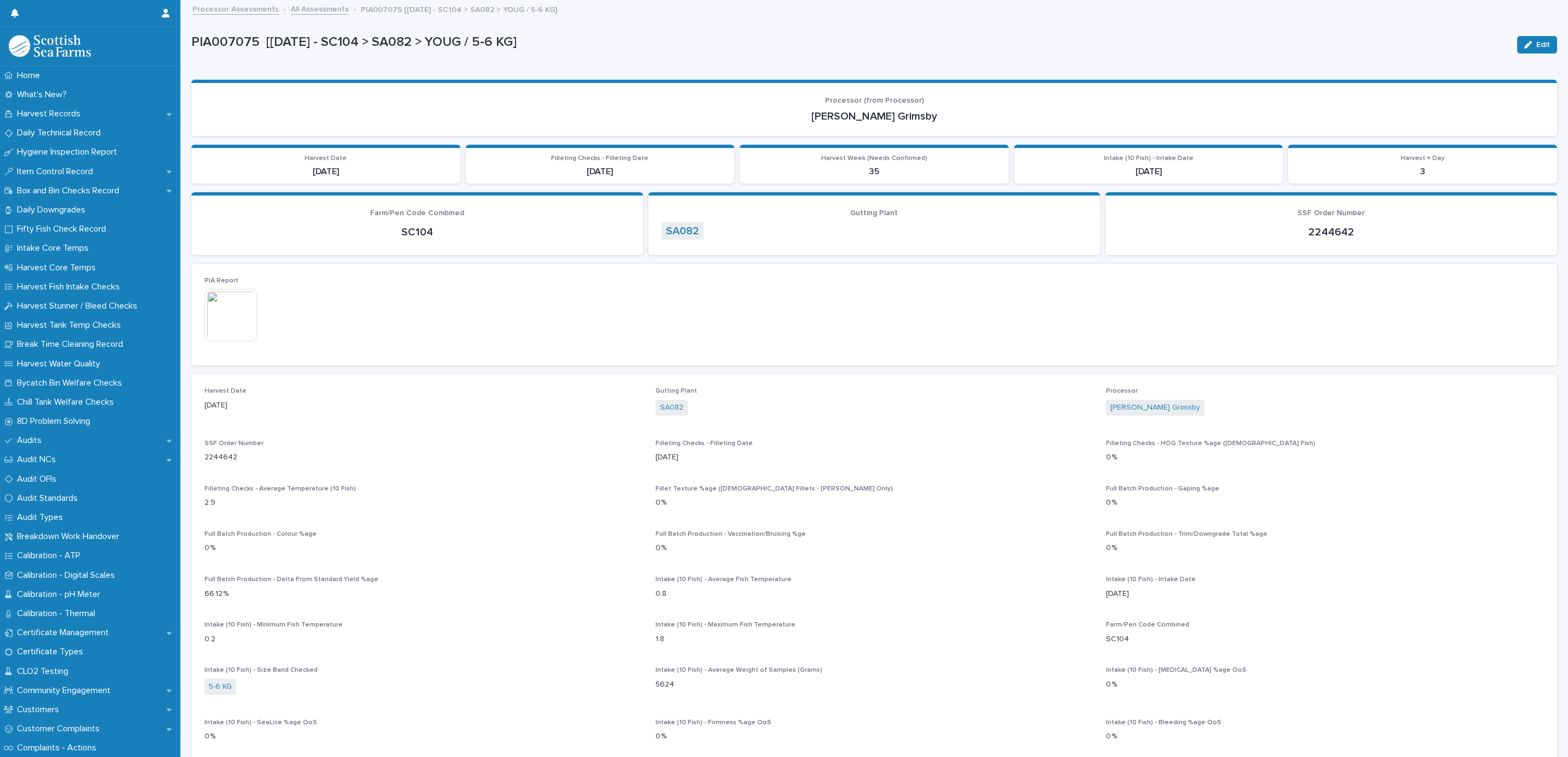
click at [317, 12] on link "All Assessments" at bounding box center [319, 8] width 58 height 12
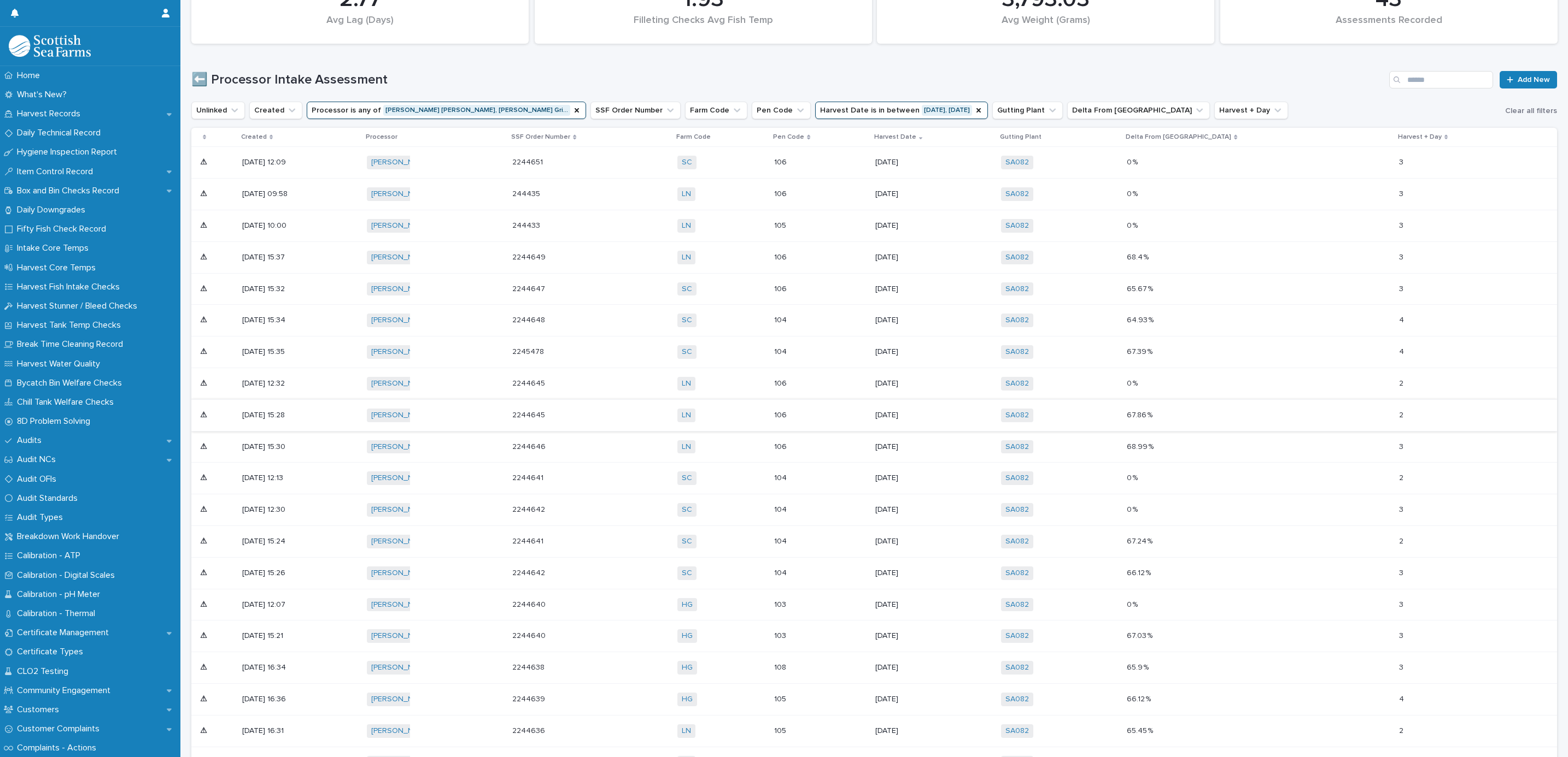
scroll to position [447, 0]
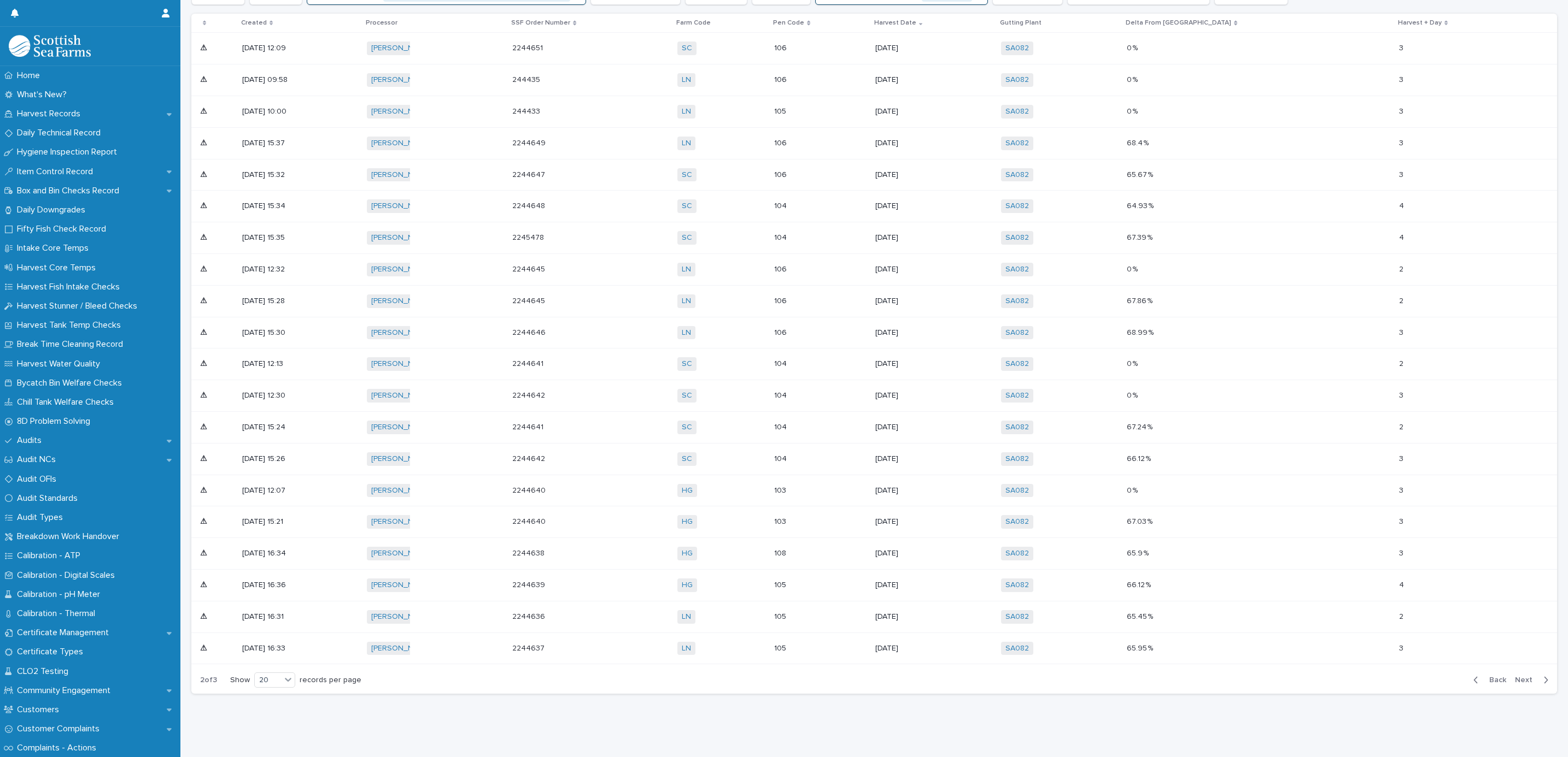
click at [828, 487] on p "103" at bounding box center [801, 491] width 54 height 9
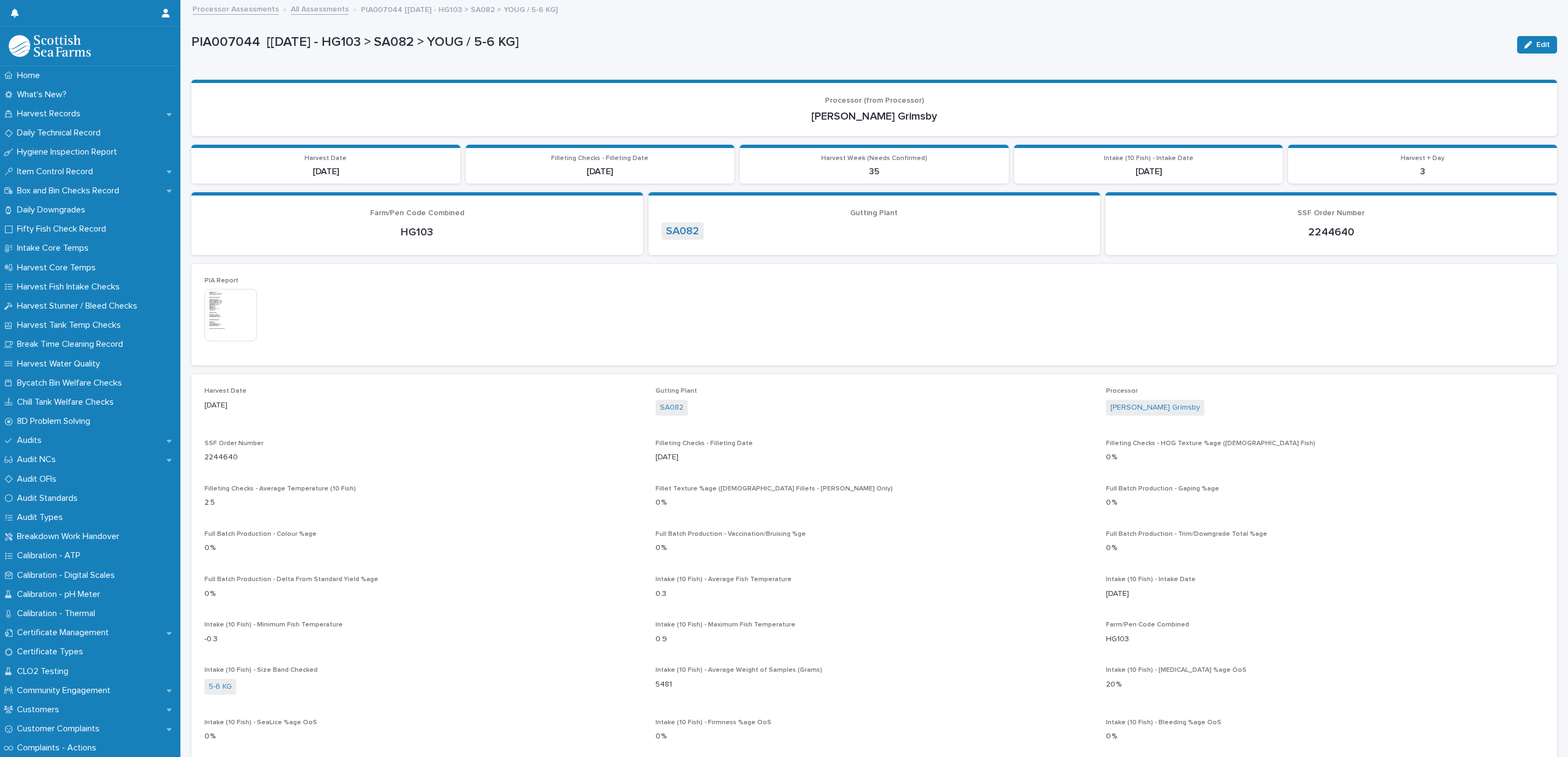
click at [320, 5] on link "All Assessments" at bounding box center [319, 8] width 58 height 12
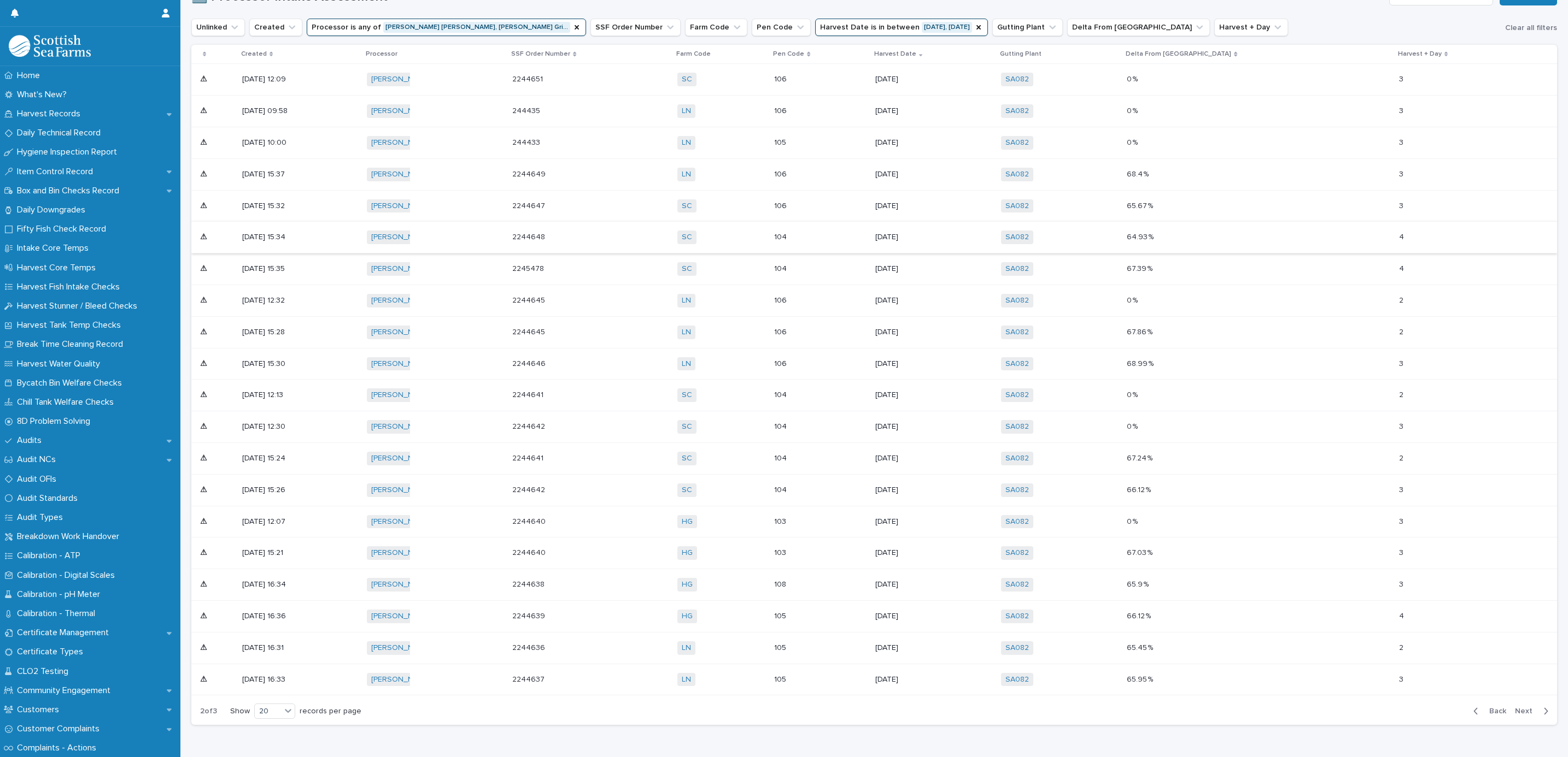
scroll to position [447, 0]
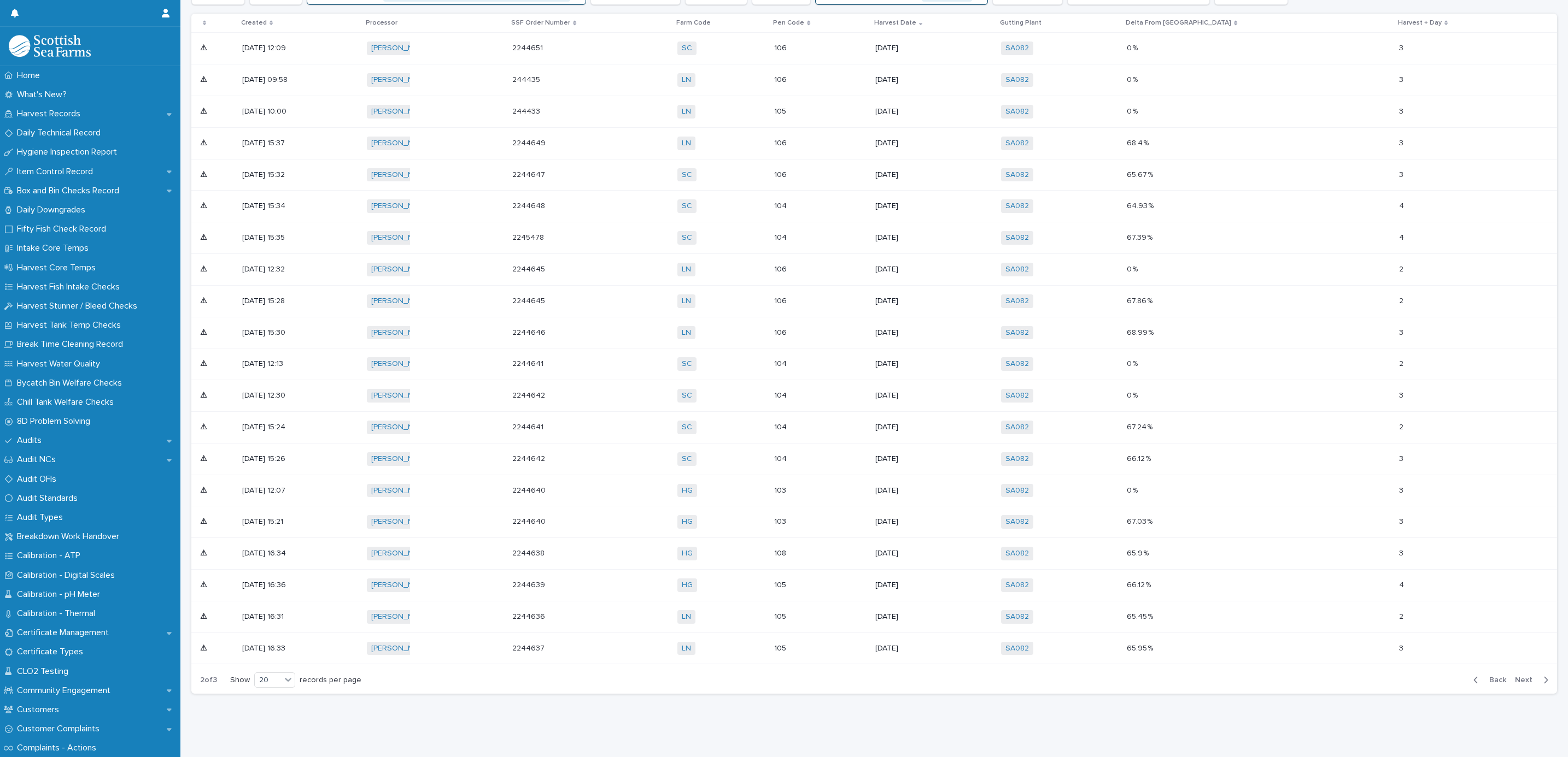
click at [867, 576] on div "105" at bounding box center [820, 585] width 93 height 18
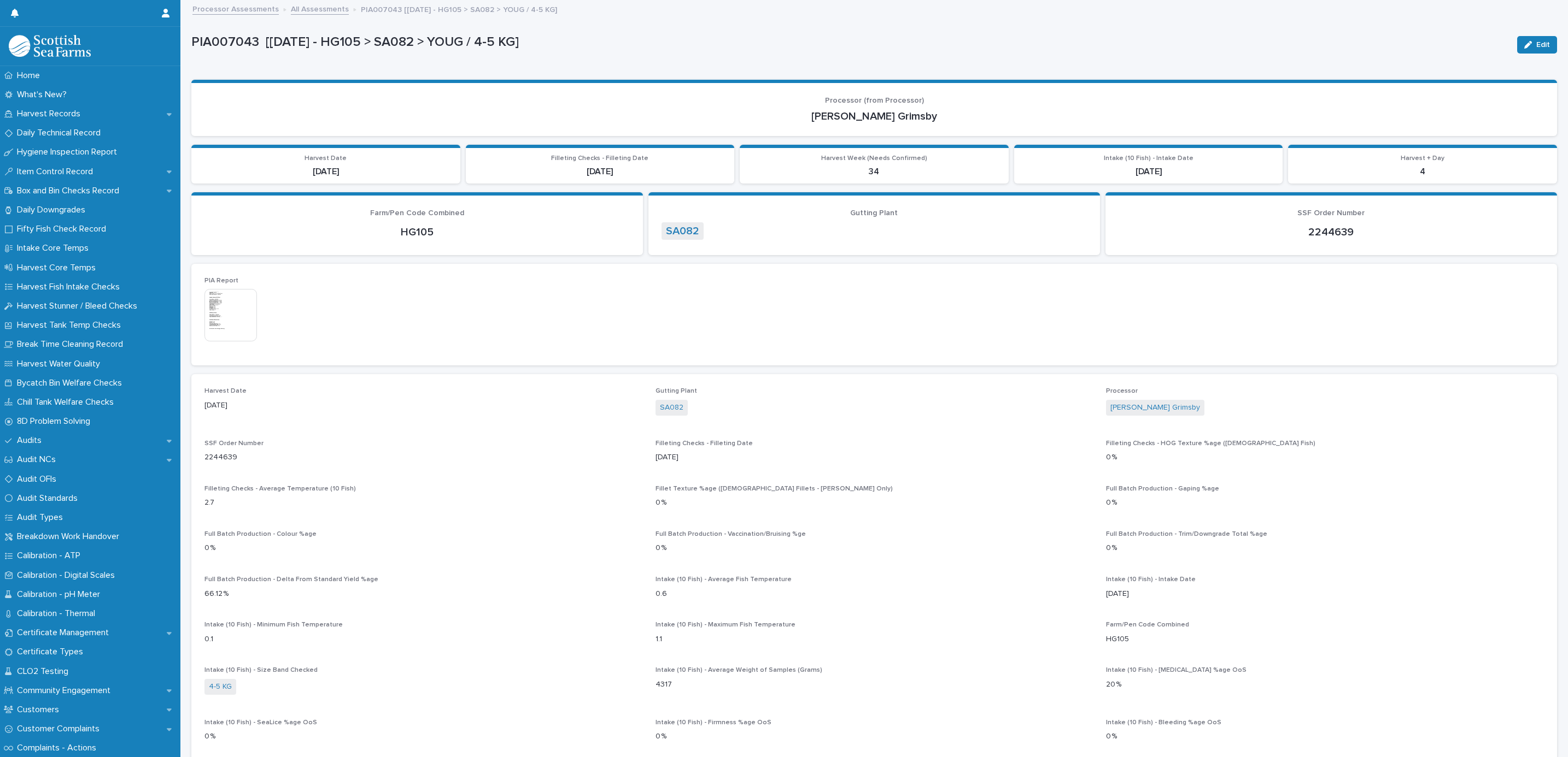
click at [312, 7] on link "All Assessments" at bounding box center [319, 8] width 58 height 12
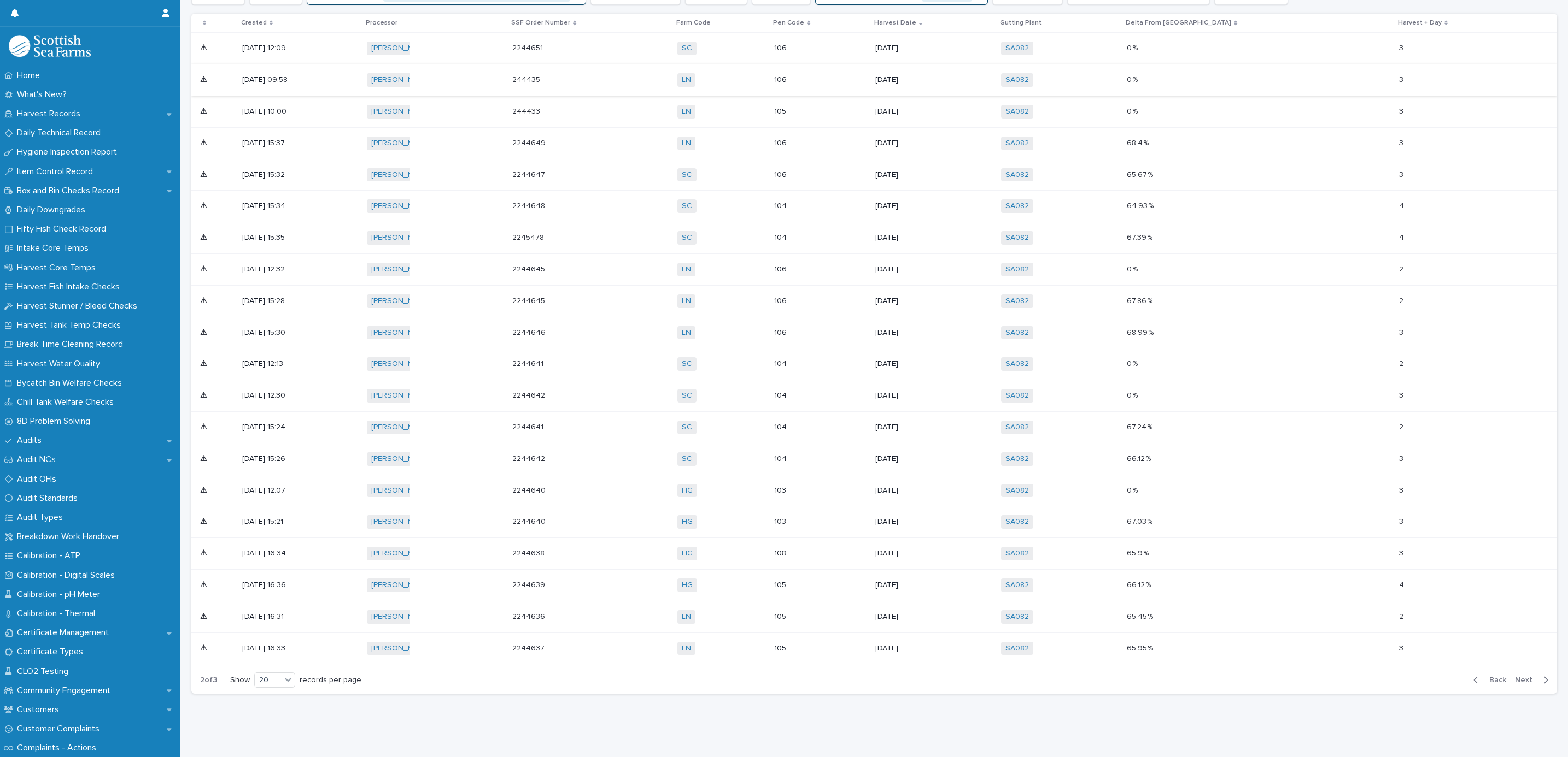
scroll to position [447, 0]
click at [1539, 675] on div "button" at bounding box center [1543, 680] width 9 height 10
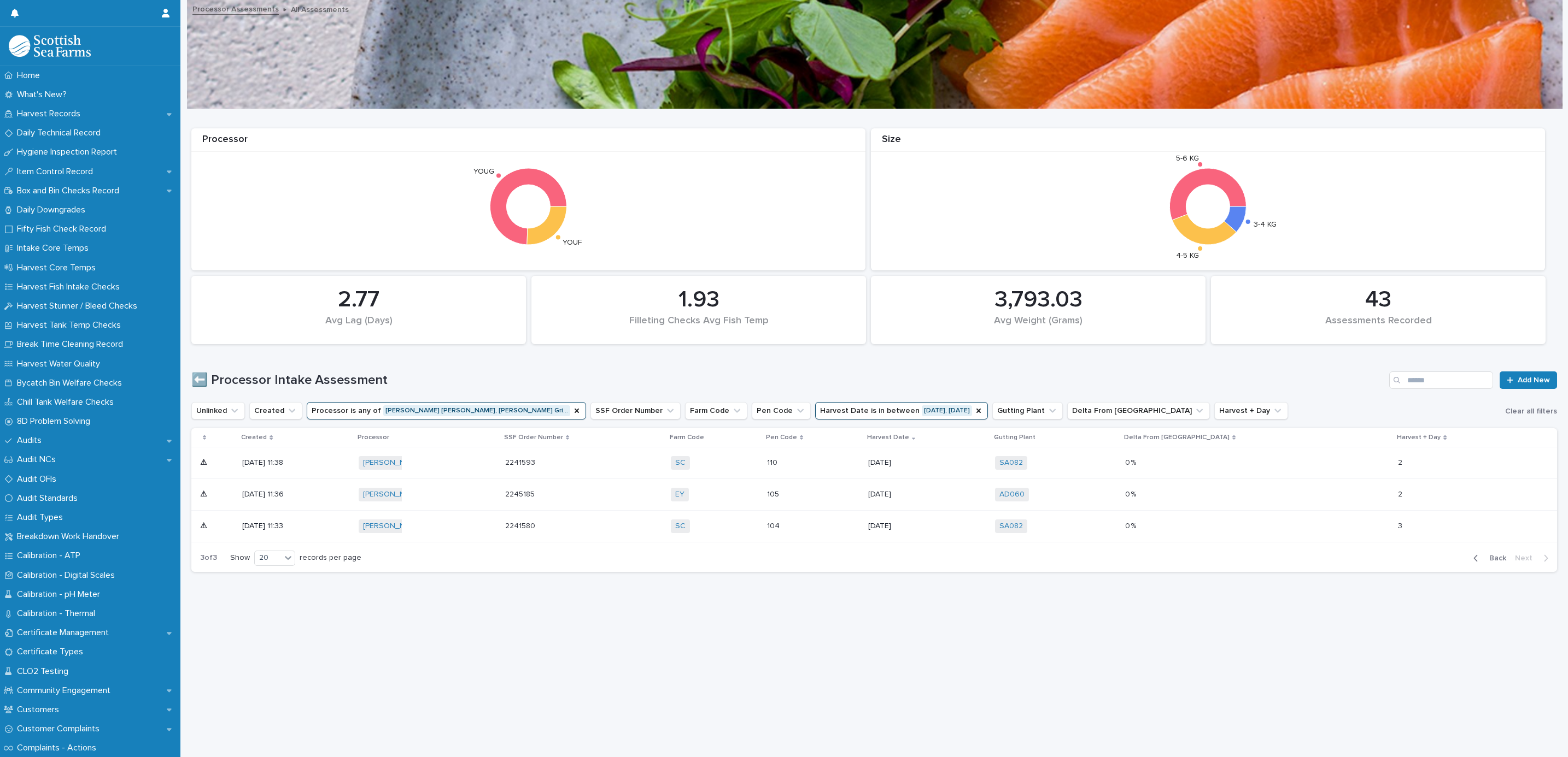
scroll to position [12, 0]
click at [821, 458] on p "110" at bounding box center [794, 463] width 54 height 9
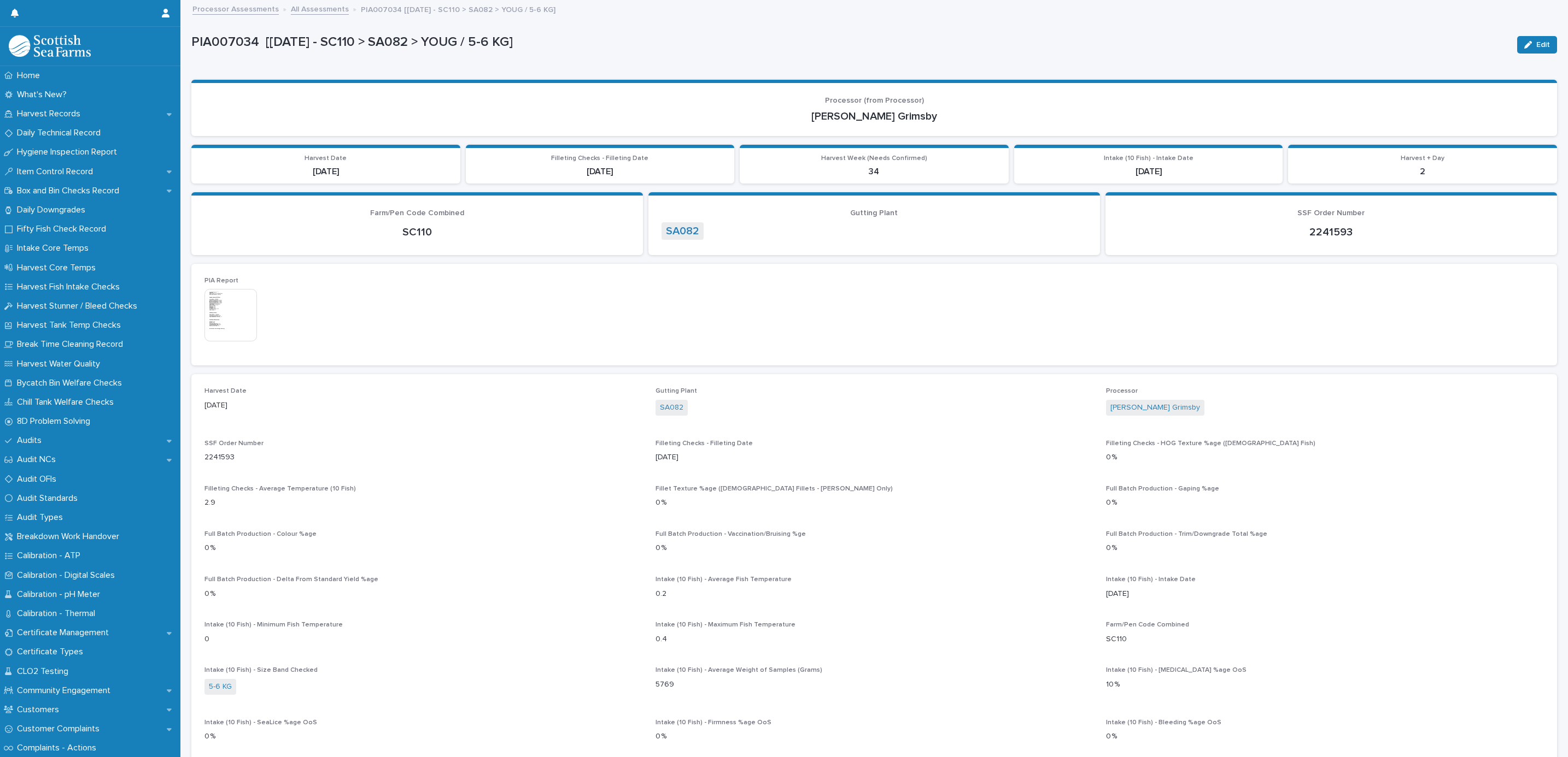
click at [325, 12] on link "All Assessments" at bounding box center [319, 8] width 58 height 12
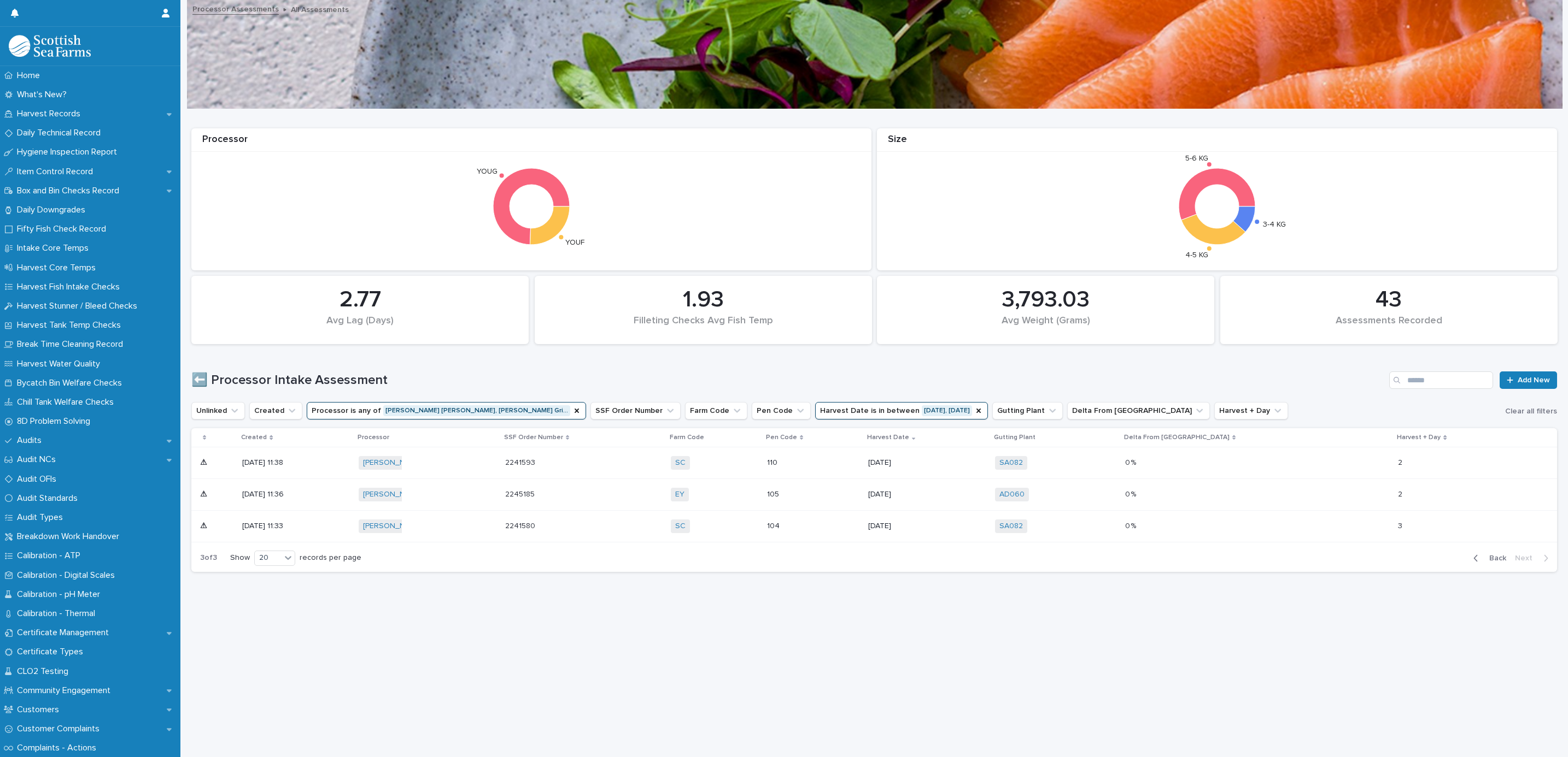
click at [986, 490] on div "18/8/2025" at bounding box center [927, 495] width 118 height 18
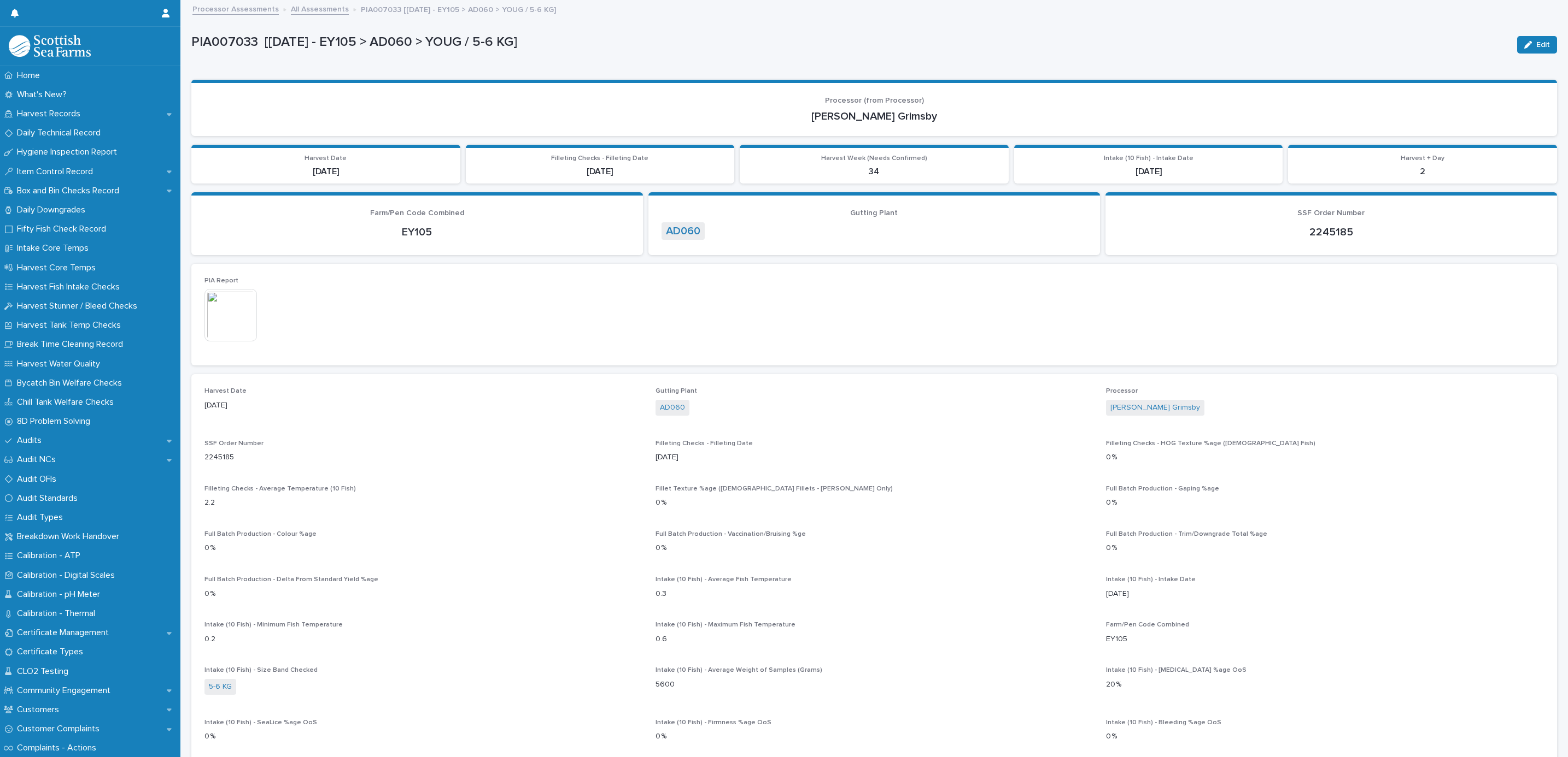
click at [312, 12] on link "All Assessments" at bounding box center [319, 8] width 58 height 12
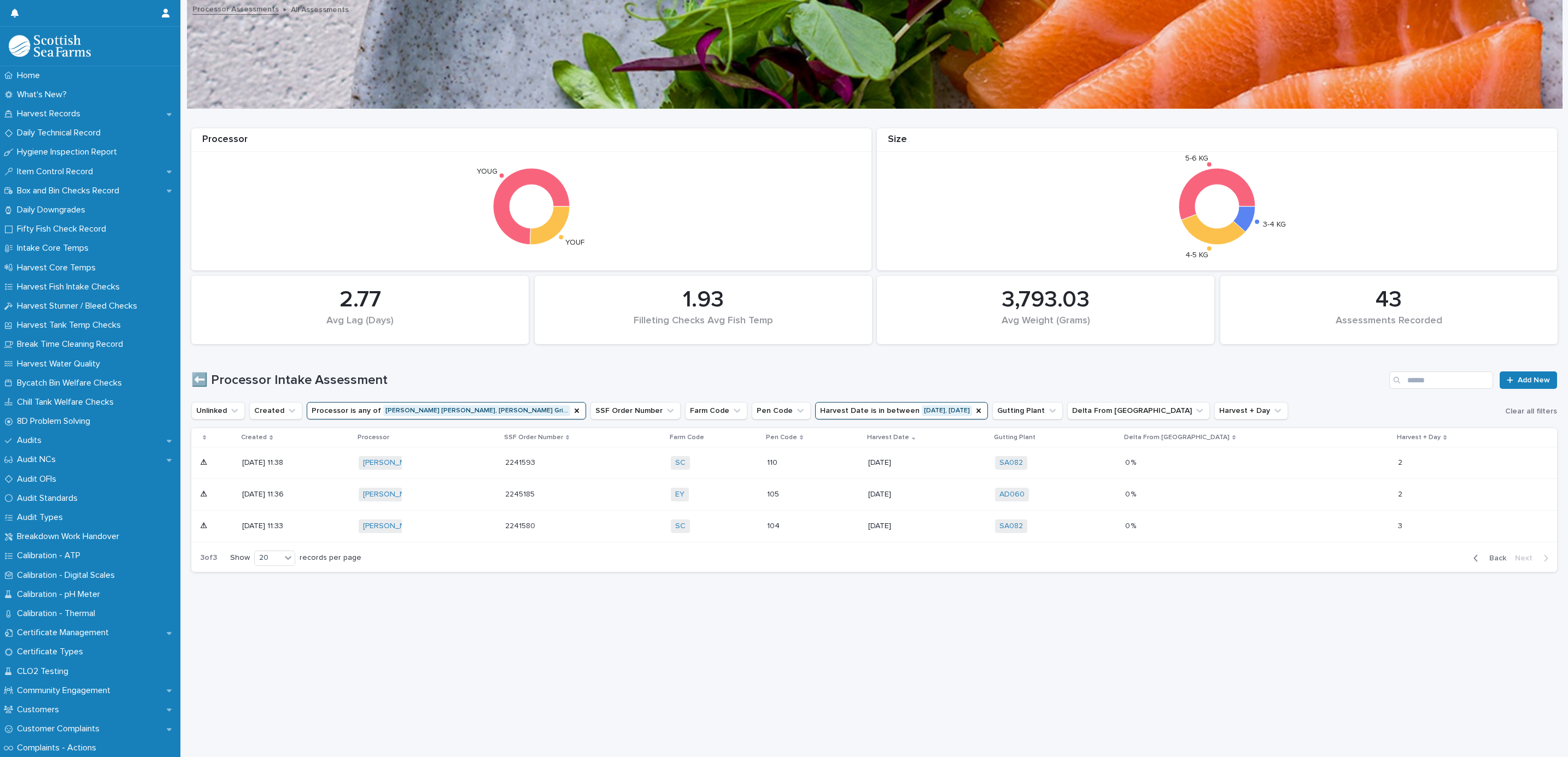
click at [758, 527] on div "SC + 0" at bounding box center [715, 526] width 87 height 22
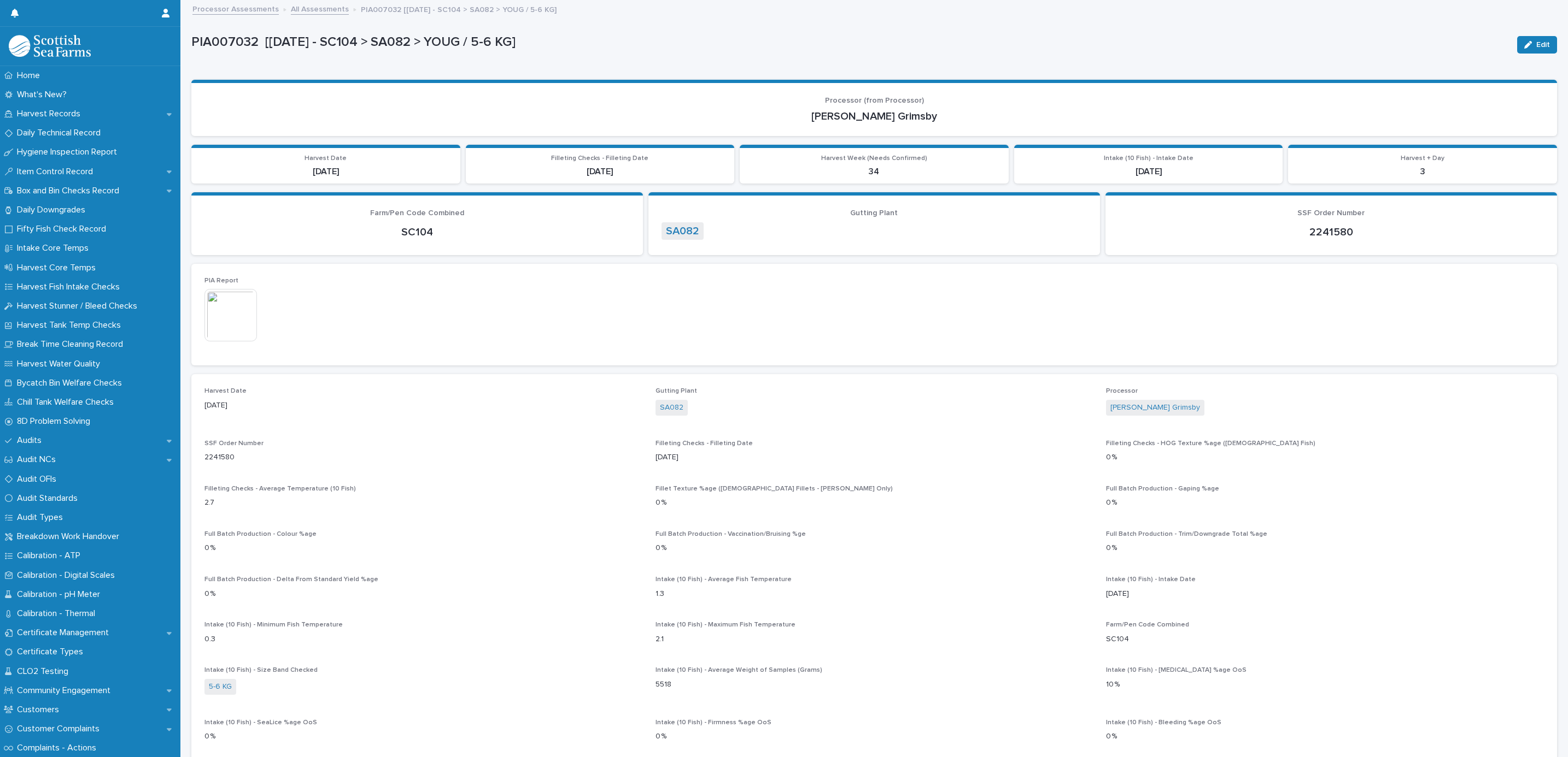
scroll to position [200, 0]
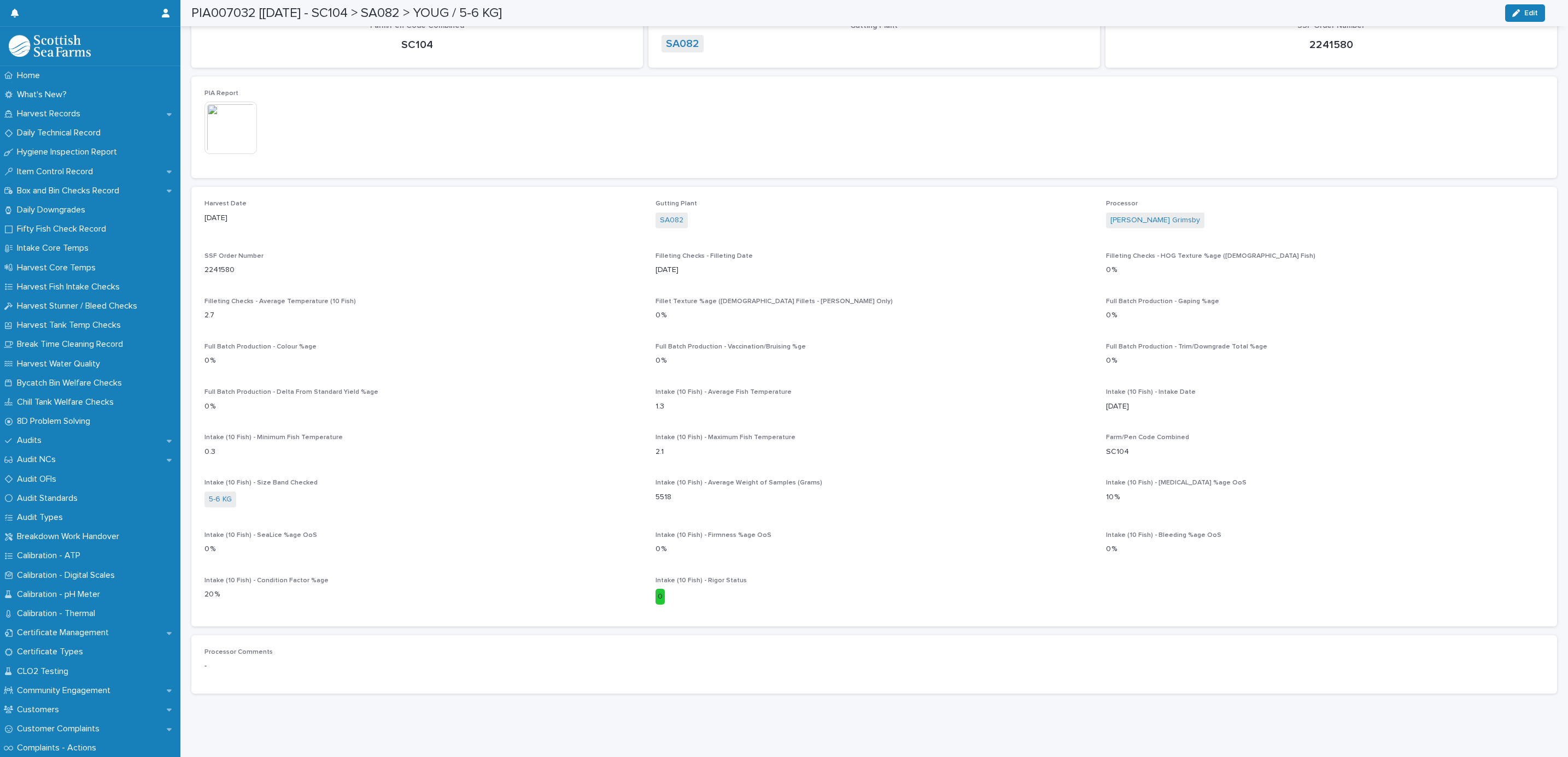
click at [1041, 266] on div "Filleting Checks - Filleting Date 20/8/2025" at bounding box center [875, 269] width 438 height 32
